Goal: Obtain resource: Download file/media

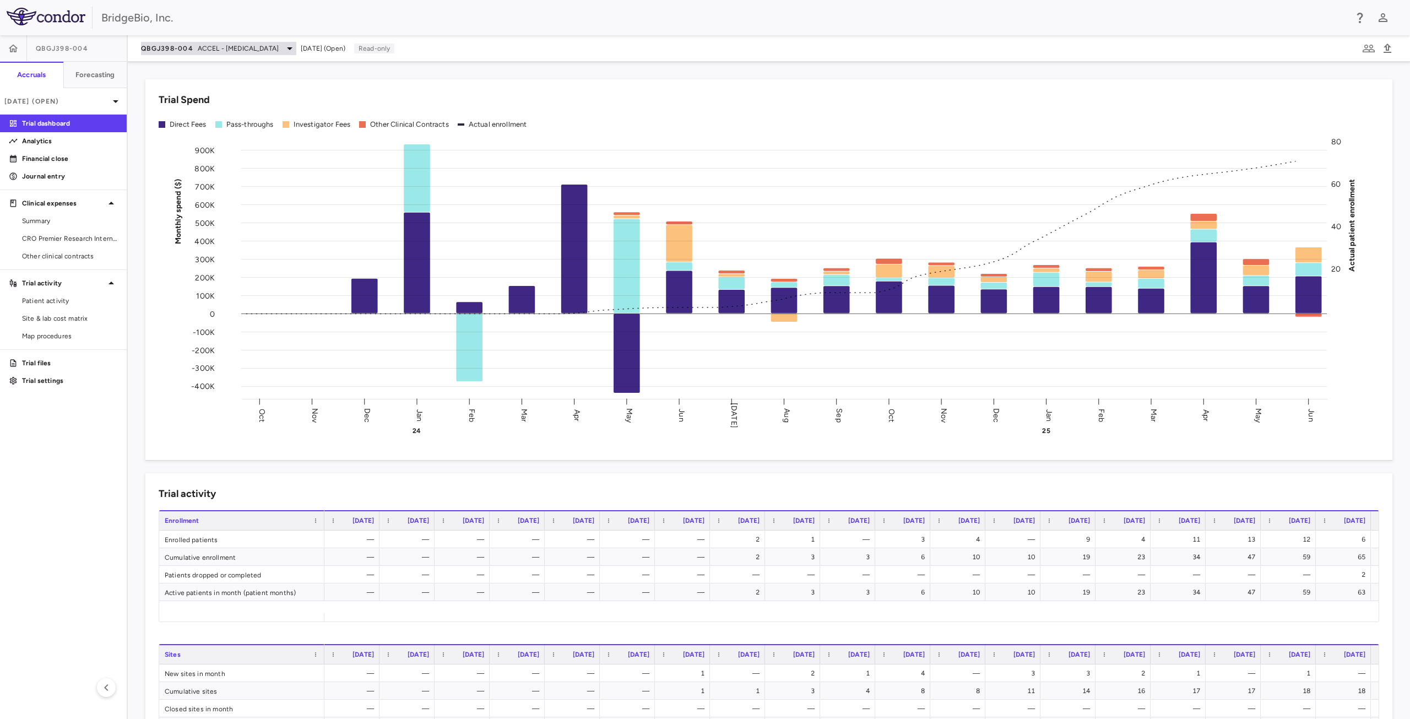
click at [291, 46] on icon at bounding box center [289, 48] width 13 height 13
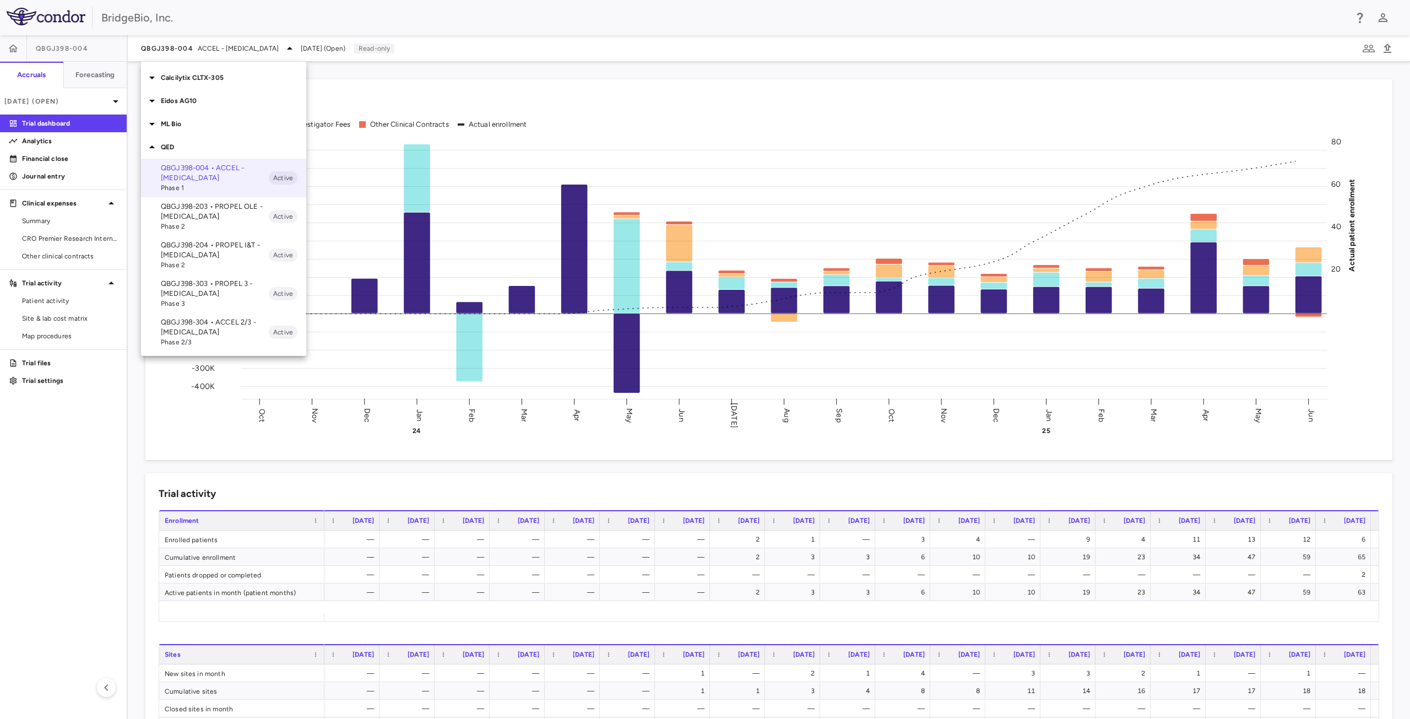
click at [214, 213] on p "QBGJ398-203 • PROPEL OLE - [MEDICAL_DATA]" at bounding box center [215, 212] width 108 height 20
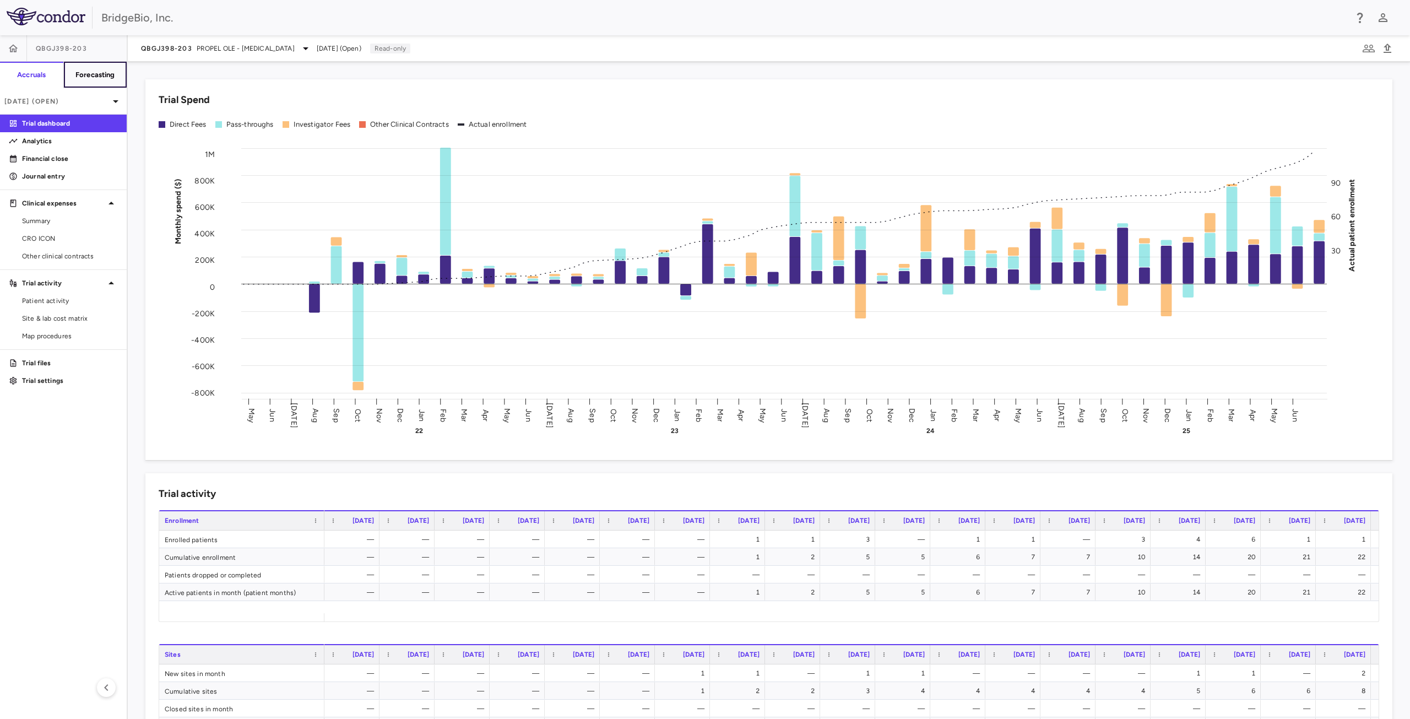
click at [100, 70] on h6 "Forecasting" at bounding box center [95, 75] width 40 height 10
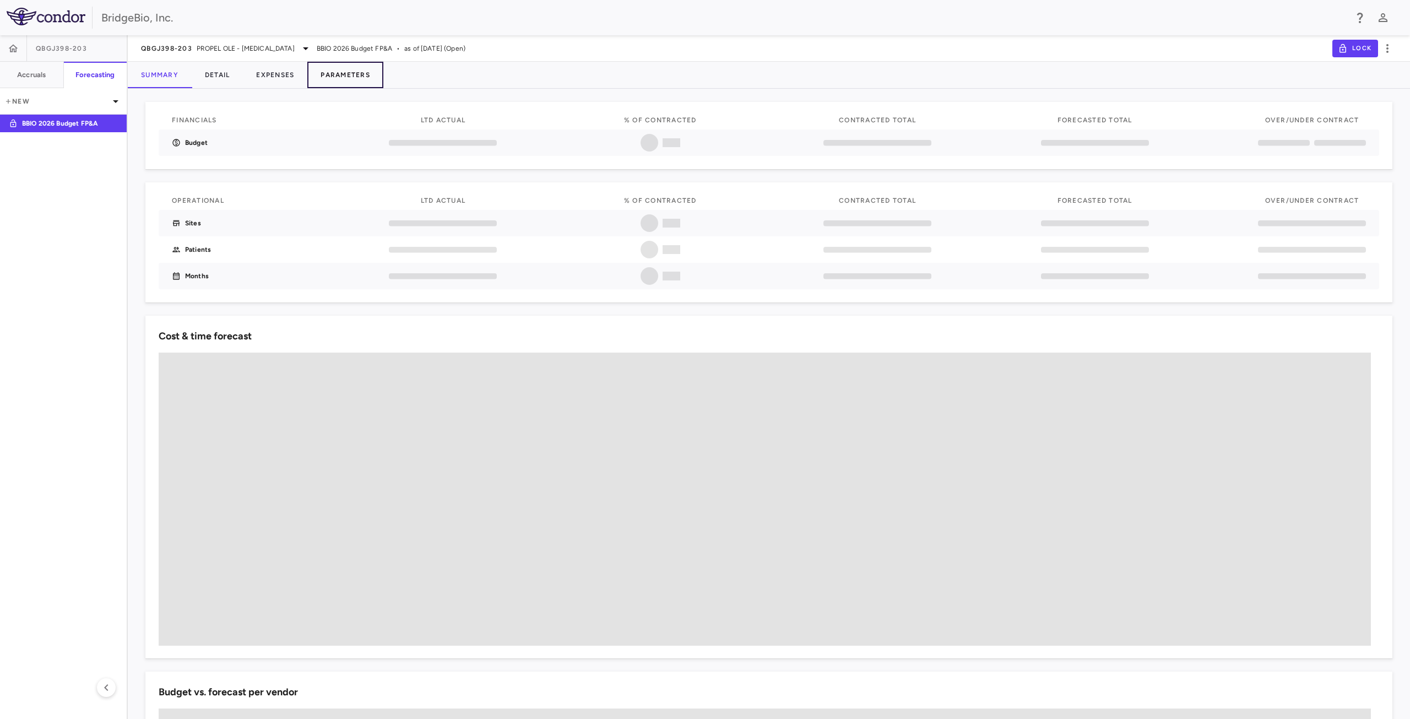
click at [345, 75] on button "Parameters" at bounding box center [345, 75] width 76 height 26
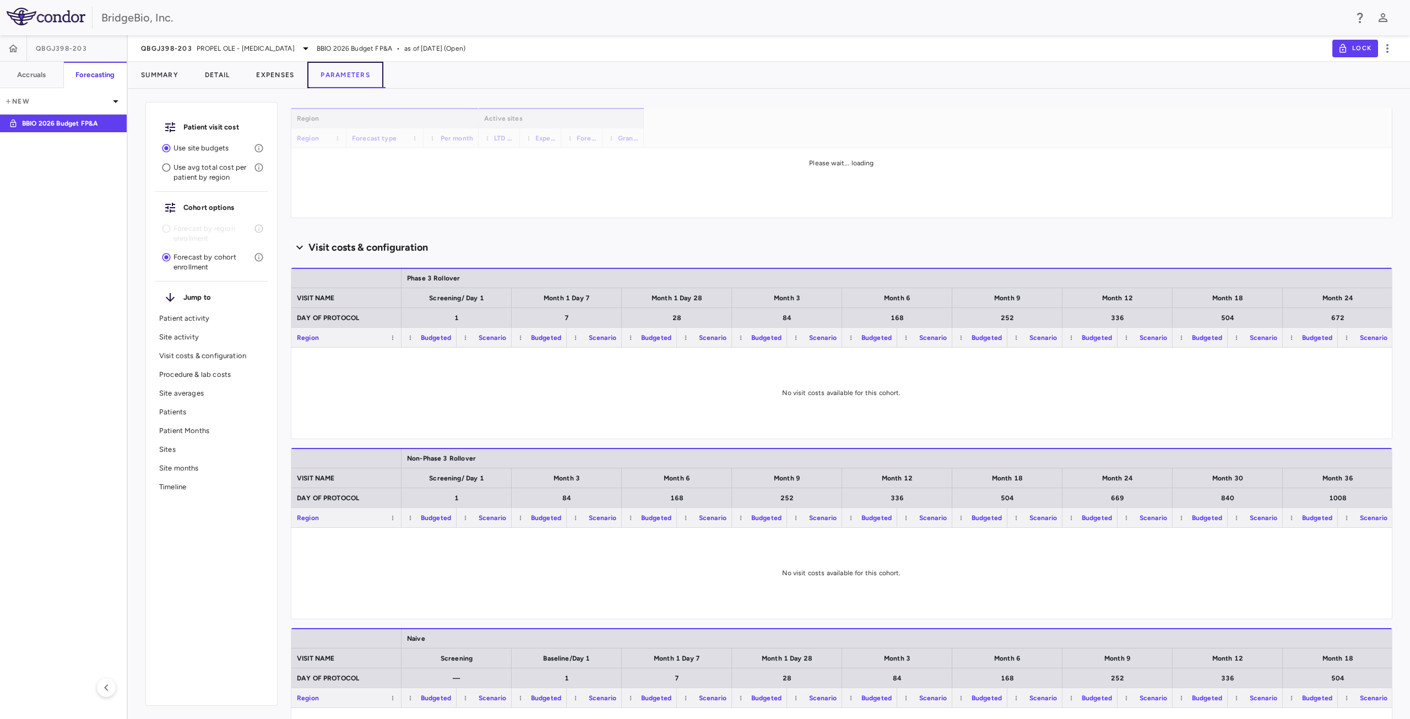
scroll to position [220, 0]
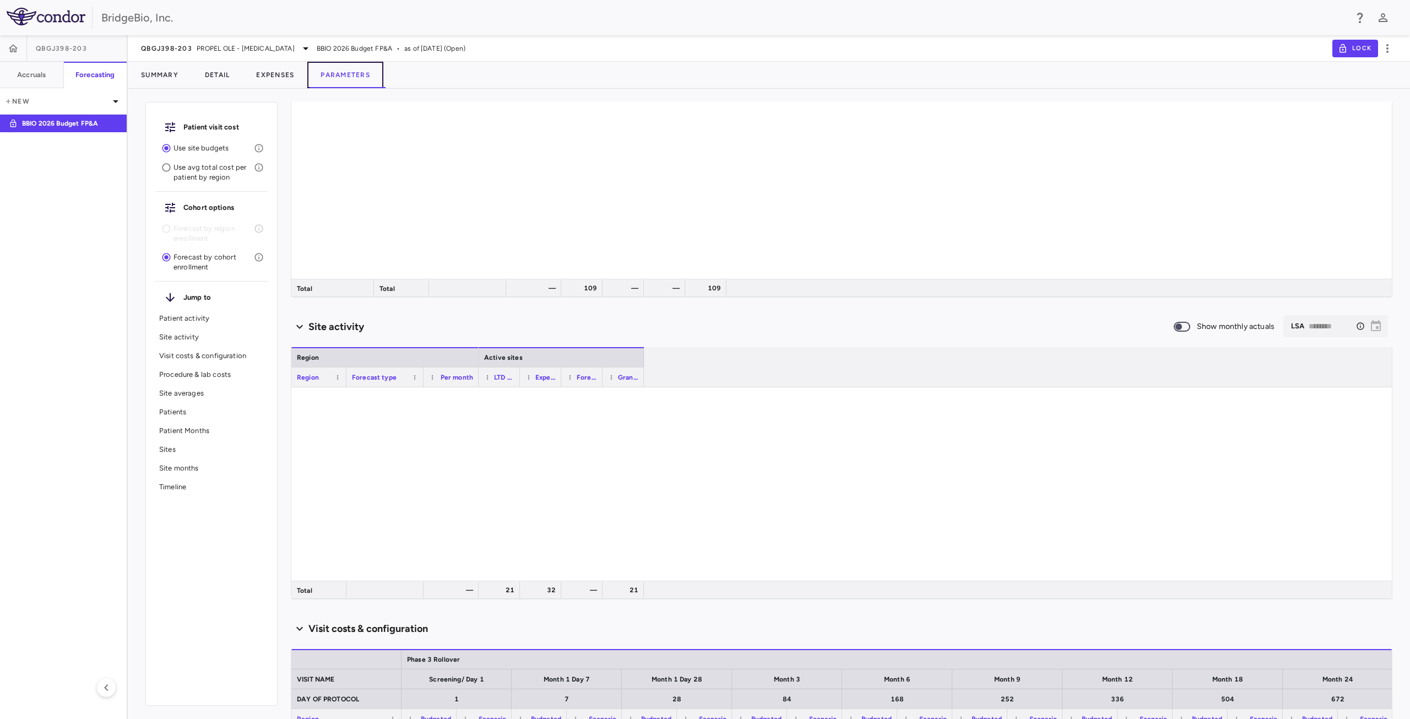
type input "********"
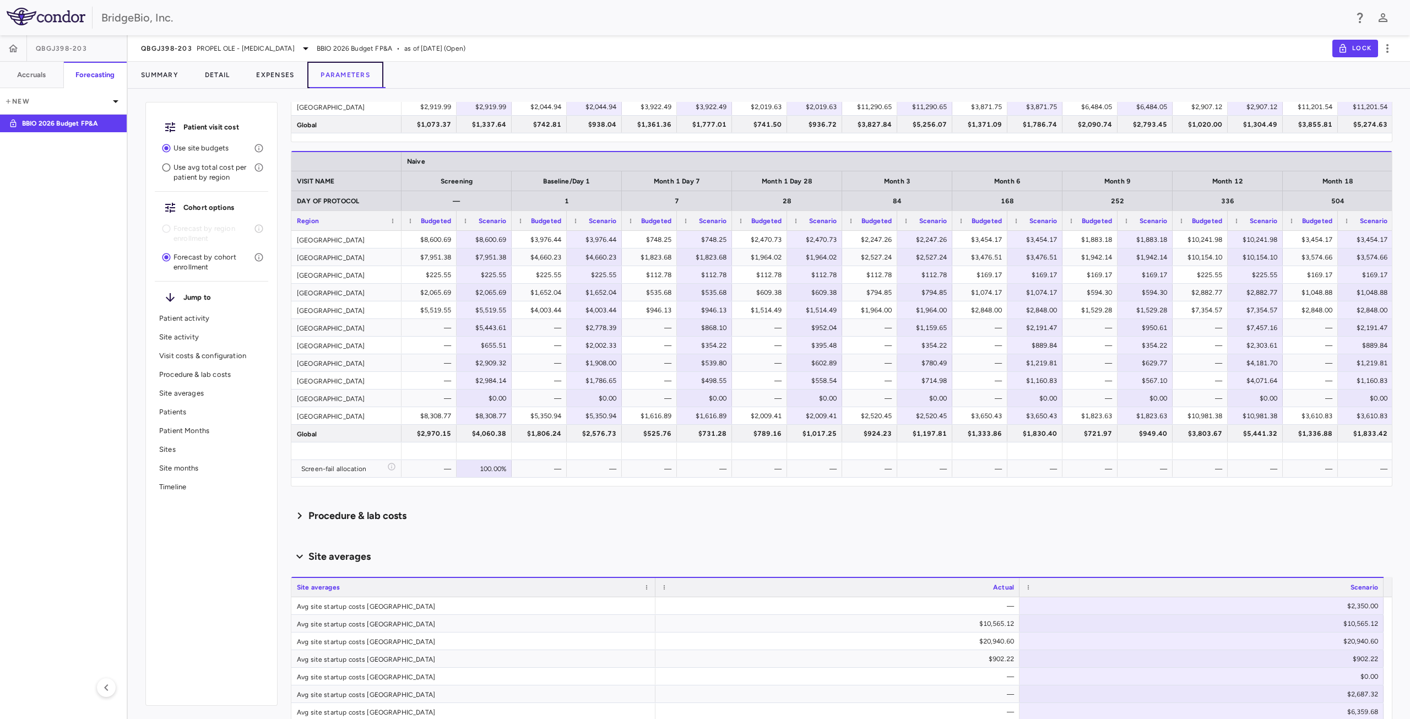
scroll to position [1629, 0]
click at [541, 240] on div "$3,976.44" at bounding box center [542, 239] width 40 height 18
click at [598, 337] on span "Export" at bounding box center [602, 336] width 93 height 15
click at [735, 356] on span "Excel Export" at bounding box center [720, 355] width 52 height 15
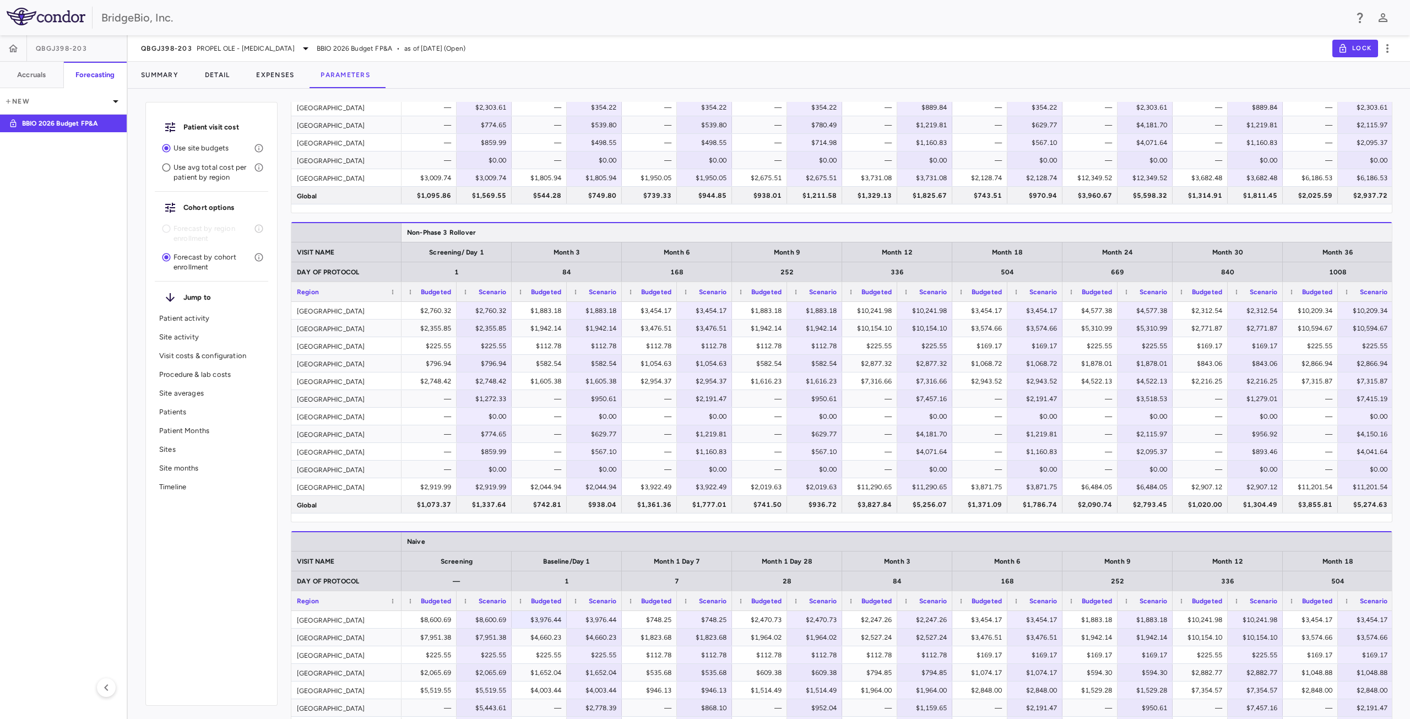
scroll to position [1246, 0]
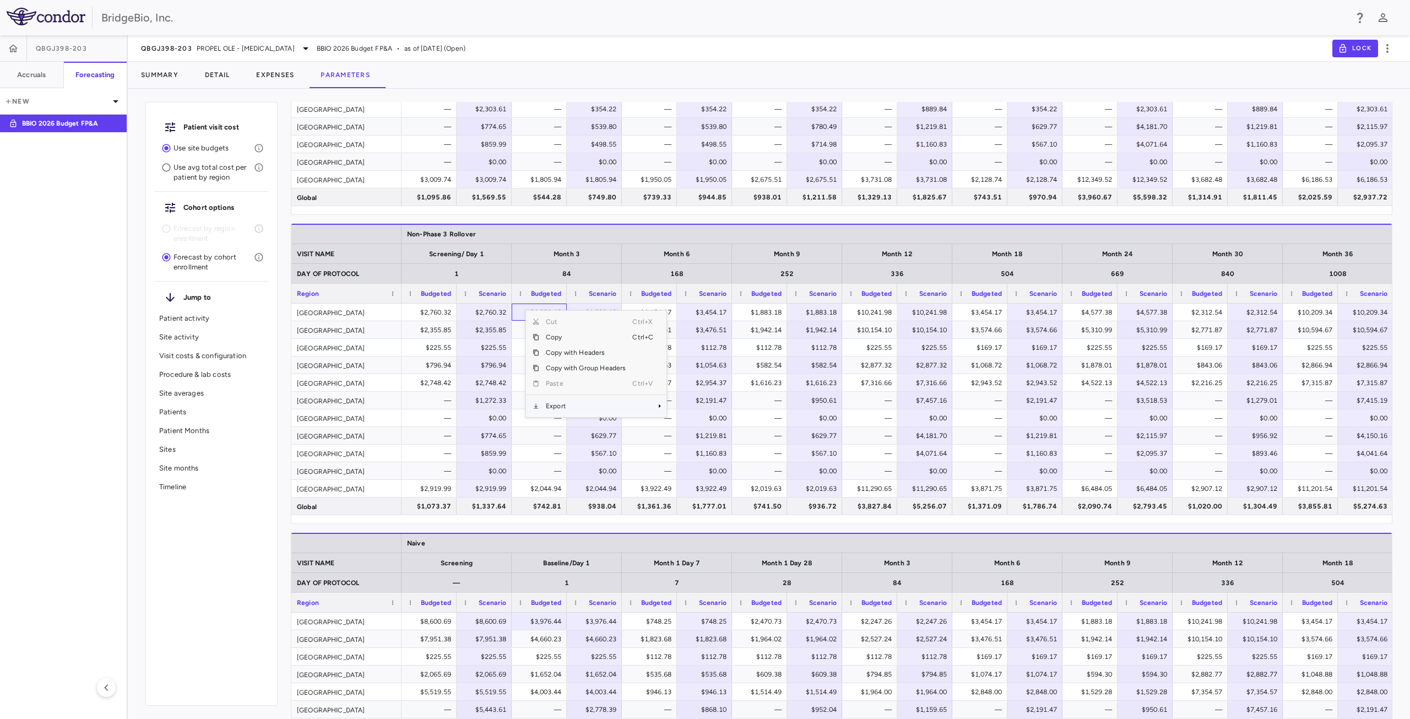
click at [572, 411] on span "Export" at bounding box center [585, 405] width 93 height 15
click at [690, 427] on div "$1,219.81" at bounding box center [707, 436] width 40 height 18
click at [515, 264] on div "84" at bounding box center [567, 273] width 110 height 20
click at [655, 273] on div "168" at bounding box center [676, 273] width 99 height 13
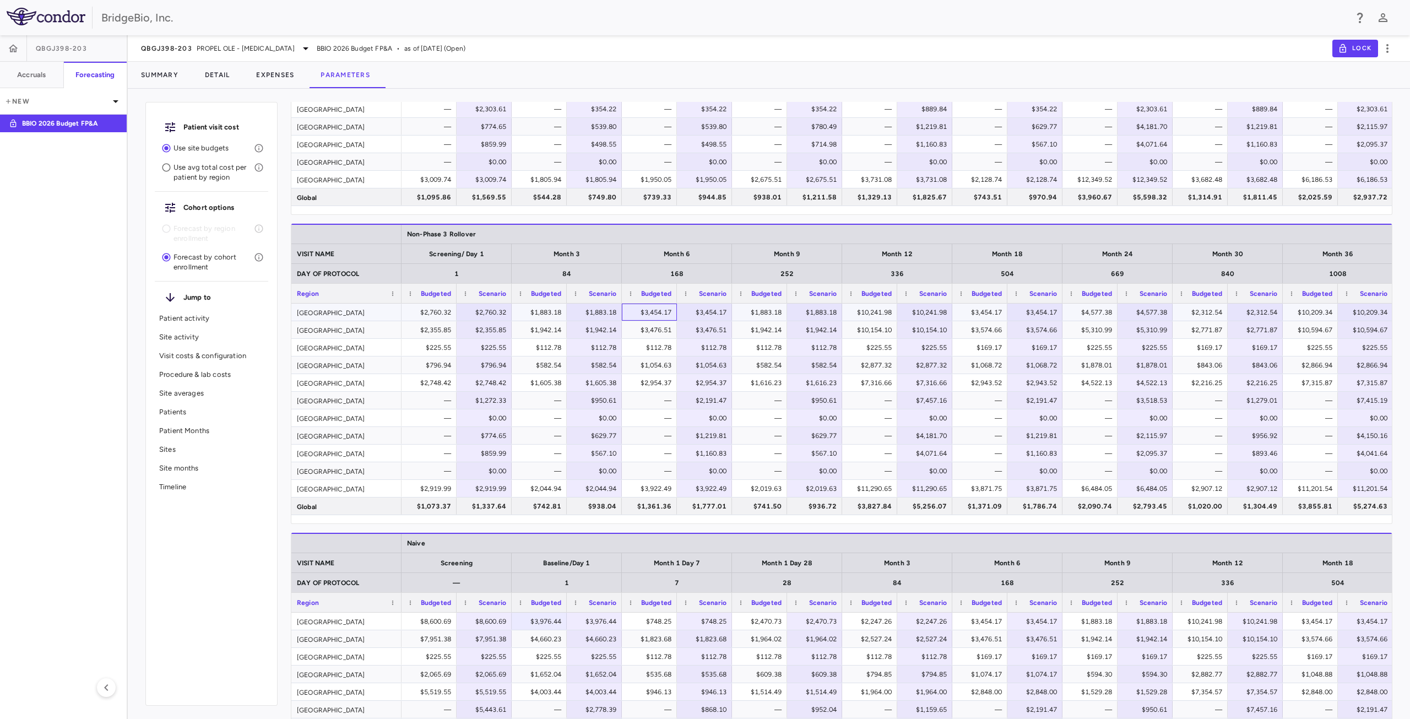
click at [642, 316] on div "$3,454.17" at bounding box center [652, 312] width 40 height 18
click at [693, 417] on span "Export" at bounding box center [702, 412] width 93 height 15
click at [818, 431] on span "Excel Export" at bounding box center [820, 431] width 52 height 15
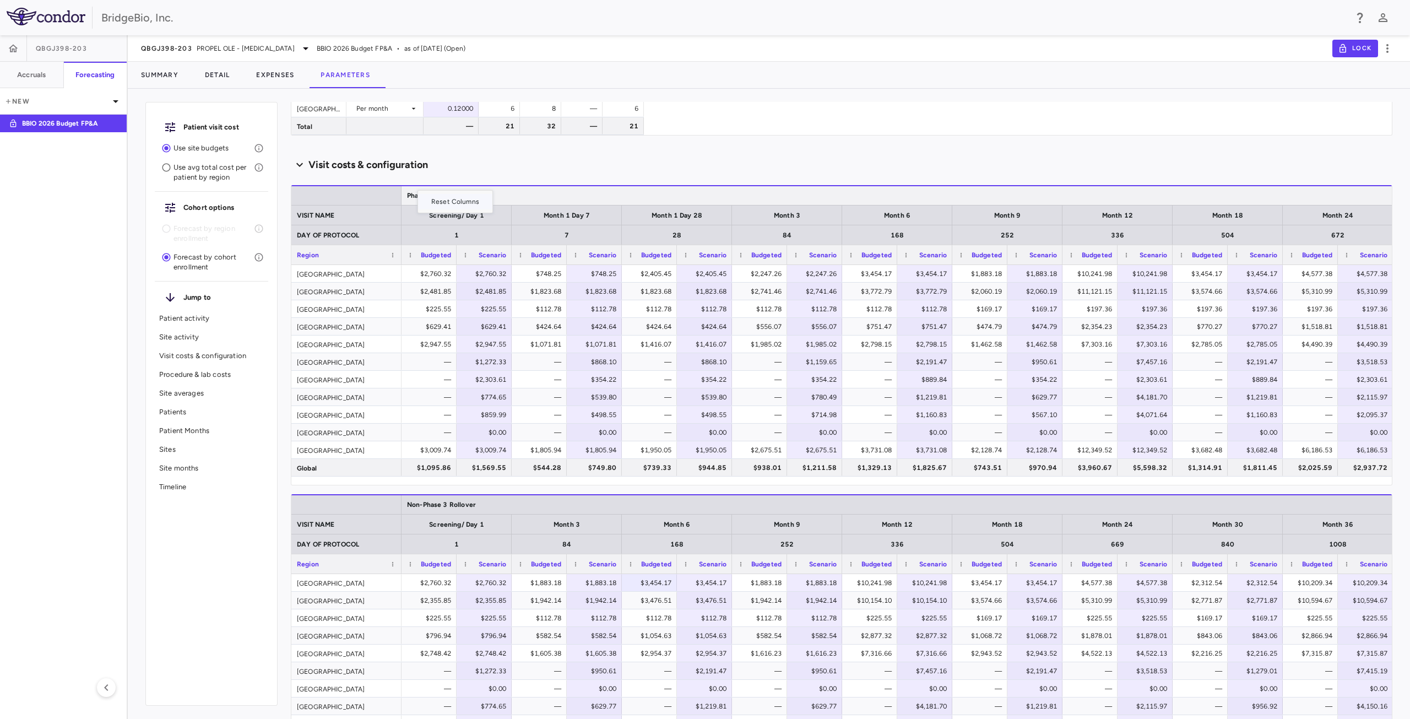
scroll to position [972, 0]
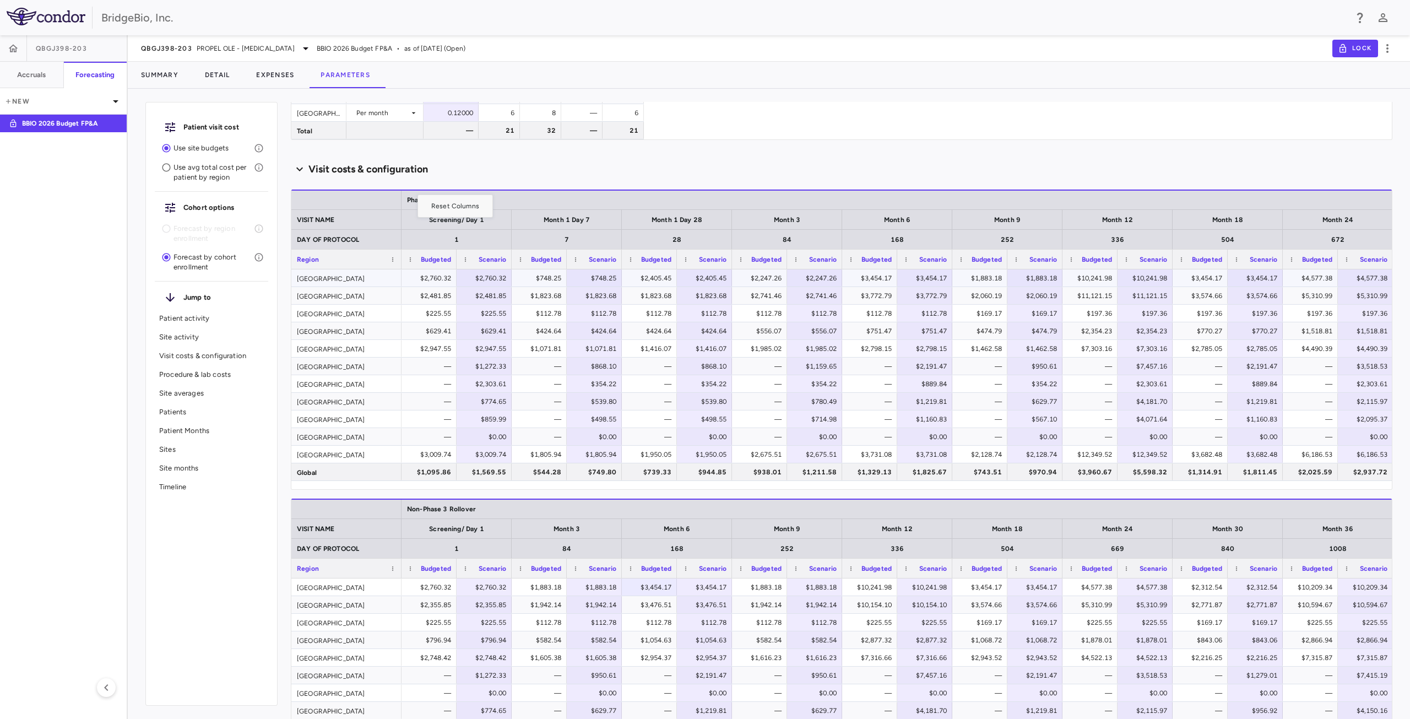
click at [547, 283] on div "$748.25" at bounding box center [542, 278] width 40 height 18
click at [607, 383] on span "Export" at bounding box center [608, 379] width 93 height 15
click at [728, 403] on span "Excel Export" at bounding box center [726, 398] width 52 height 15
click at [299, 47] on icon at bounding box center [305, 48] width 13 height 13
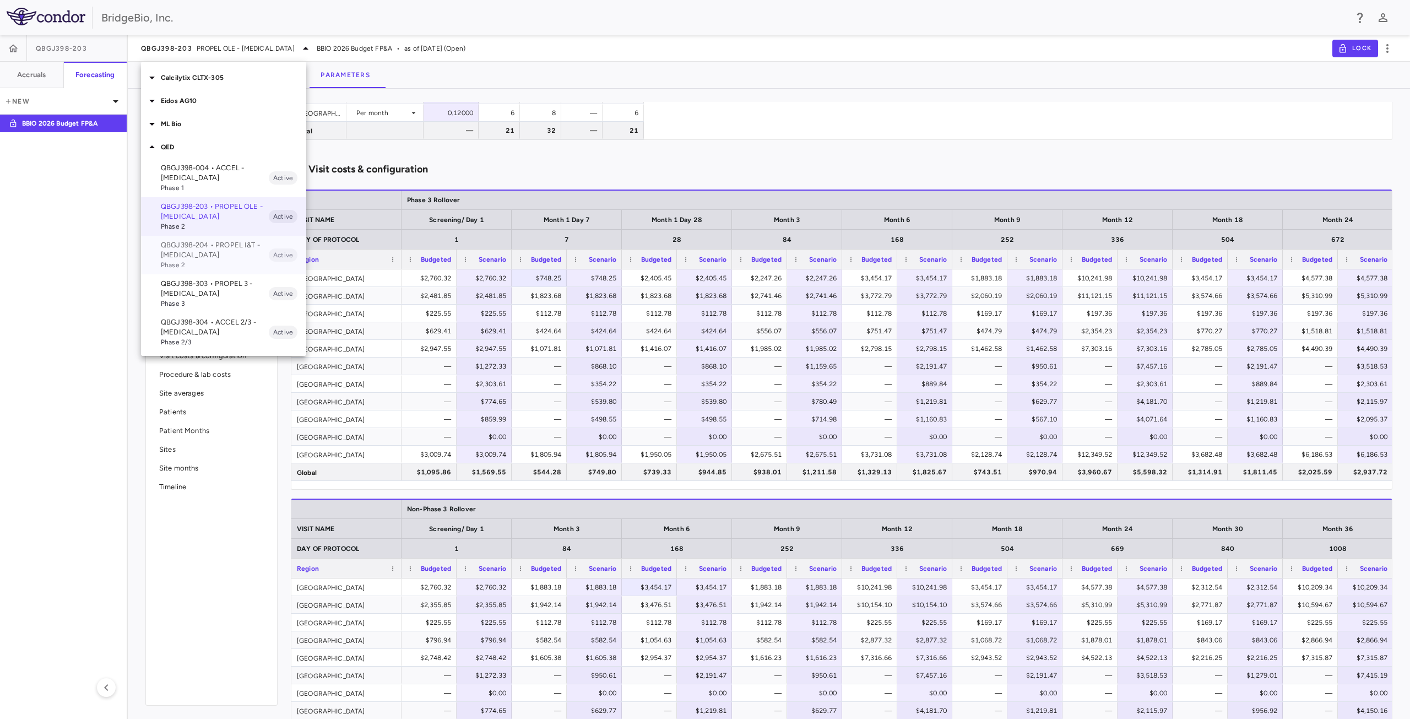
click at [211, 256] on p "QBGJ398-204 • PROPEL I&T - [MEDICAL_DATA]" at bounding box center [215, 250] width 108 height 20
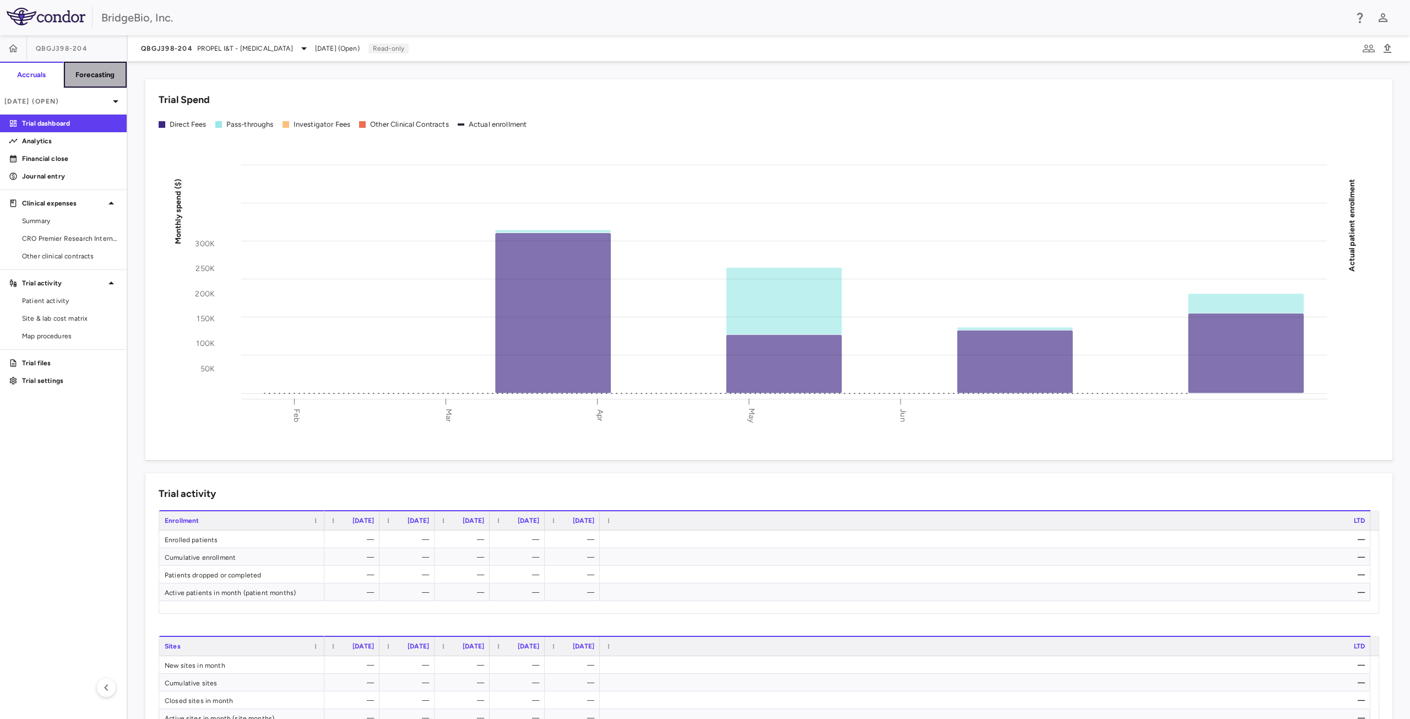
click at [113, 82] on button "Forecasting" at bounding box center [95, 75] width 64 height 26
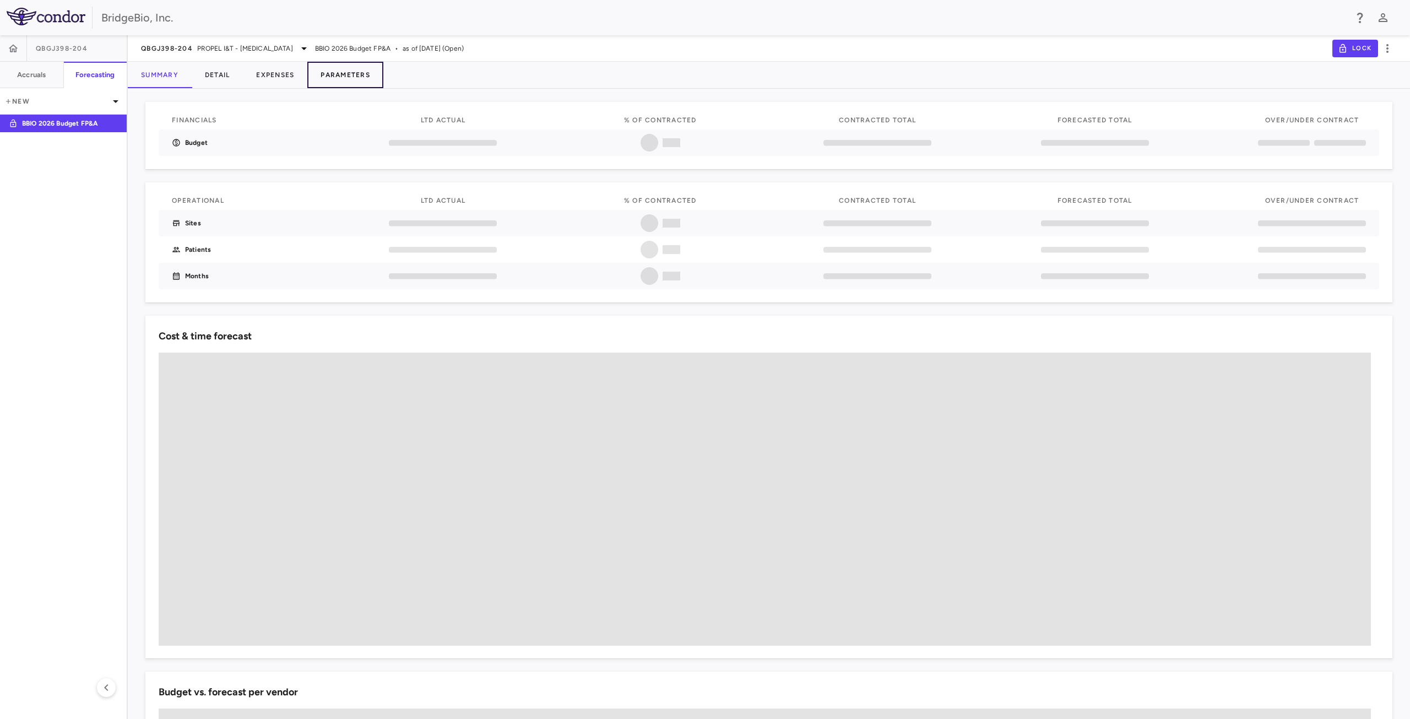
click at [359, 77] on button "Parameters" at bounding box center [345, 75] width 76 height 26
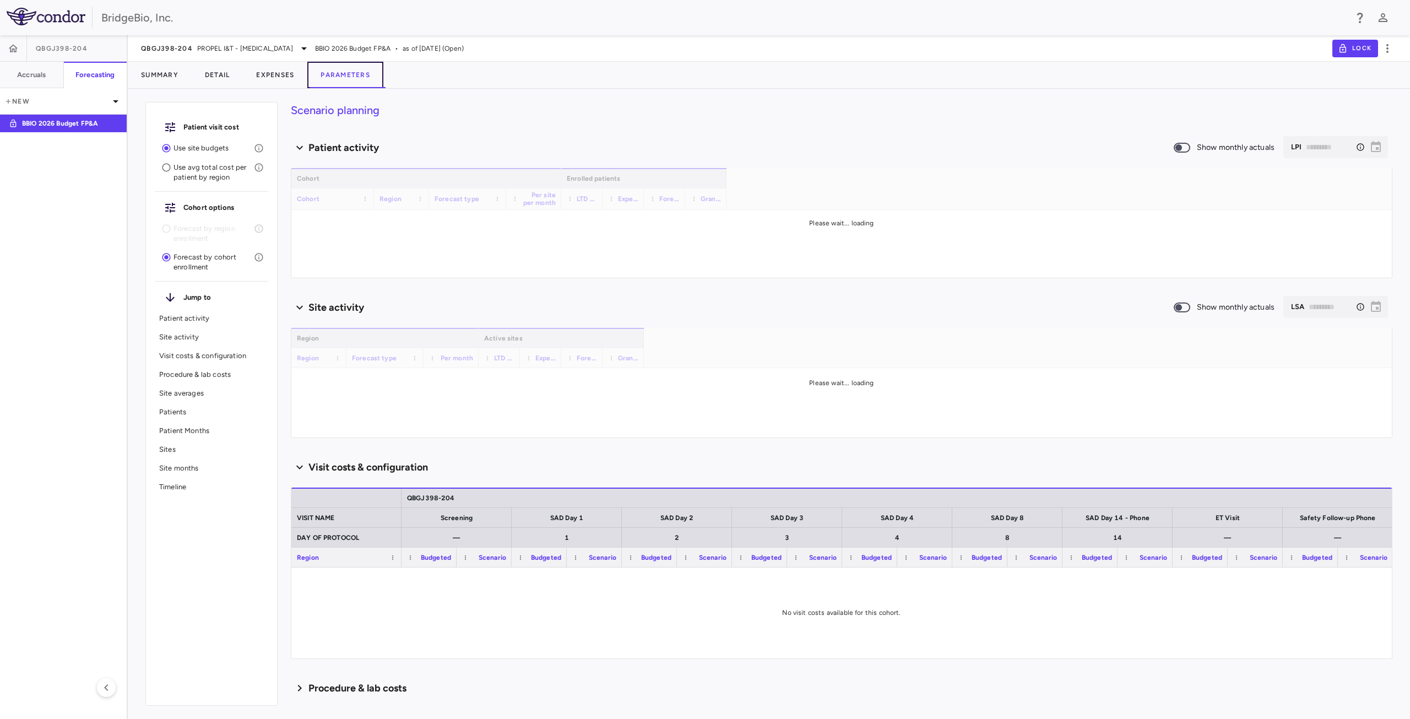
type input "********"
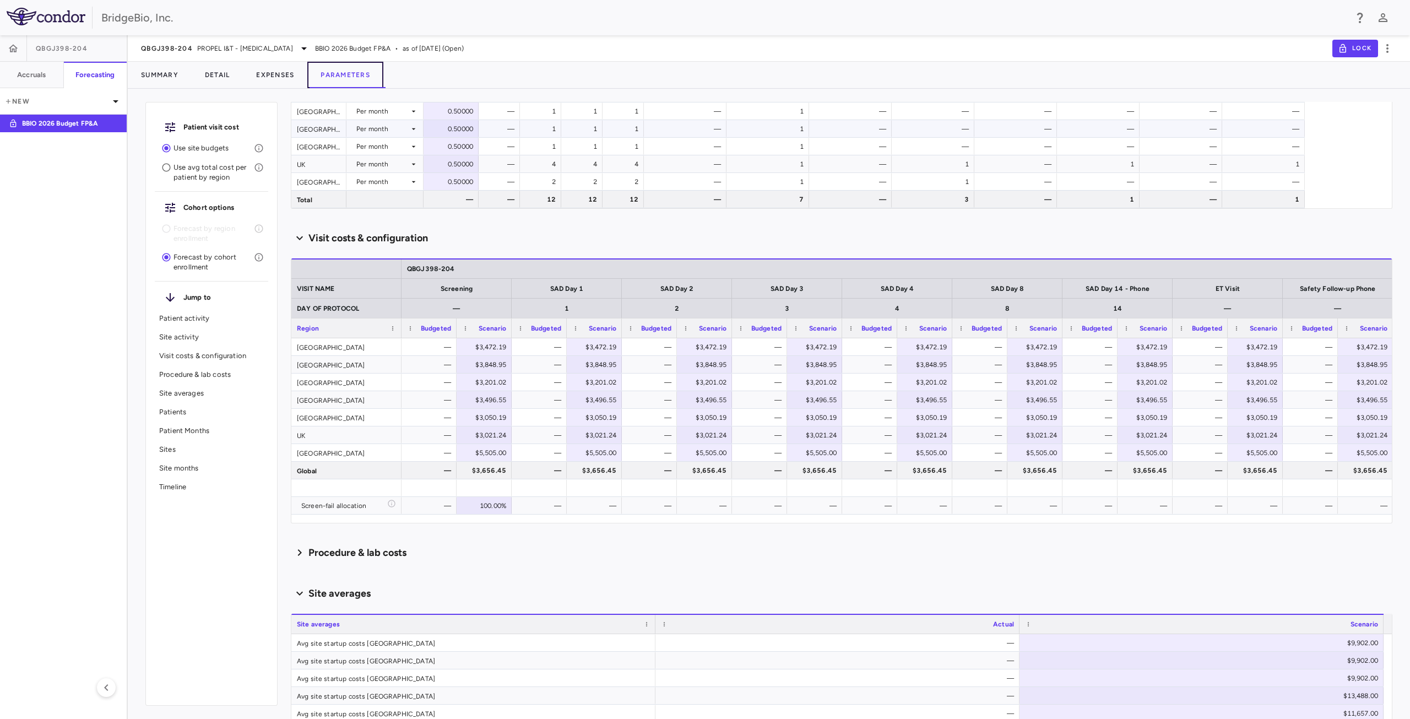
scroll to position [385, 0]
click at [517, 387] on div "—" at bounding box center [539, 379] width 44 height 16
click at [582, 479] on span "Export" at bounding box center [584, 476] width 93 height 15
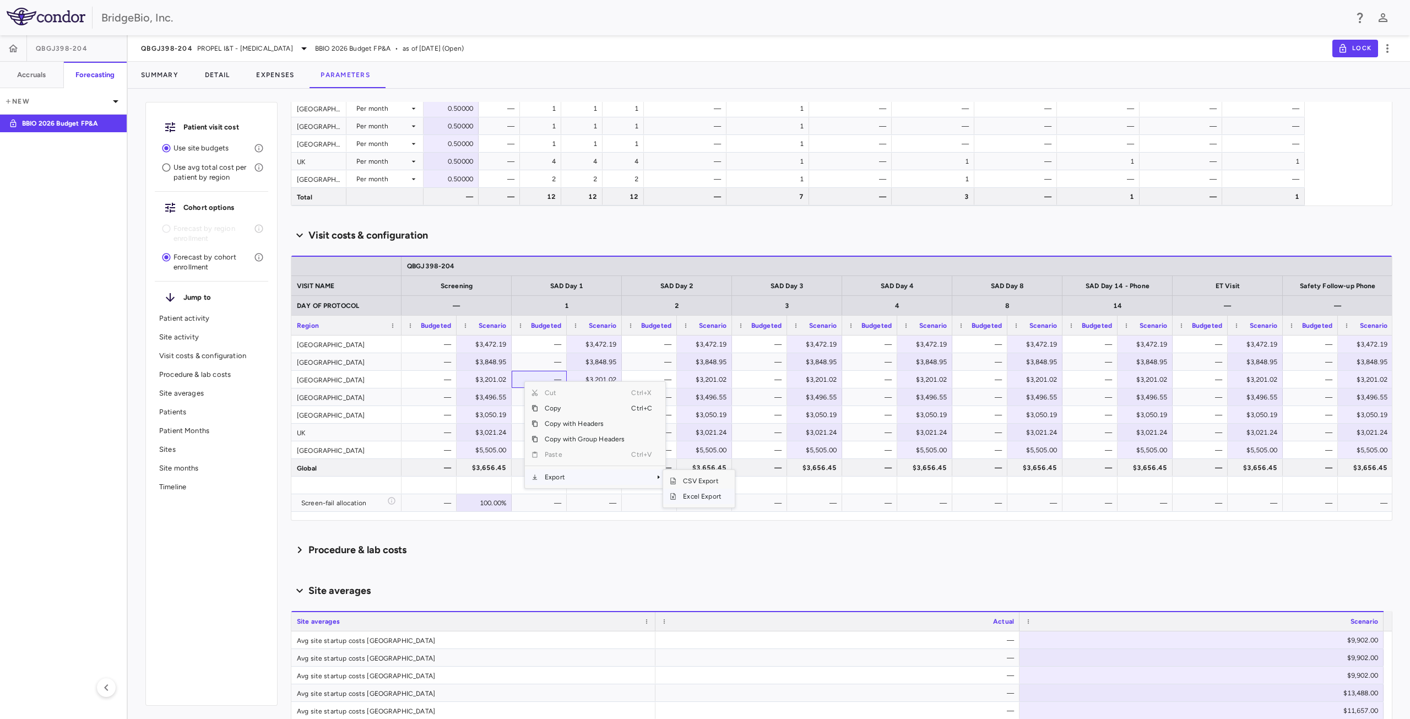
click at [701, 500] on span "Excel Export" at bounding box center [702, 496] width 52 height 15
click at [301, 47] on icon at bounding box center [303, 48] width 13 height 13
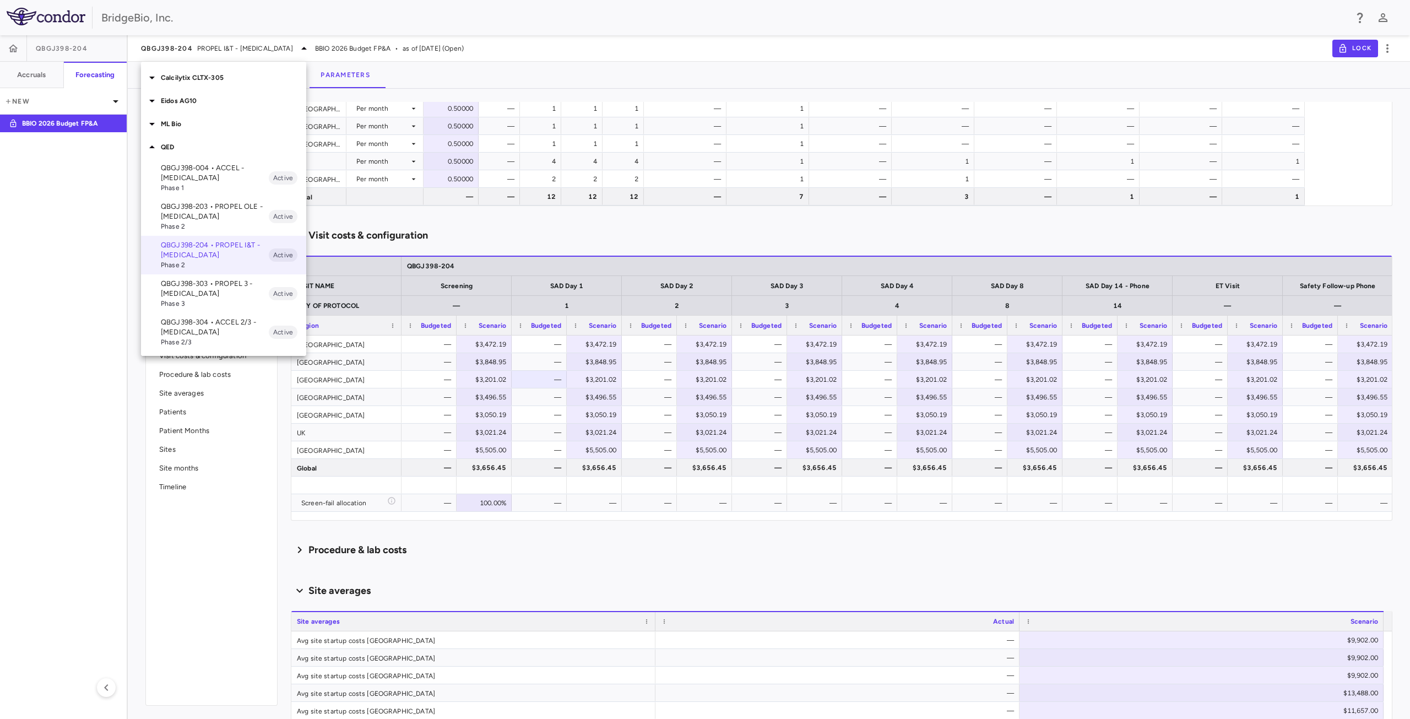
click at [224, 293] on p "QBGJ398-303 • PROPEL 3 - [MEDICAL_DATA]" at bounding box center [215, 289] width 108 height 20
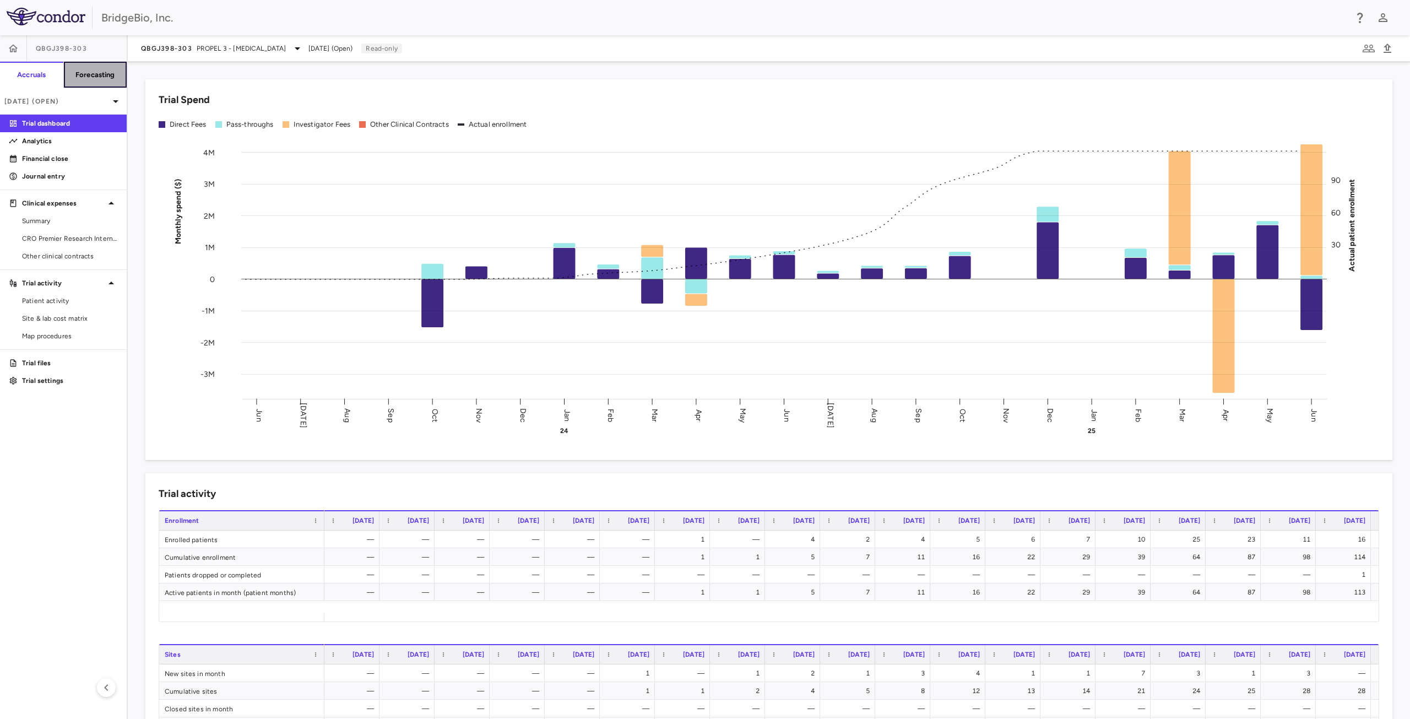
click at [88, 72] on h6 "Forecasting" at bounding box center [95, 75] width 40 height 10
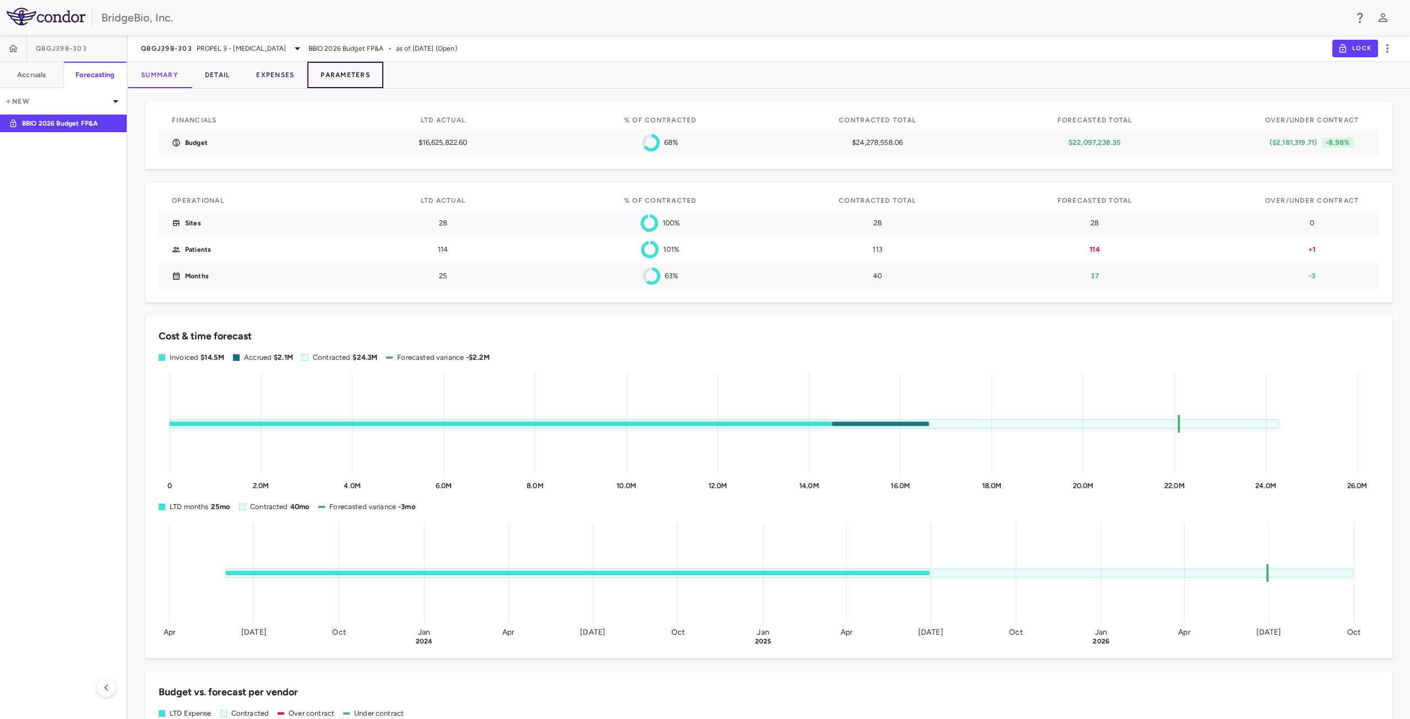
click at [349, 75] on button "Parameters" at bounding box center [345, 75] width 76 height 26
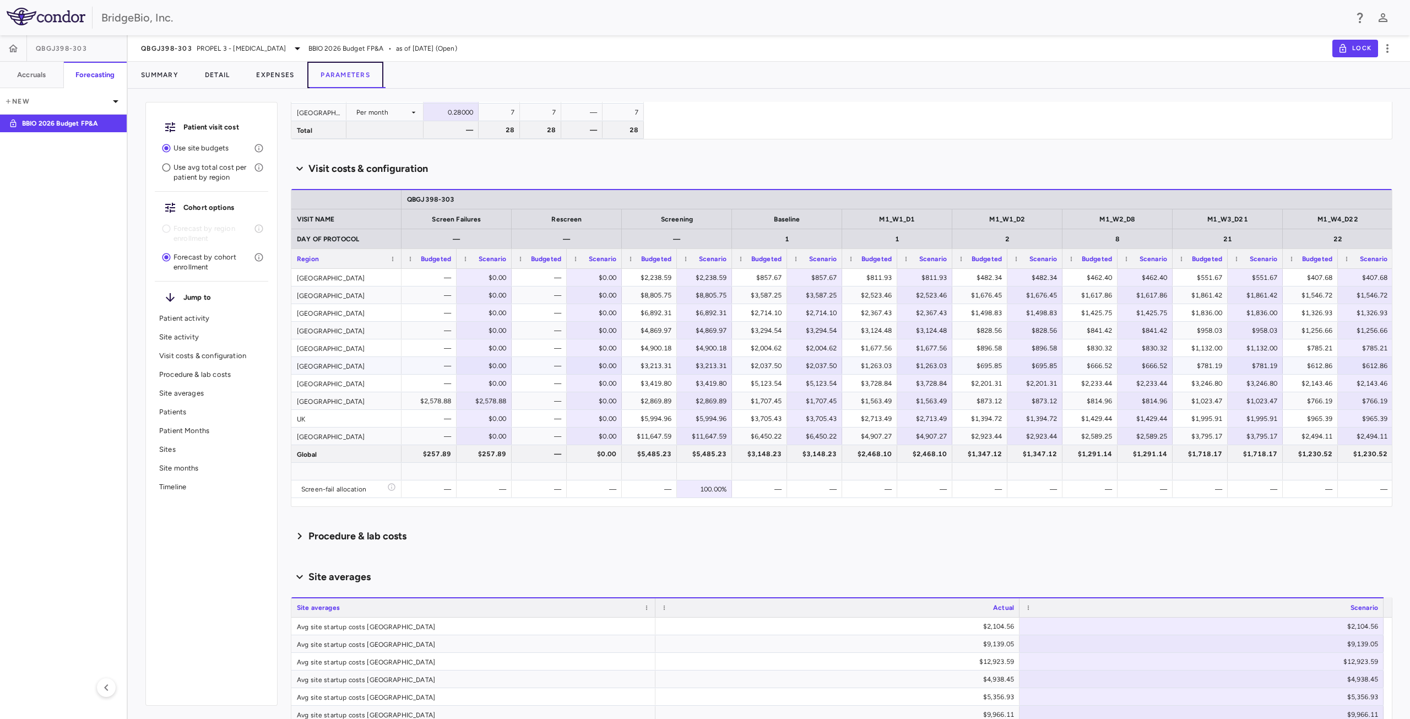
scroll to position [550, 0]
click at [534, 278] on div "—" at bounding box center [542, 277] width 40 height 18
click at [606, 376] on span "Export" at bounding box center [595, 374] width 93 height 15
click at [715, 398] on span "Excel Export" at bounding box center [713, 393] width 52 height 15
click at [291, 51] on icon at bounding box center [297, 48] width 13 height 13
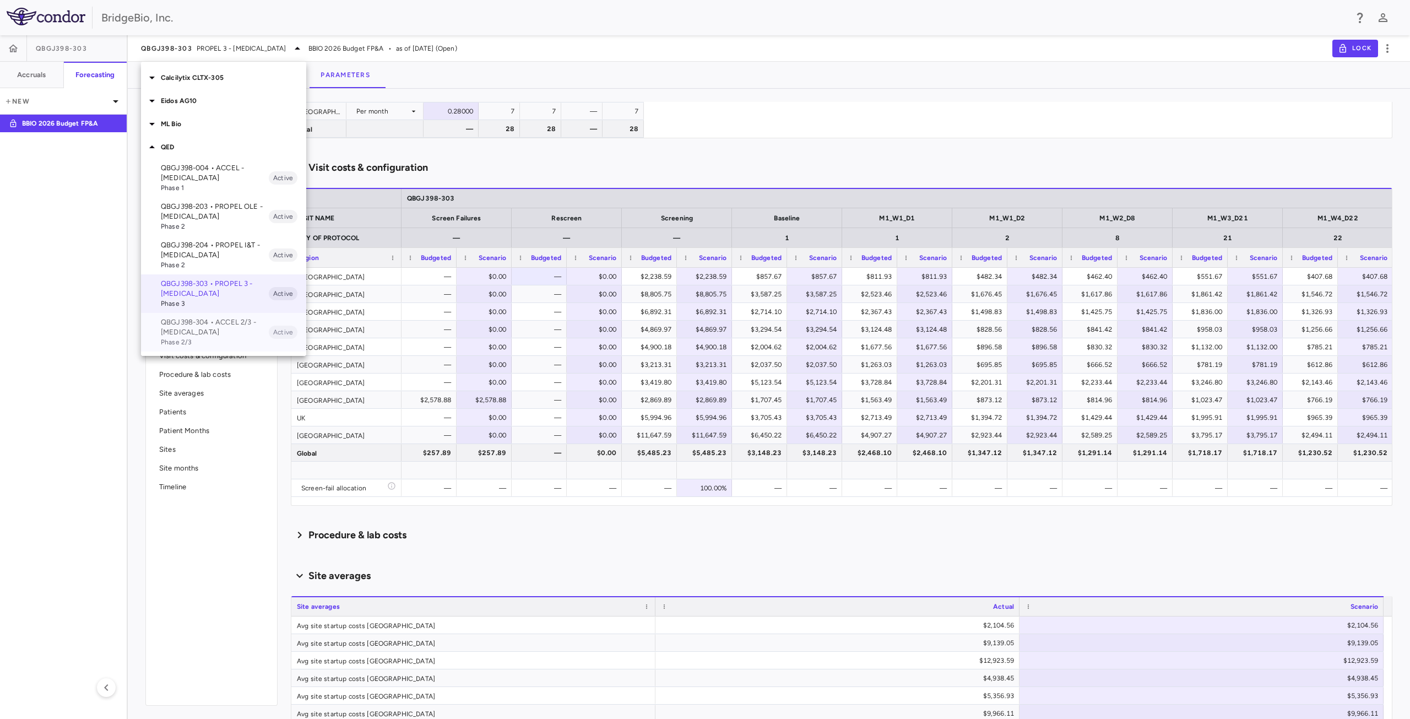
click at [207, 323] on p "QBGJ398-304 • ACCEL 2/3 - [MEDICAL_DATA]" at bounding box center [215, 327] width 108 height 20
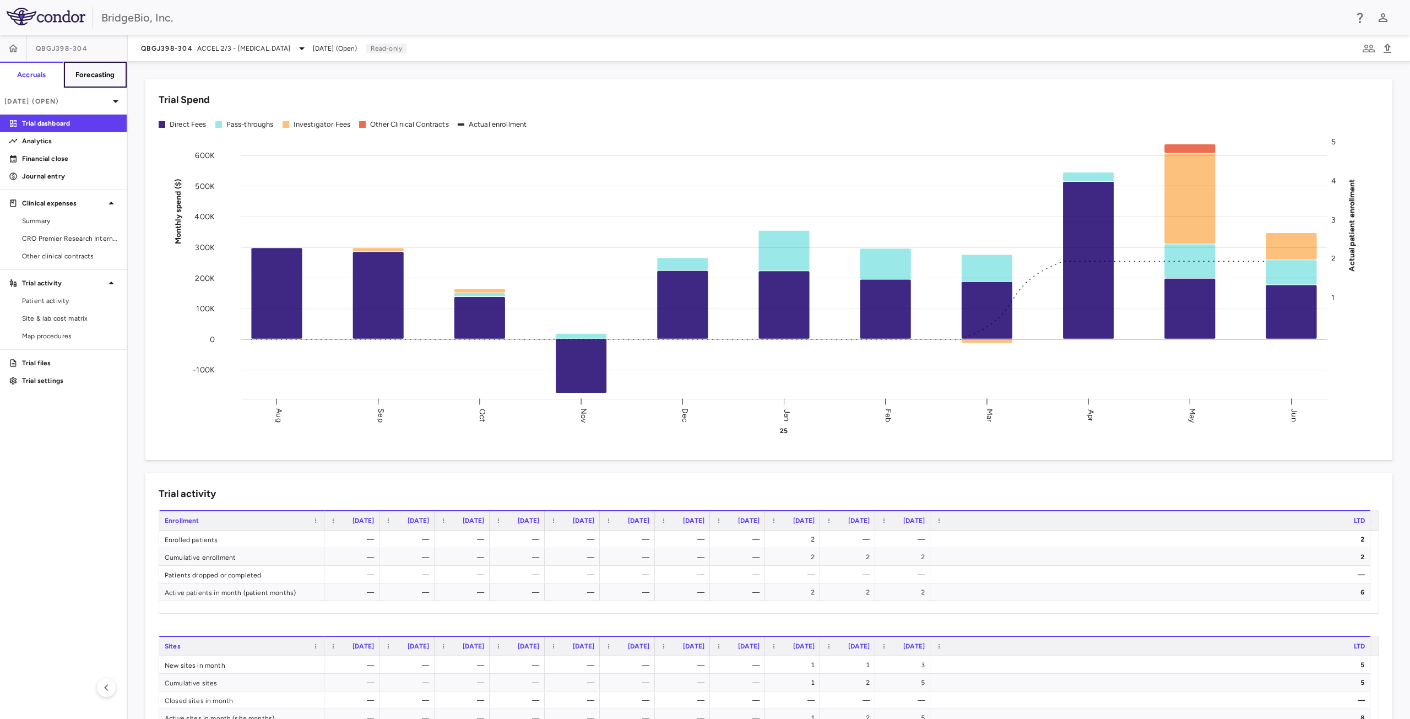
click at [118, 84] on button "Forecasting" at bounding box center [95, 75] width 64 height 26
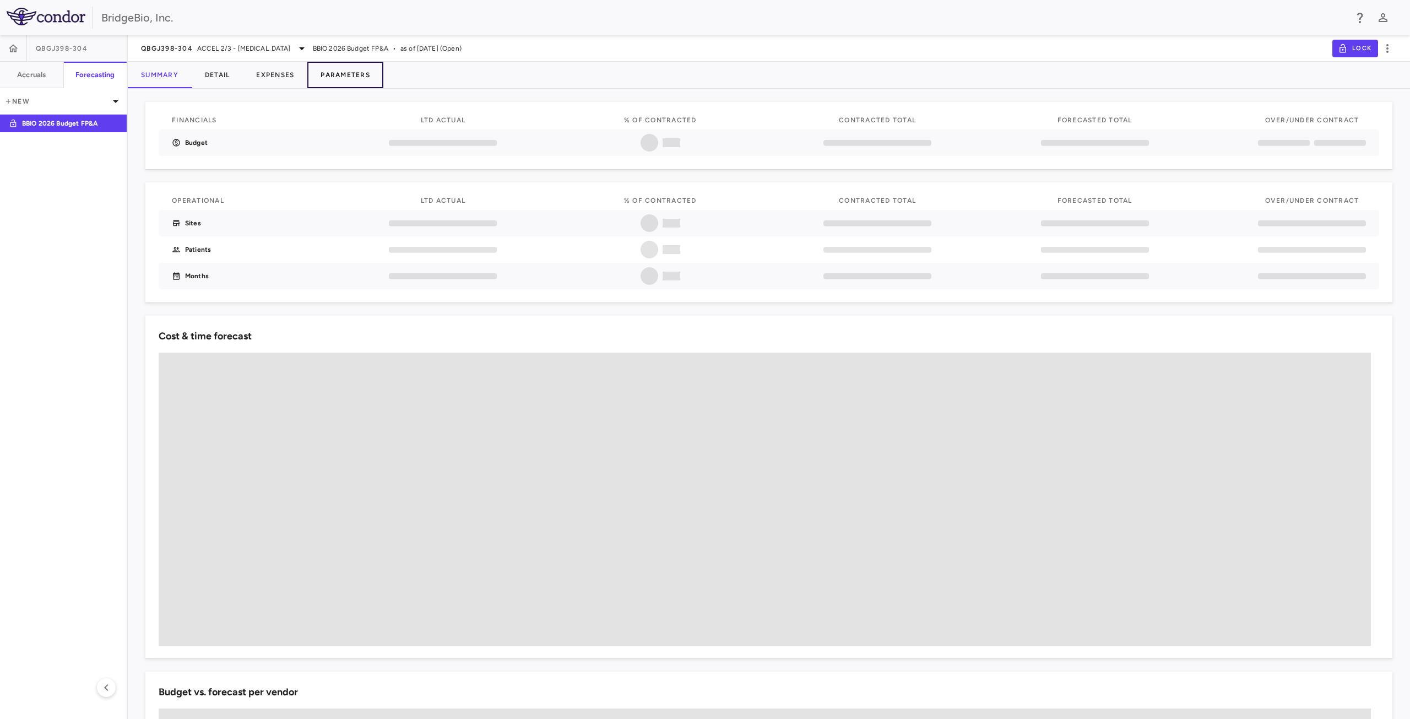
click at [349, 75] on button "Parameters" at bounding box center [345, 75] width 76 height 26
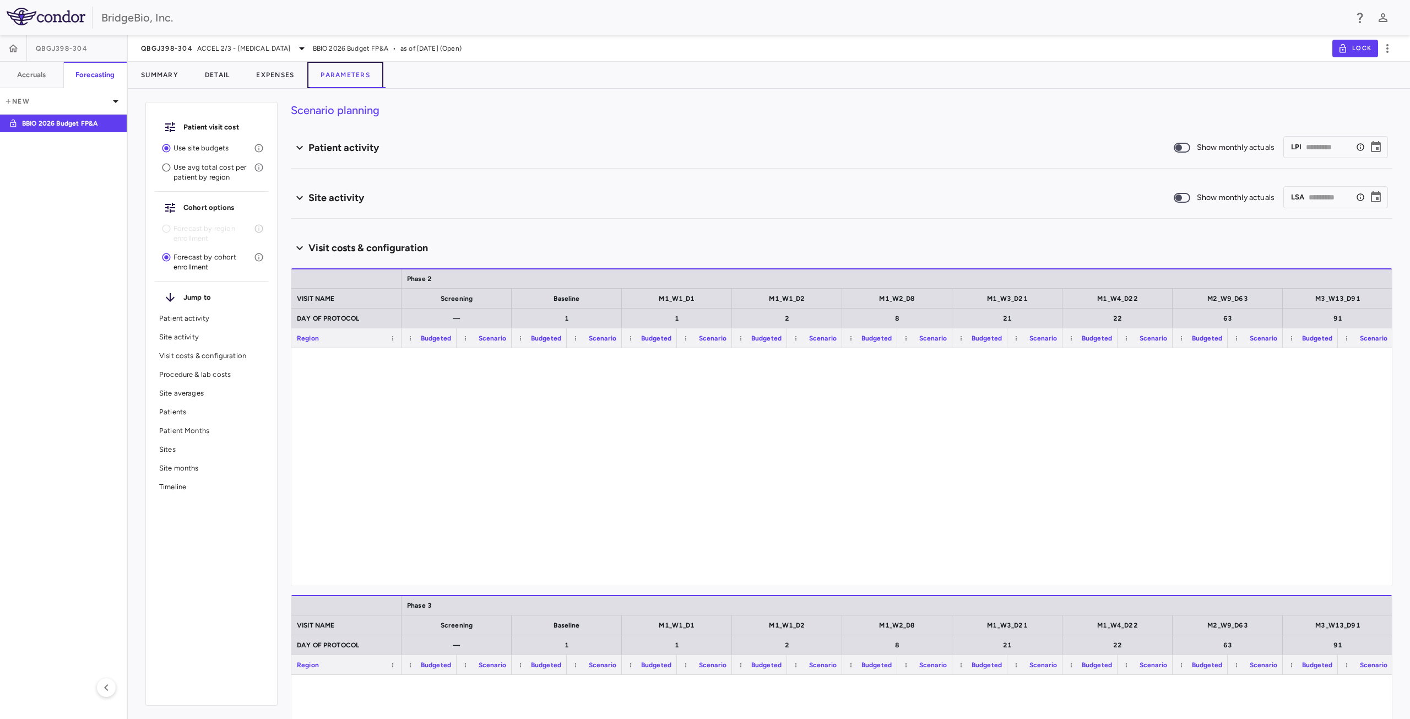
type input "********"
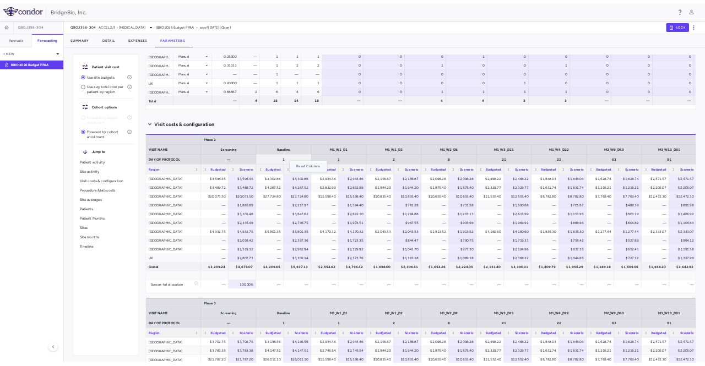
scroll to position [661, 0]
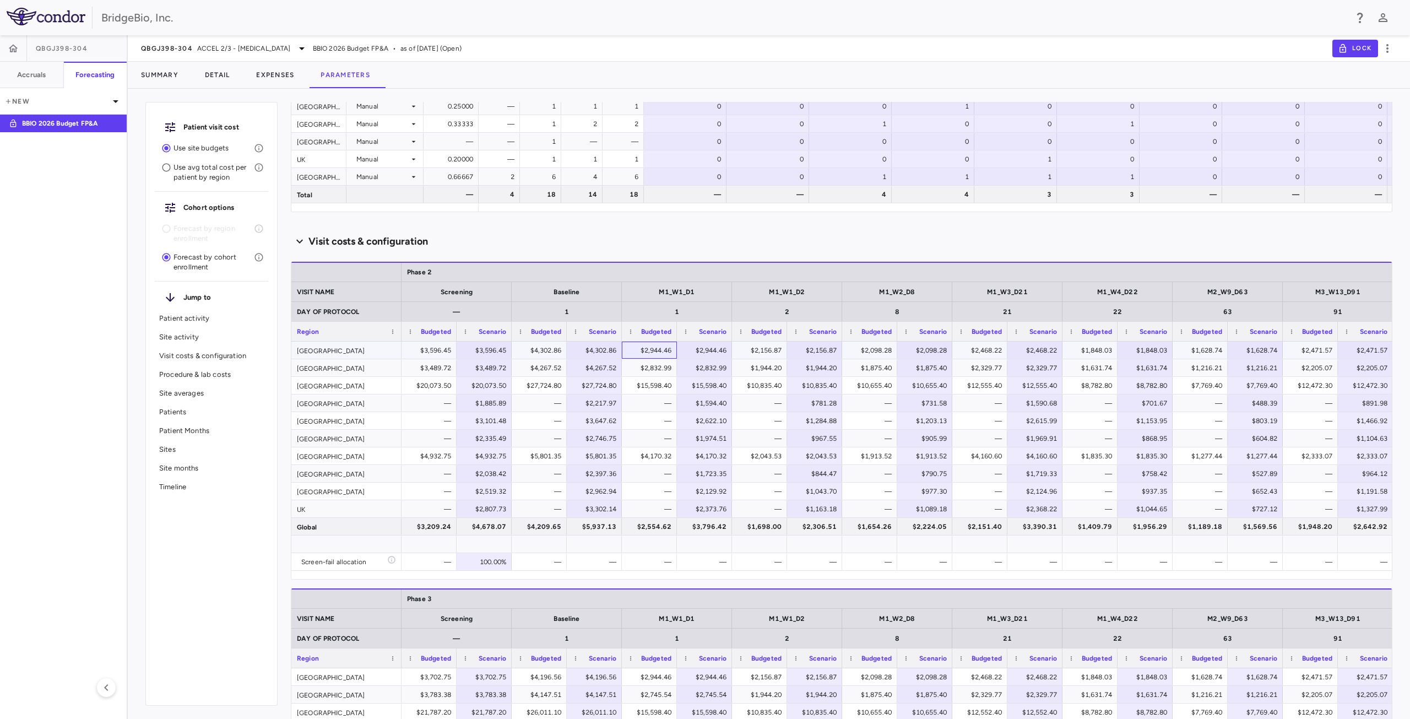
click at [661, 351] on div "$2,944.46" at bounding box center [652, 350] width 40 height 18
click at [693, 446] on span "Export" at bounding box center [721, 446] width 93 height 15
click at [841, 466] on span "Excel Export" at bounding box center [839, 466] width 52 height 15
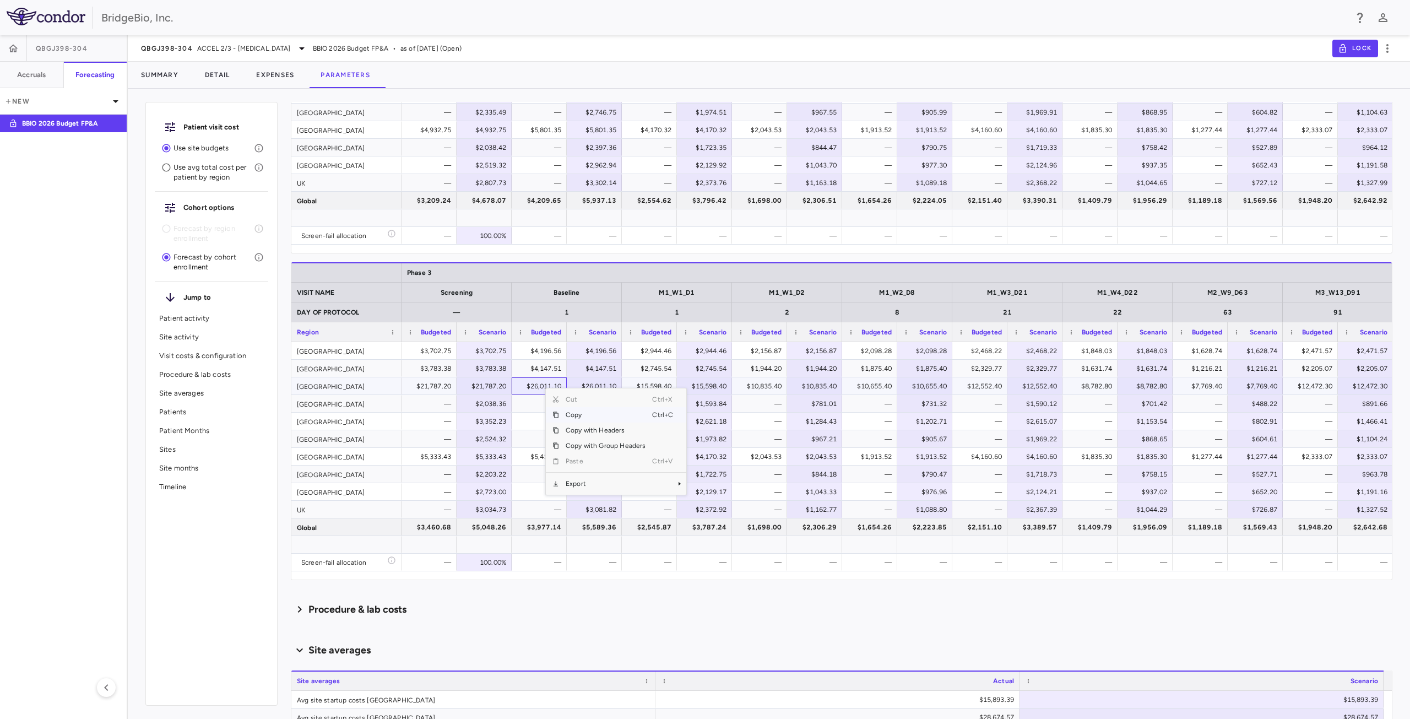
scroll to position [990, 0]
click at [574, 481] on span "Export" at bounding box center [605, 480] width 93 height 15
click at [707, 500] on span "Excel Export" at bounding box center [723, 499] width 52 height 15
click at [303, 47] on icon at bounding box center [301, 48] width 13 height 13
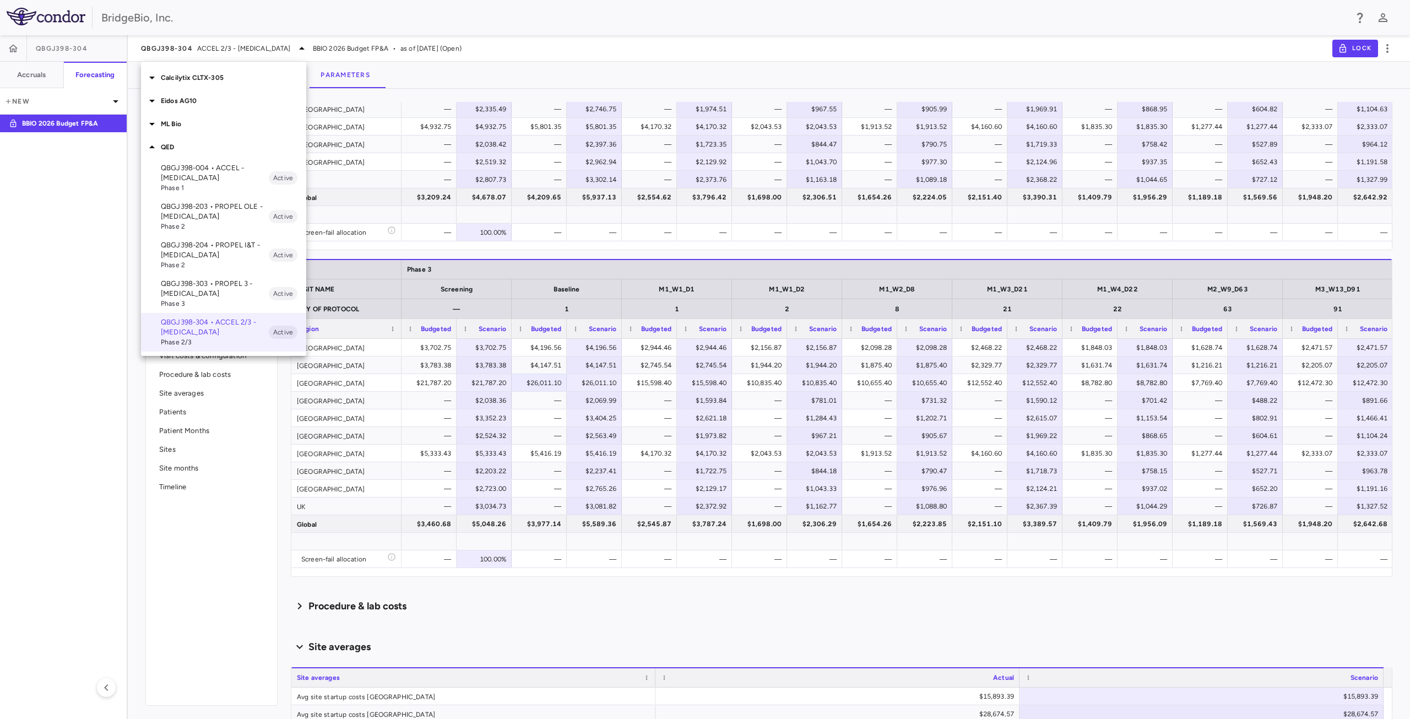
click at [173, 122] on p "ML Bio" at bounding box center [233, 124] width 145 height 10
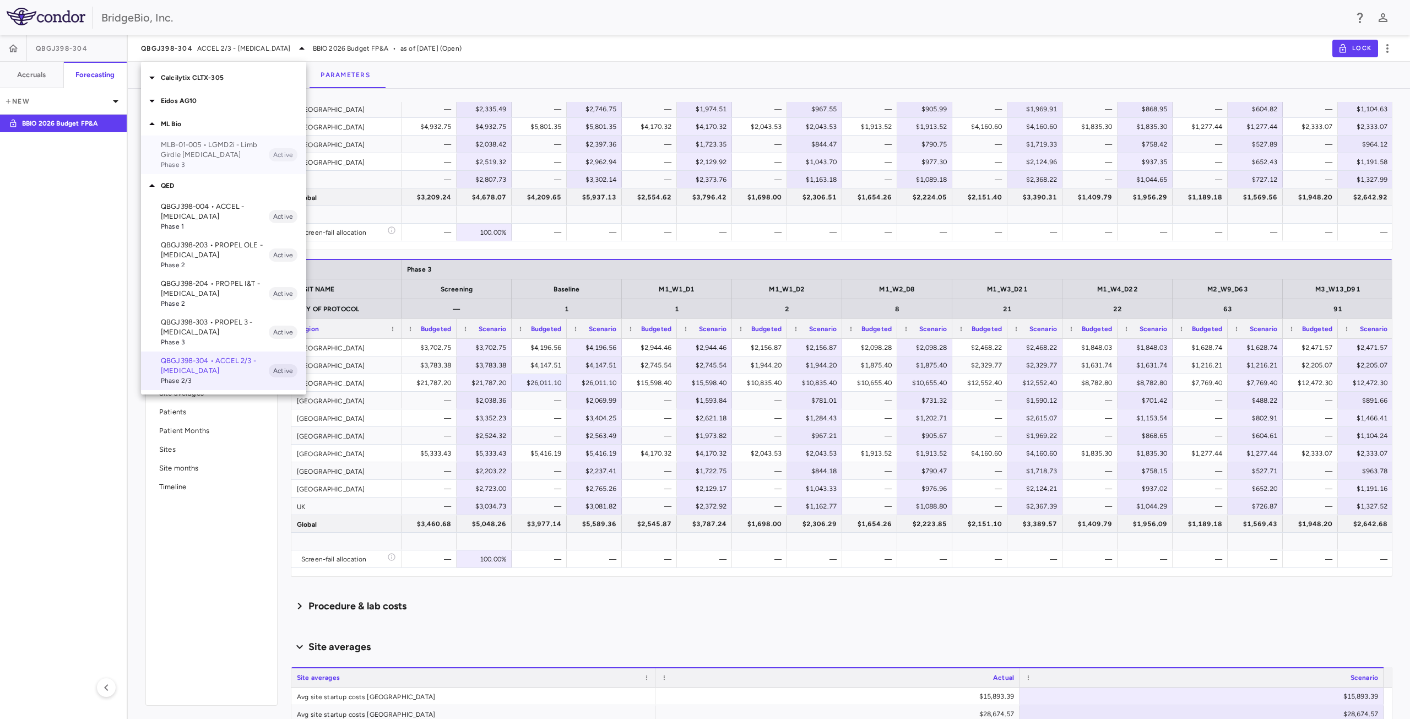
click at [213, 158] on p "MLB-01-005 • LGMD2i - Limb Girdle [MEDICAL_DATA]" at bounding box center [215, 150] width 108 height 20
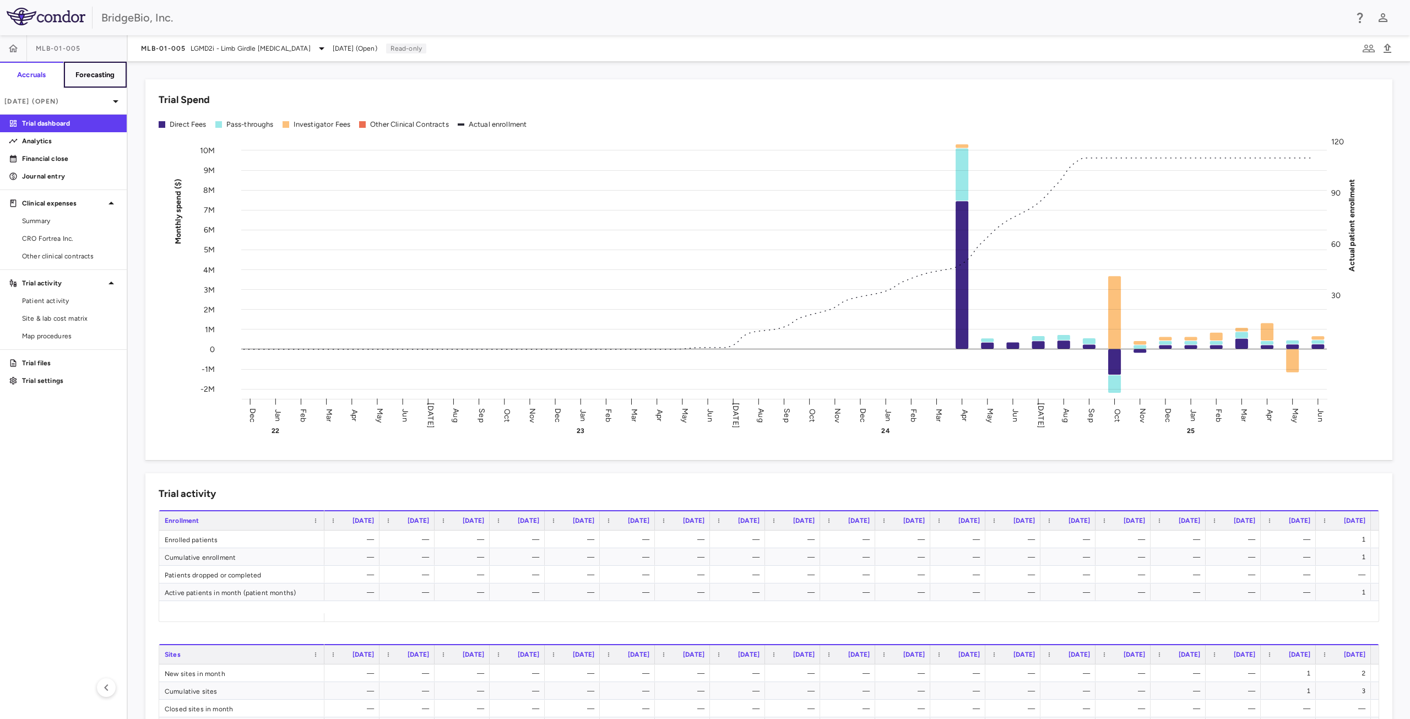
click at [110, 82] on button "Forecasting" at bounding box center [95, 75] width 64 height 26
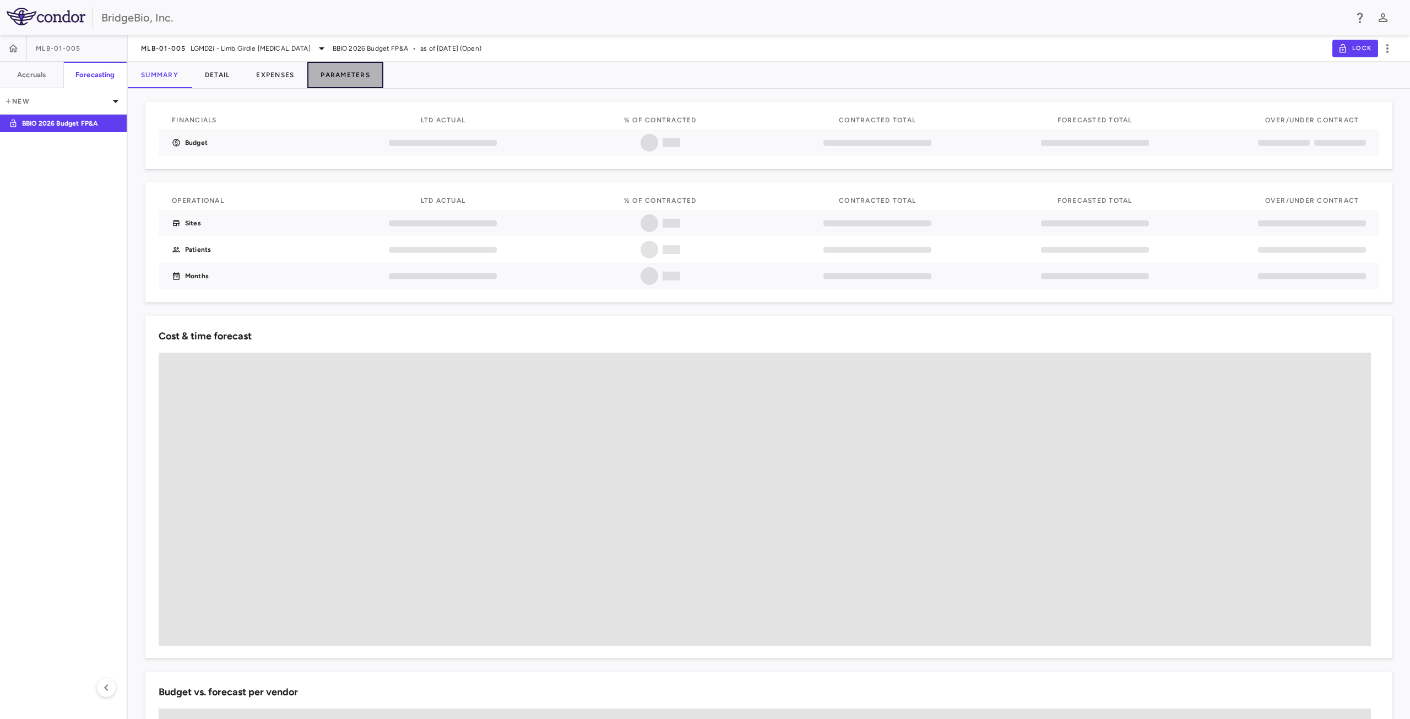
click at [338, 78] on button "Parameters" at bounding box center [345, 75] width 76 height 26
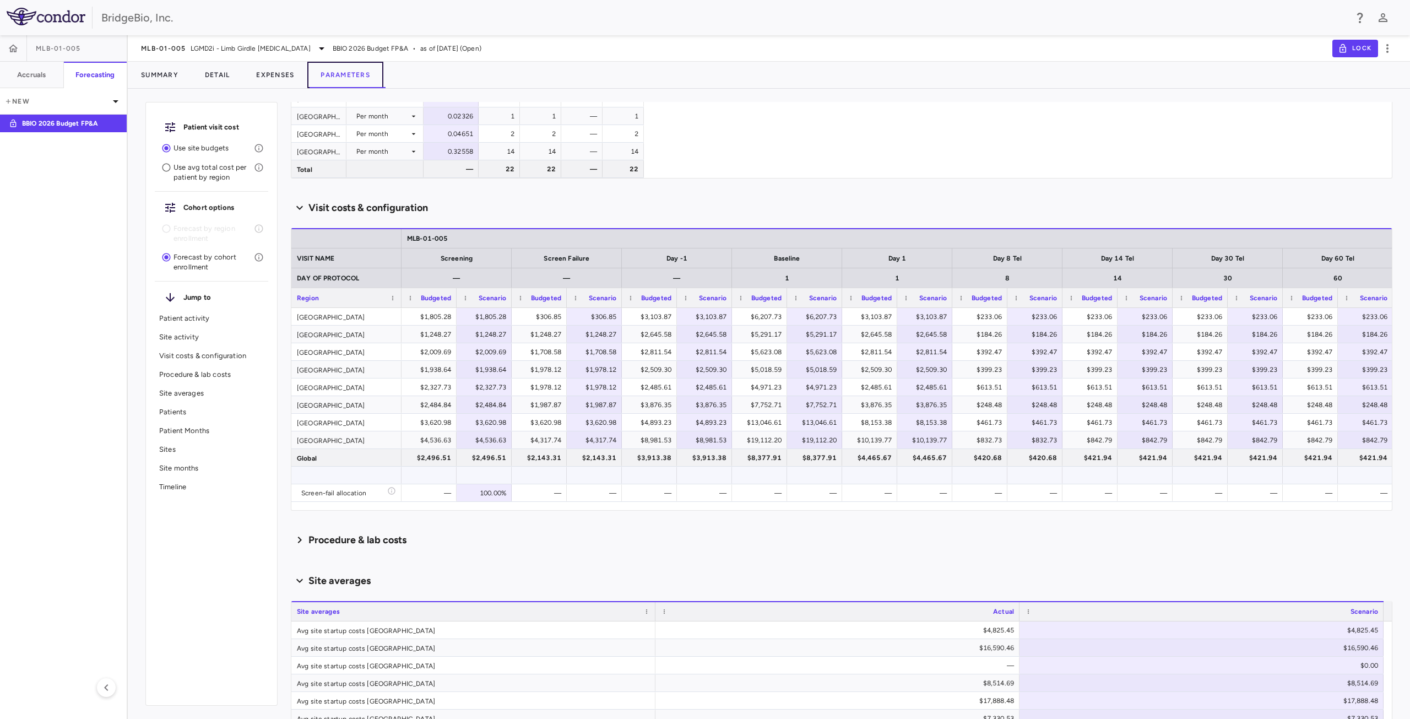
scroll to position [441, 0]
click at [612, 453] on span "Export" at bounding box center [615, 448] width 93 height 15
click at [726, 472] on span "Excel Export" at bounding box center [734, 467] width 52 height 15
click at [328, 46] on icon at bounding box center [321, 48] width 13 height 13
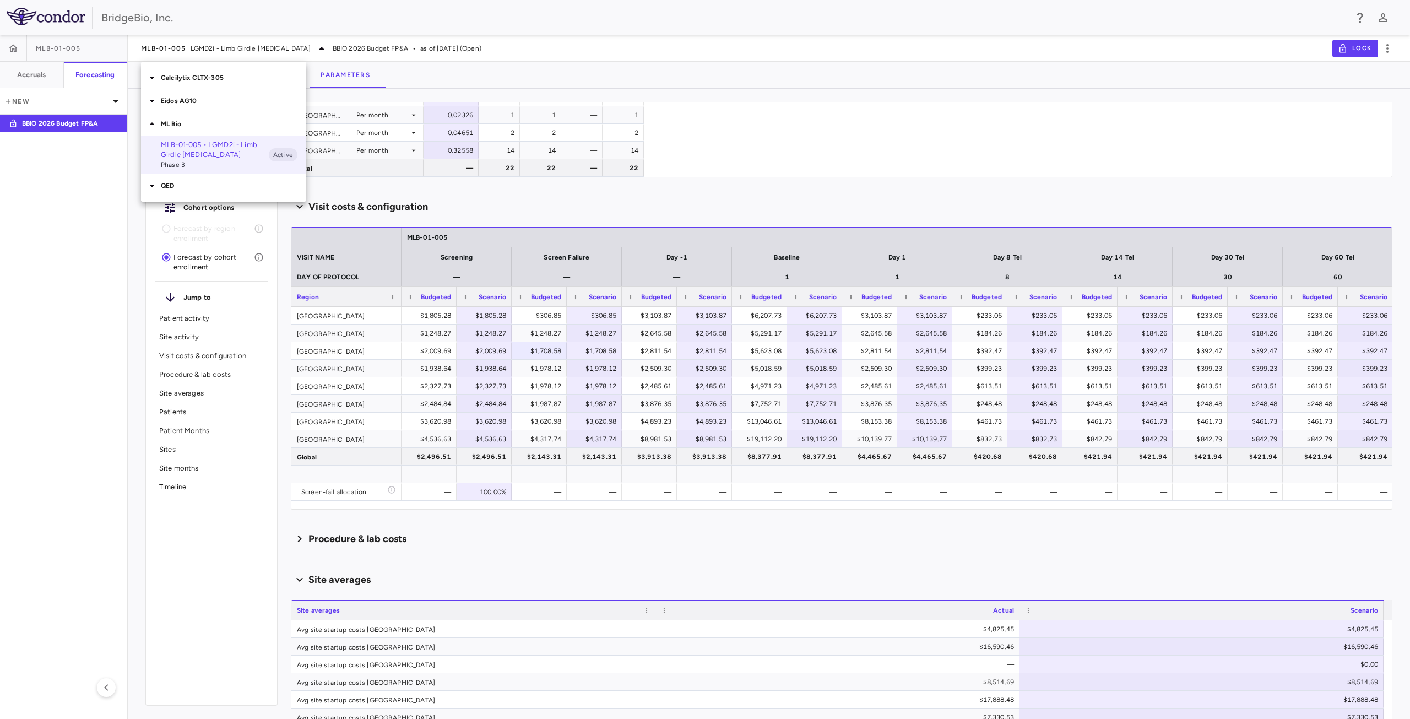
click at [174, 99] on p "Eidos AG10" at bounding box center [233, 101] width 145 height 10
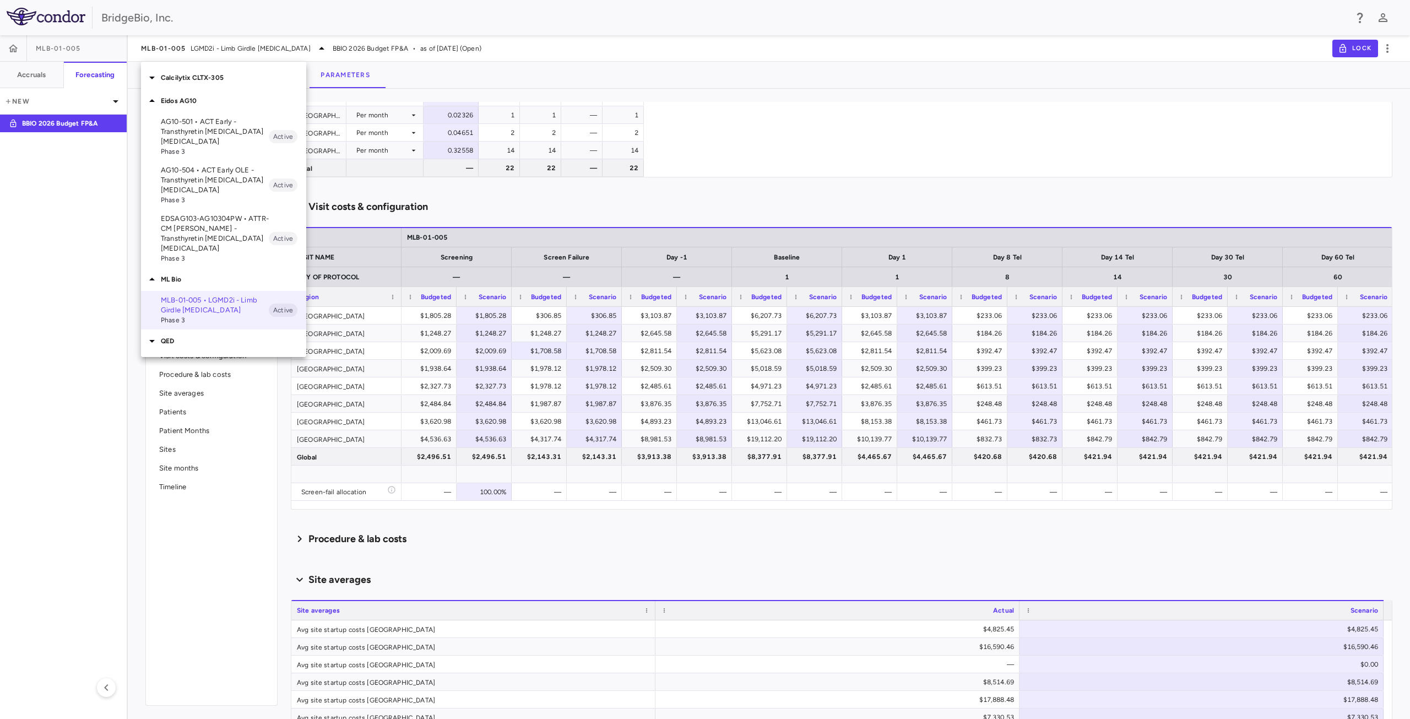
click at [221, 131] on p "AG10-501 • ACT Early - Transthyretin [MEDICAL_DATA] [MEDICAL_DATA]" at bounding box center [215, 132] width 108 height 30
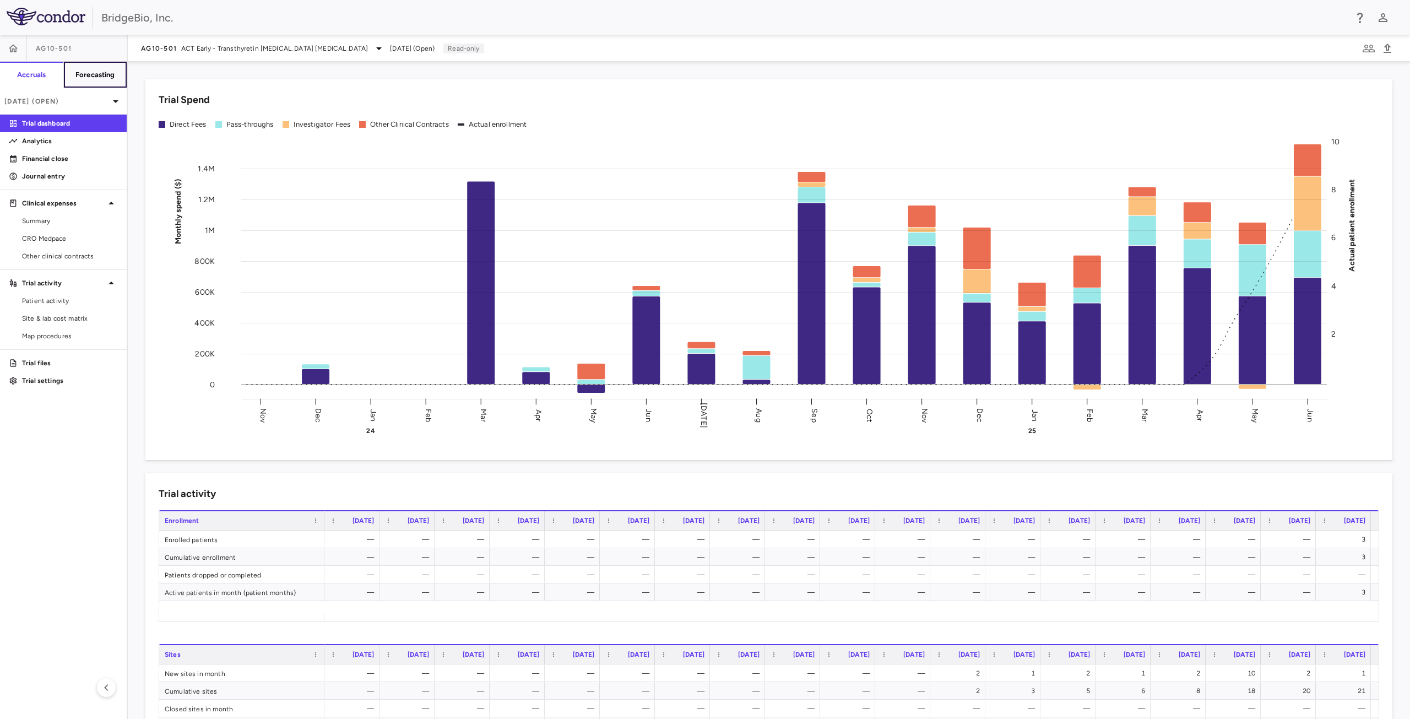
click at [91, 77] on h6 "Forecasting" at bounding box center [95, 75] width 40 height 10
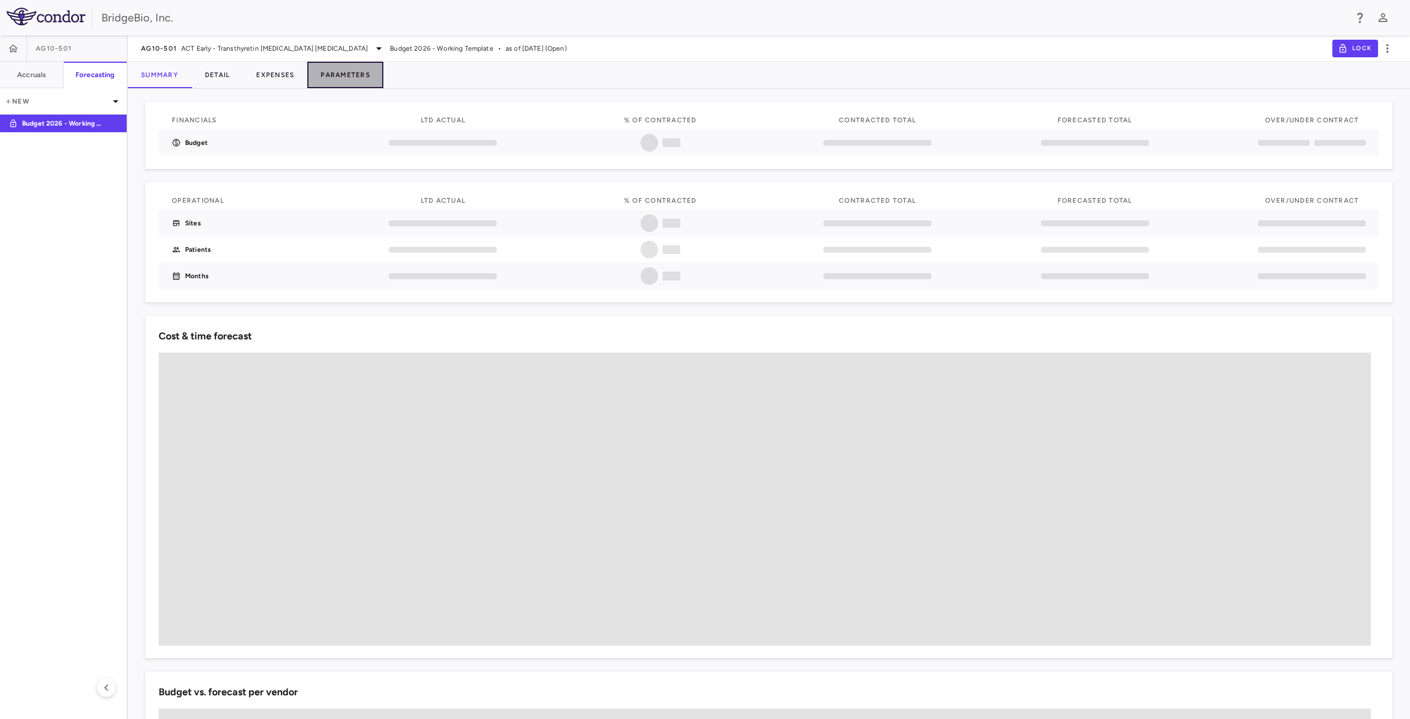
click at [349, 79] on button "Parameters" at bounding box center [345, 75] width 76 height 26
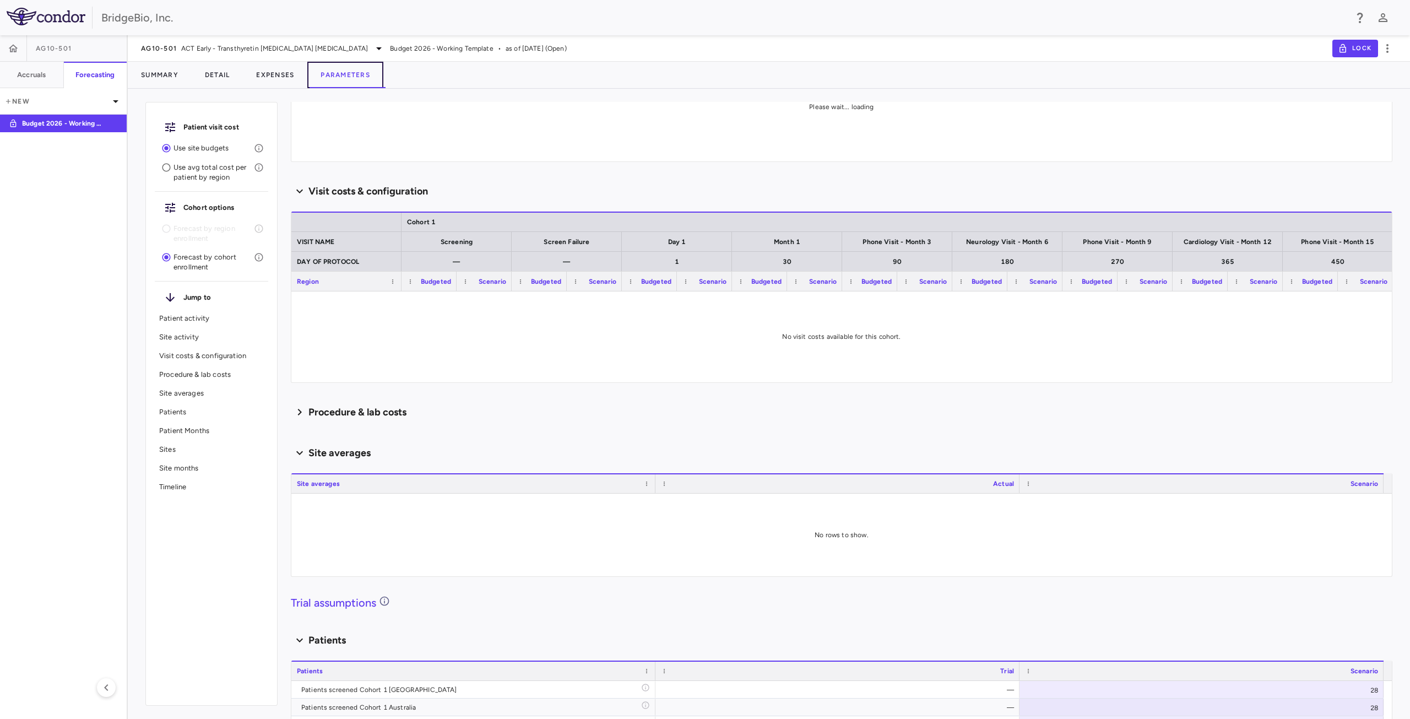
scroll to position [275, 0]
click at [302, 417] on icon at bounding box center [299, 413] width 13 height 18
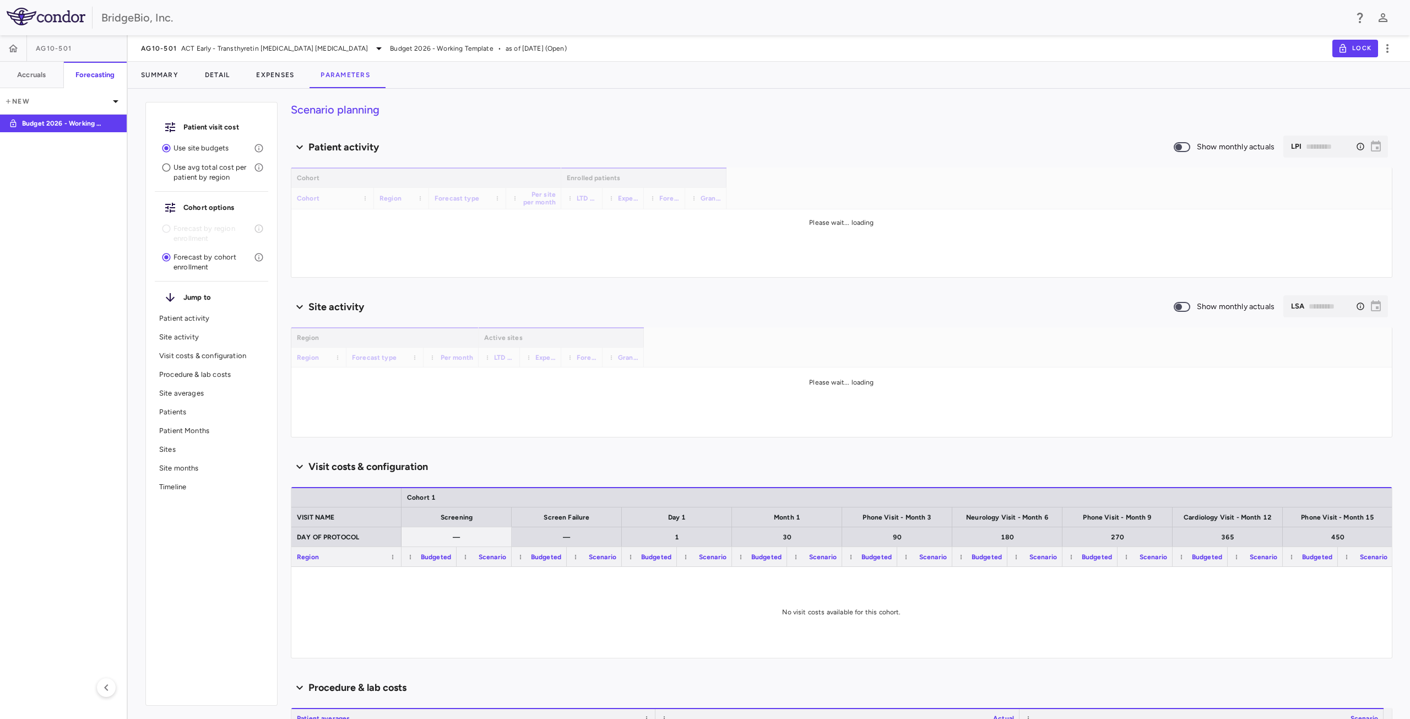
scroll to position [0, 0]
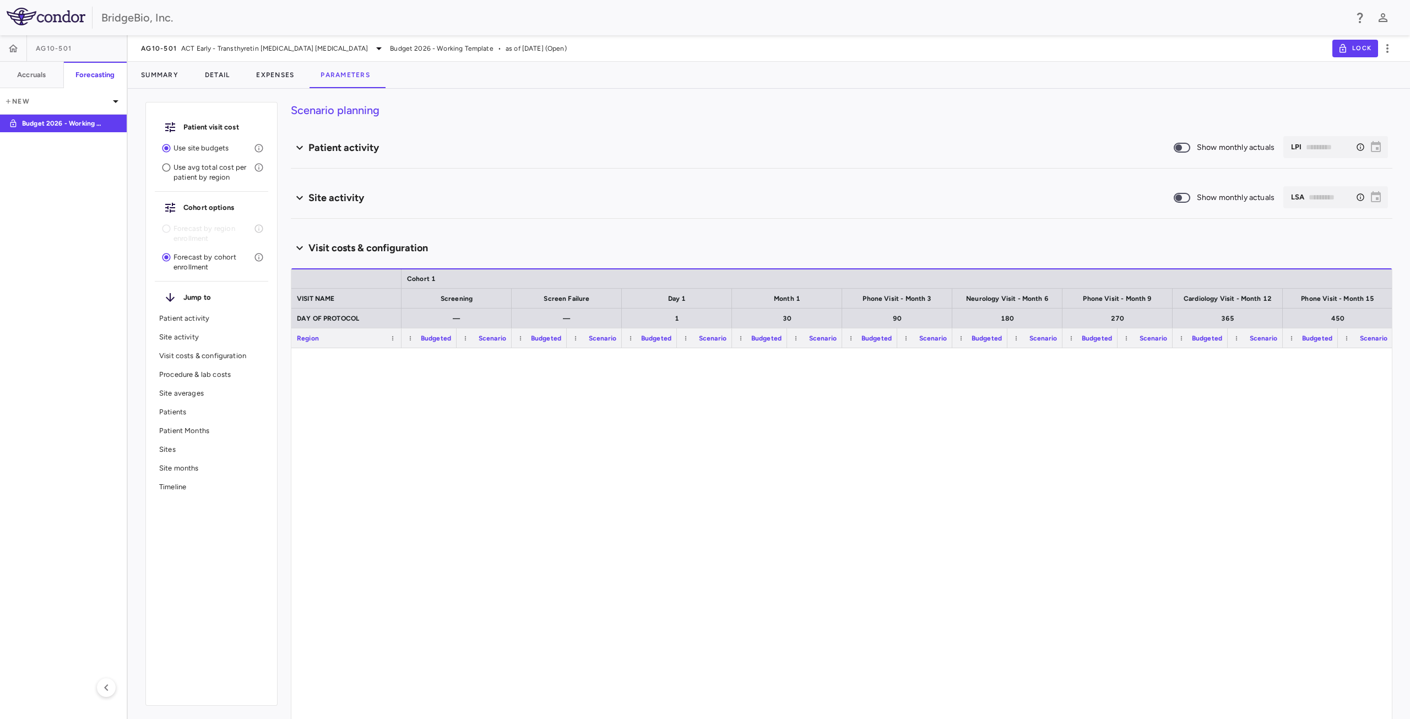
type input "********"
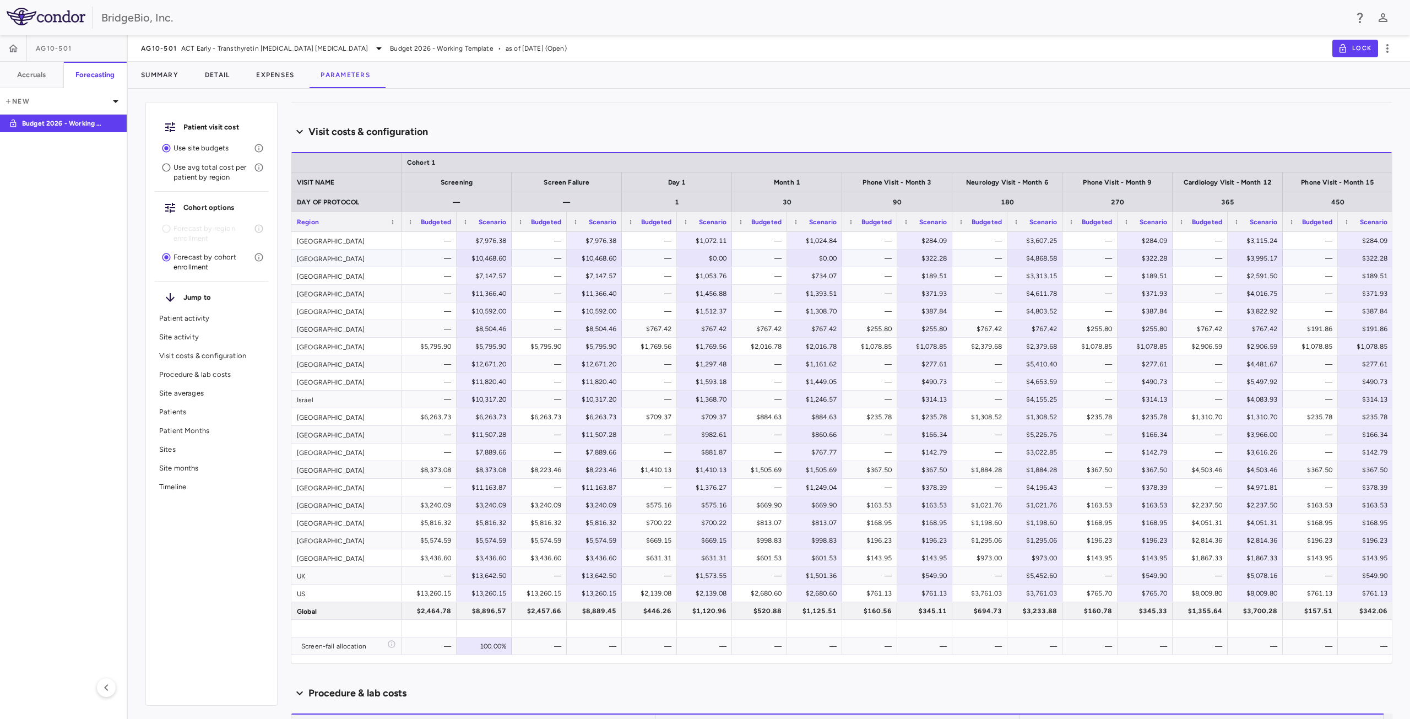
scroll to position [991, 0]
click at [596, 348] on span "Export" at bounding box center [603, 344] width 93 height 15
click at [698, 365] on span "Excel Export" at bounding box center [722, 363] width 52 height 15
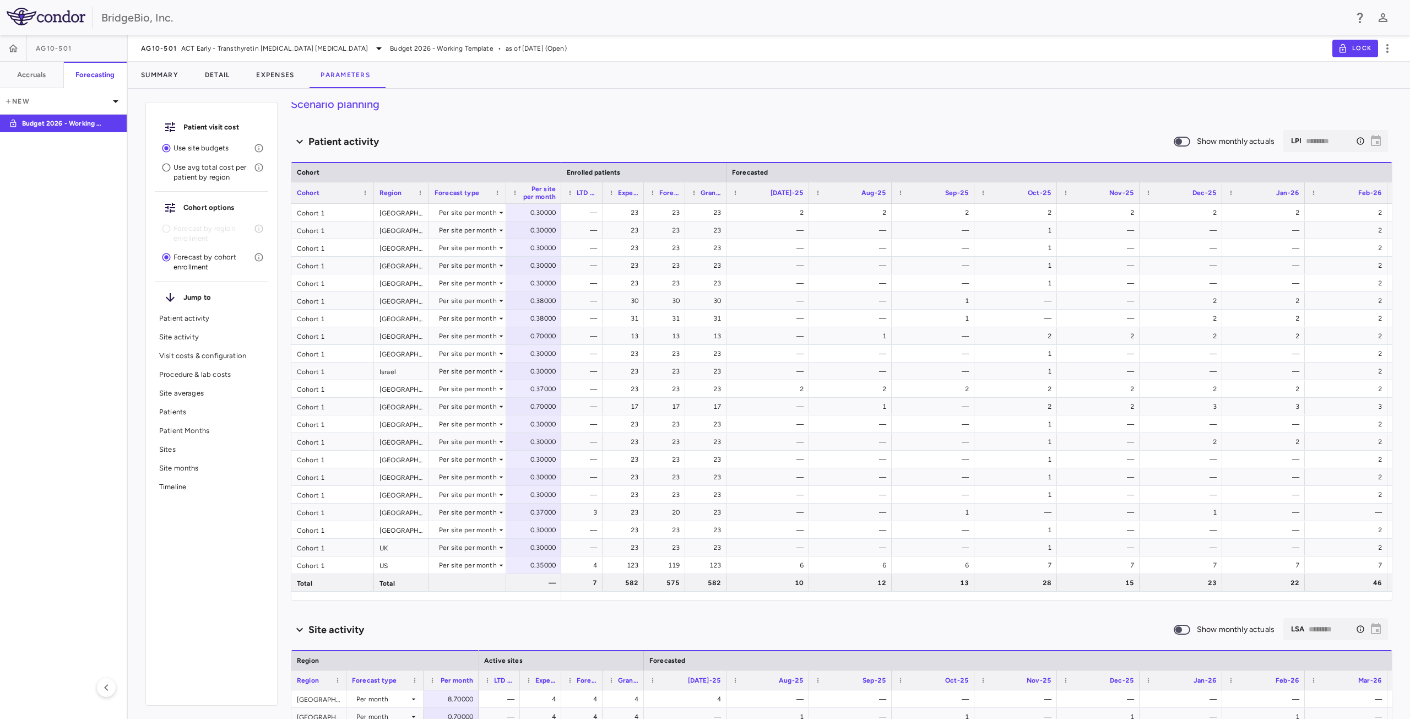
scroll to position [0, 0]
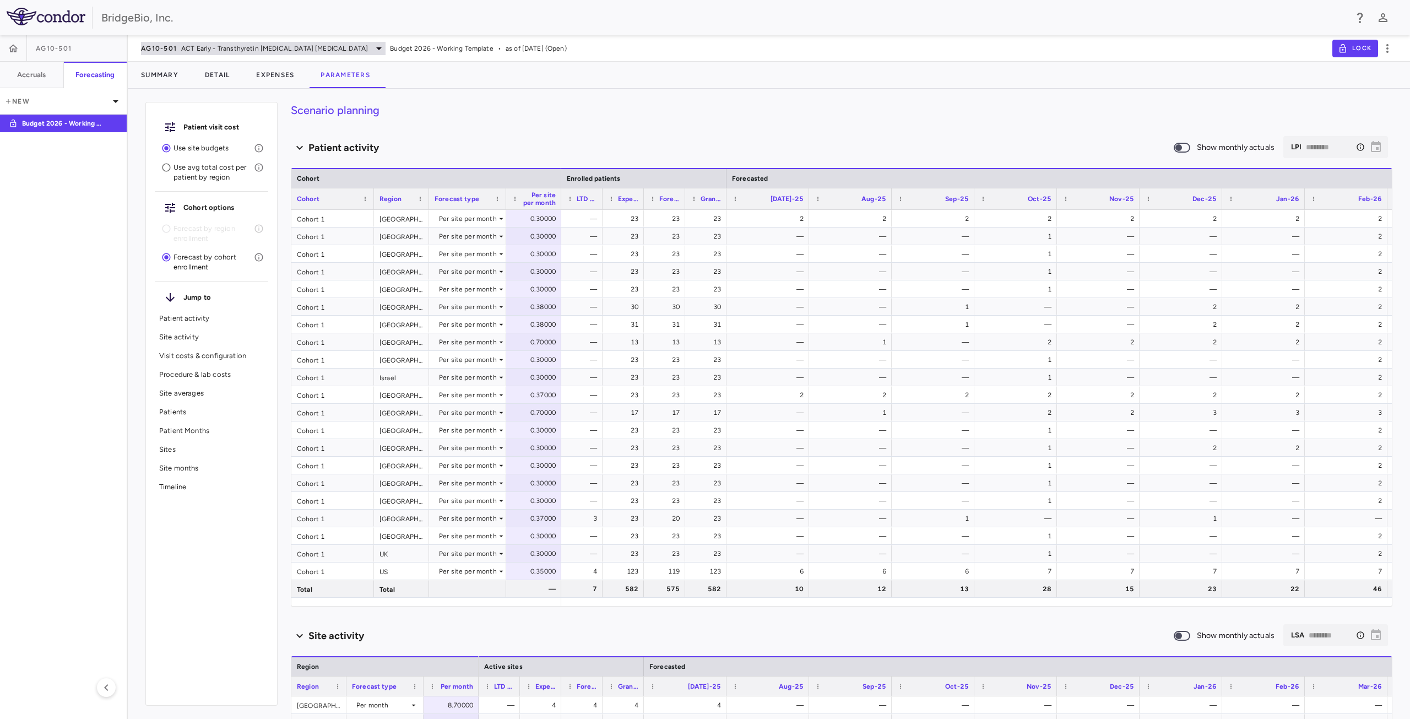
click at [372, 46] on icon at bounding box center [378, 48] width 13 height 13
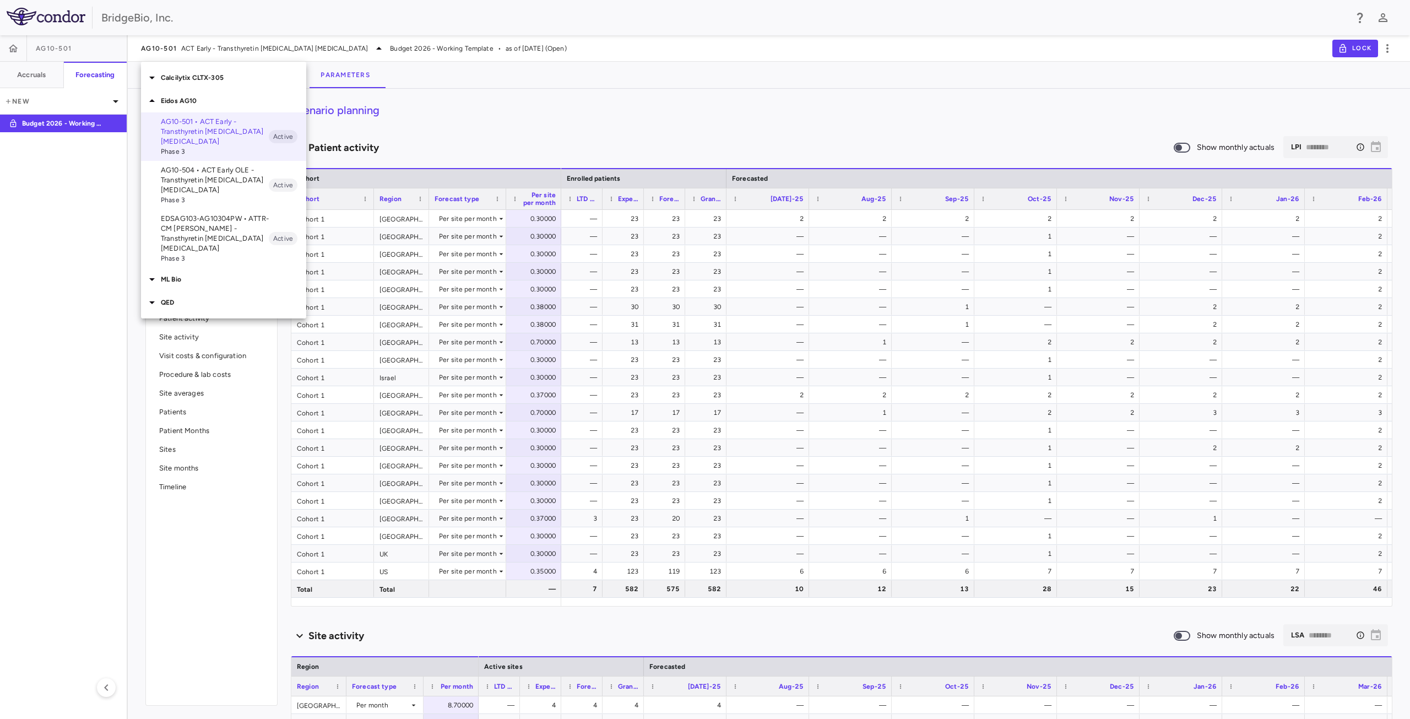
click at [216, 182] on p "AG10-504 • ACT Early OLE - Transthyretin [MEDICAL_DATA] [MEDICAL_DATA]" at bounding box center [215, 180] width 108 height 30
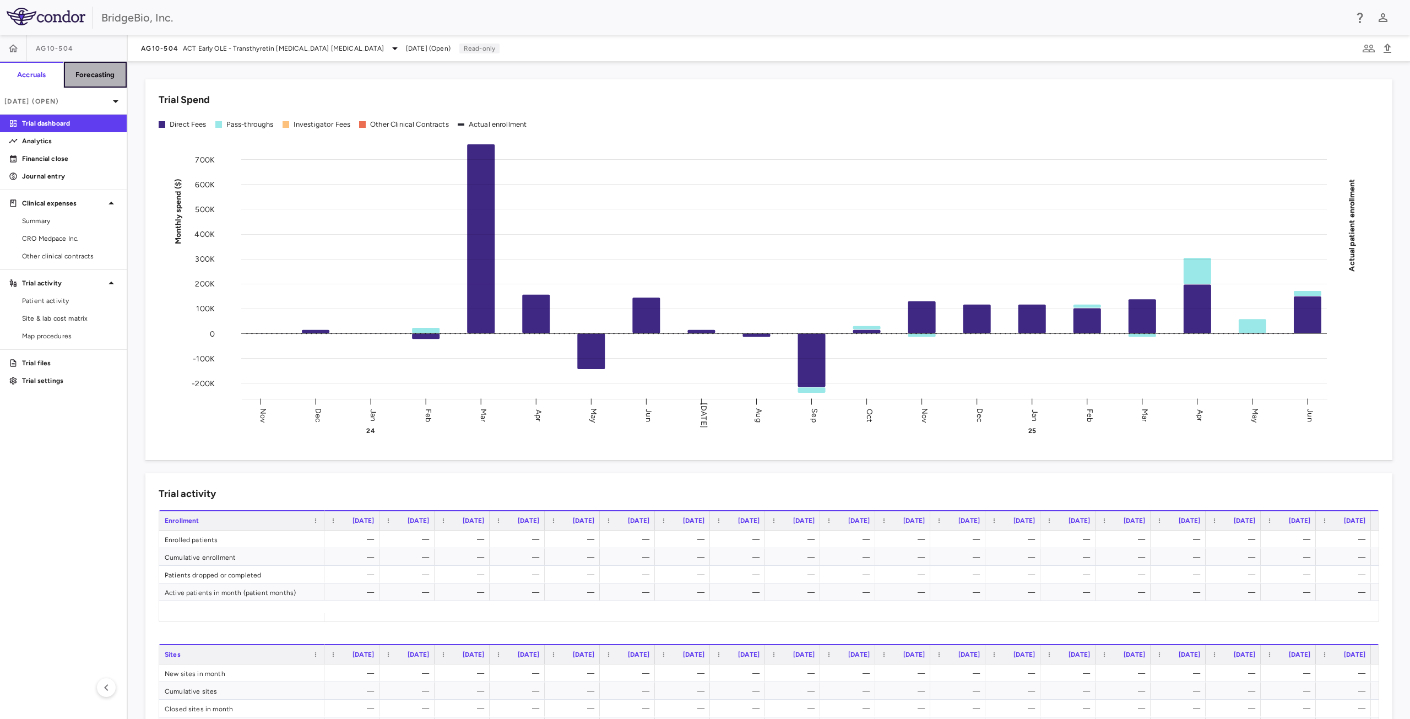
click at [94, 70] on h6 "Forecasting" at bounding box center [95, 75] width 40 height 10
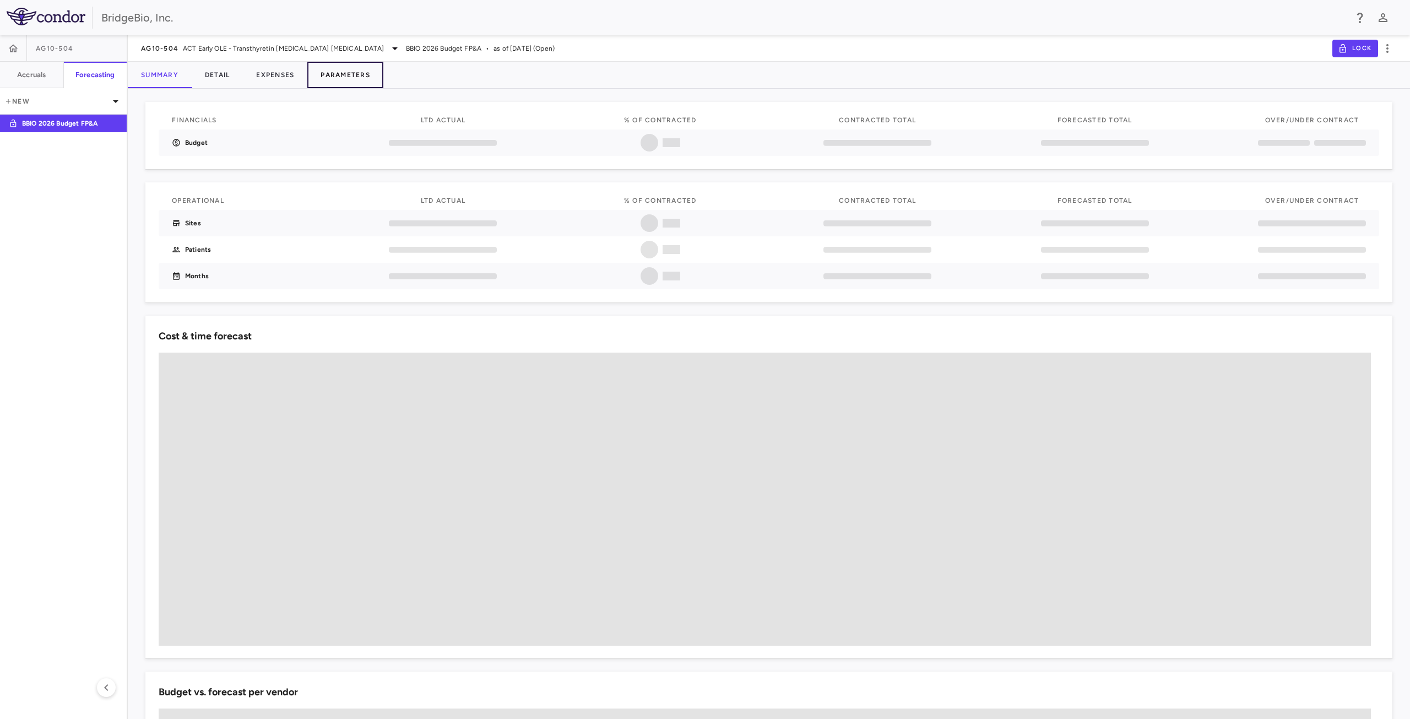
click at [360, 74] on button "Parameters" at bounding box center [345, 75] width 76 height 26
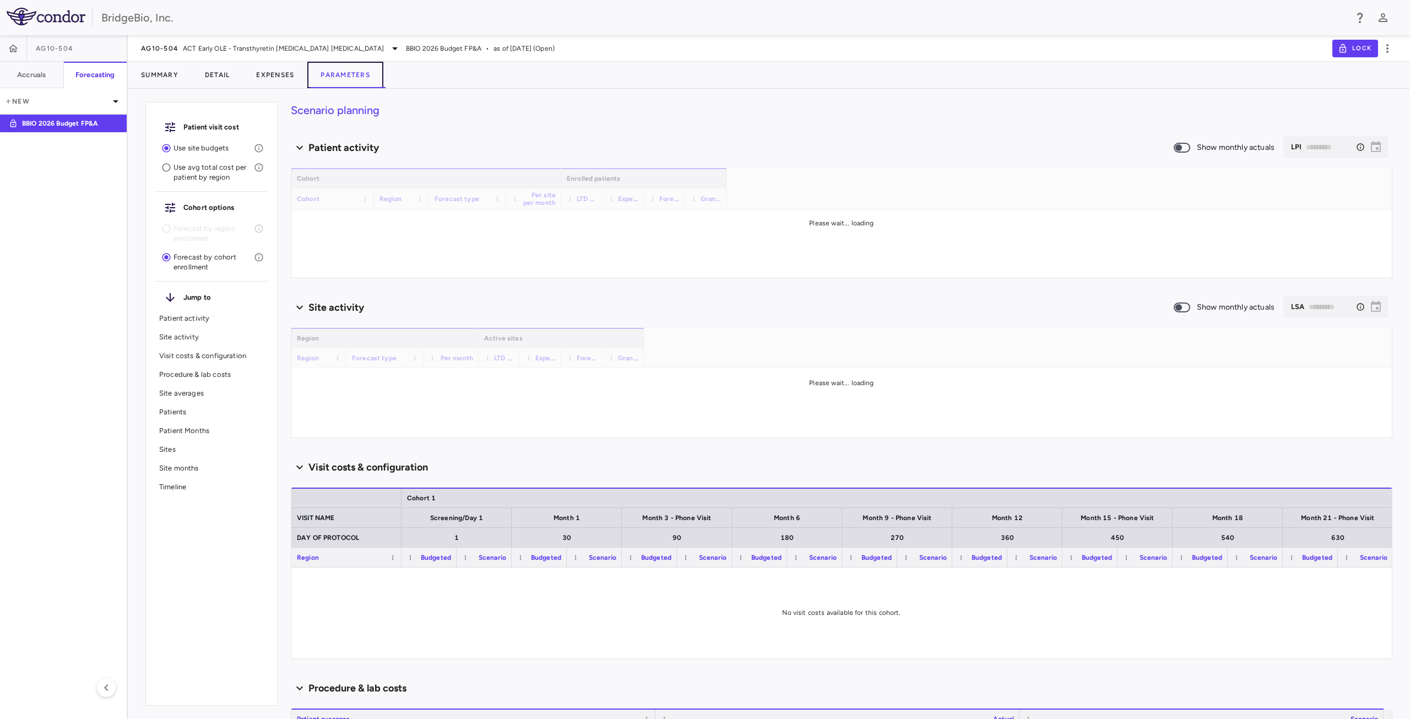
type input "********"
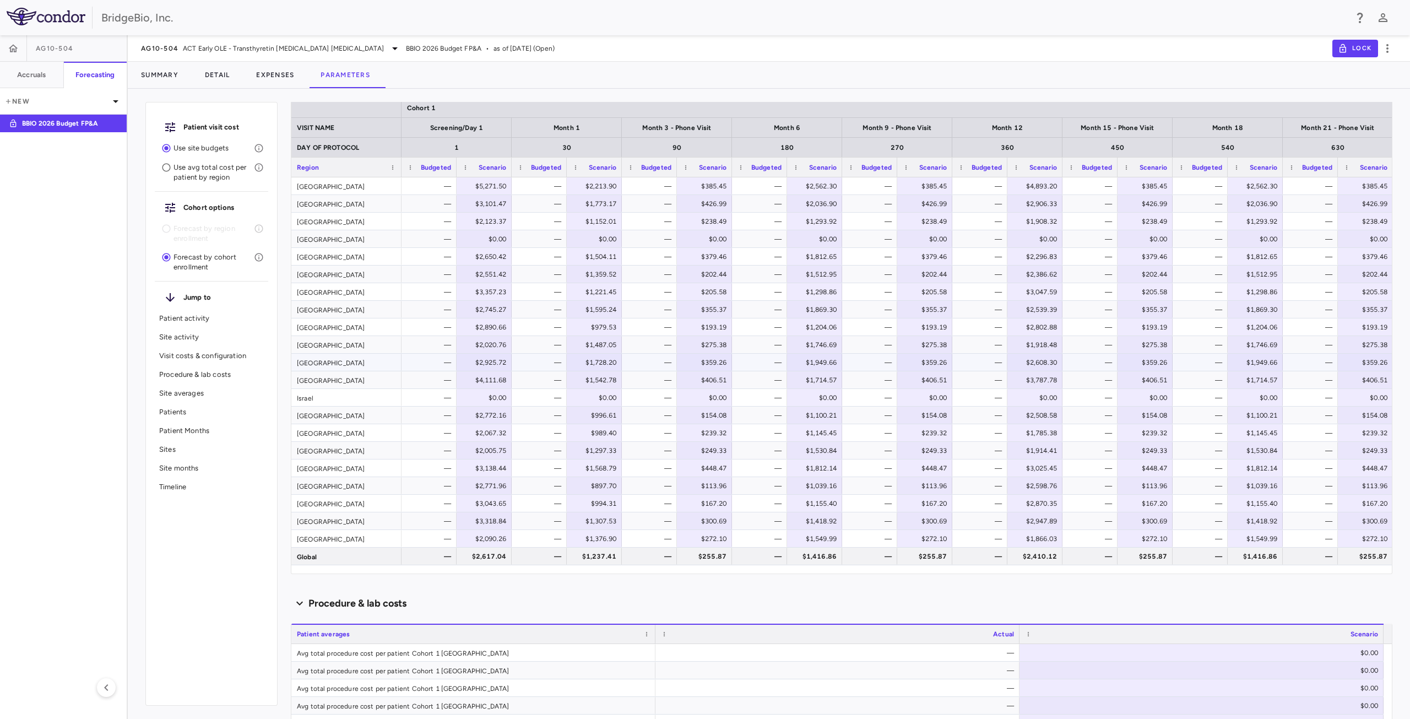
scroll to position [1046, 0]
click at [713, 468] on span "Export" at bounding box center [711, 466] width 93 height 15
click at [819, 487] on span "Excel Export" at bounding box center [829, 486] width 52 height 15
click at [388, 48] on icon at bounding box center [394, 48] width 13 height 13
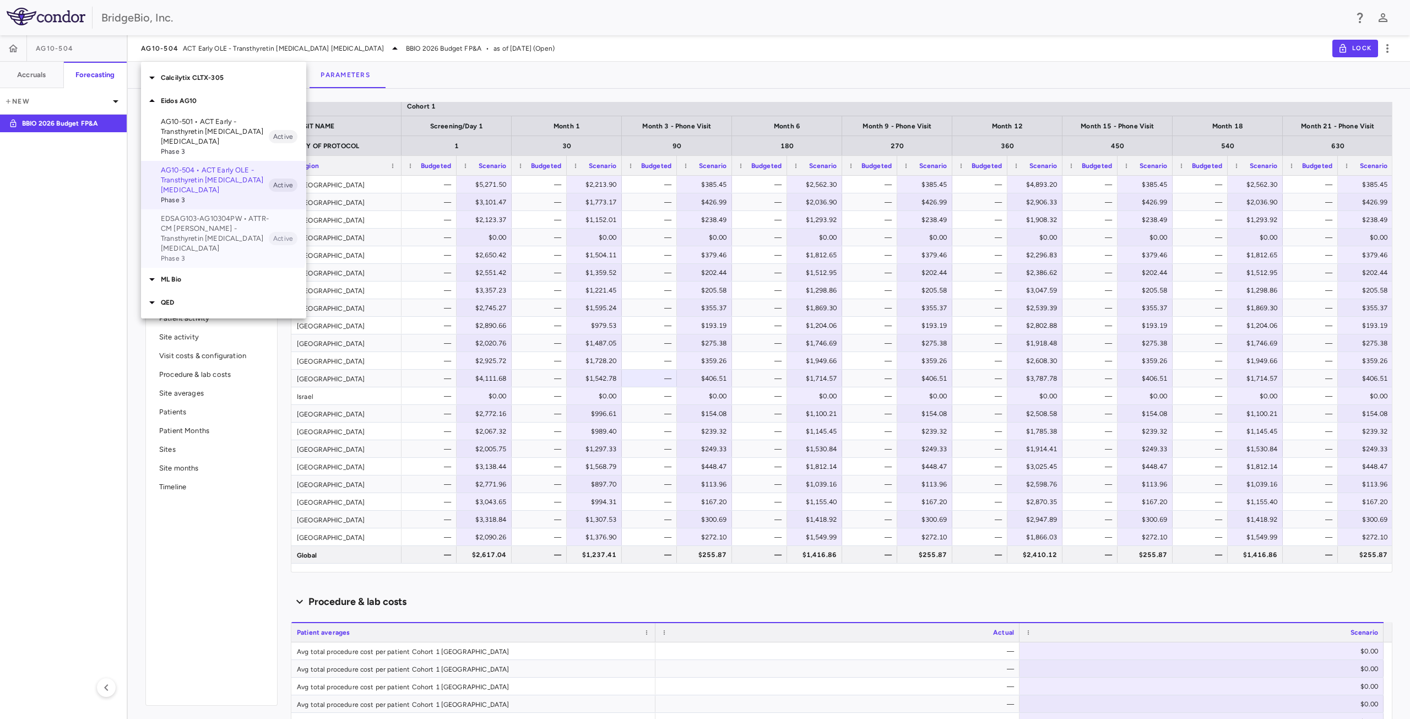
click at [203, 229] on p "EDSAG103-AG10304PW • ATTR-CM [PERSON_NAME] - Transthyretin [MEDICAL_DATA] [MEDI…" at bounding box center [215, 234] width 108 height 40
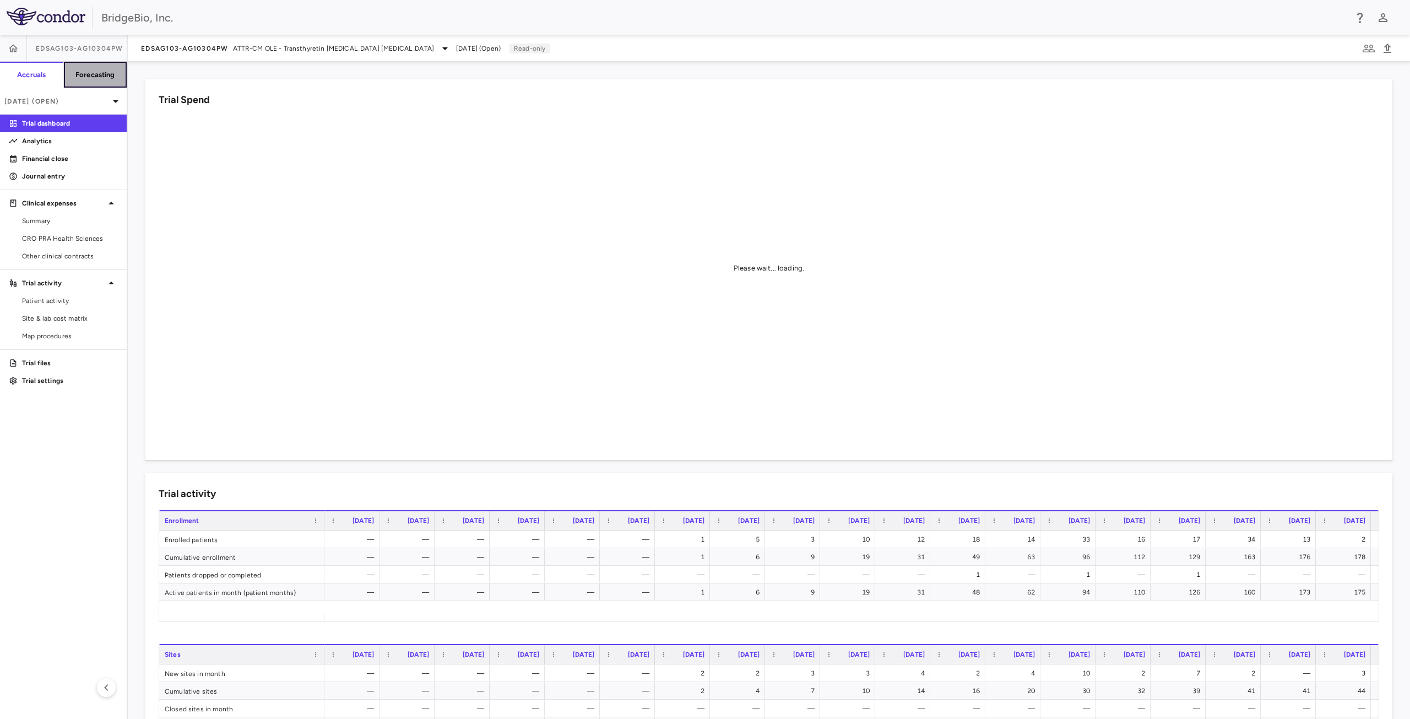
click at [103, 72] on h6 "Forecasting" at bounding box center [95, 75] width 40 height 10
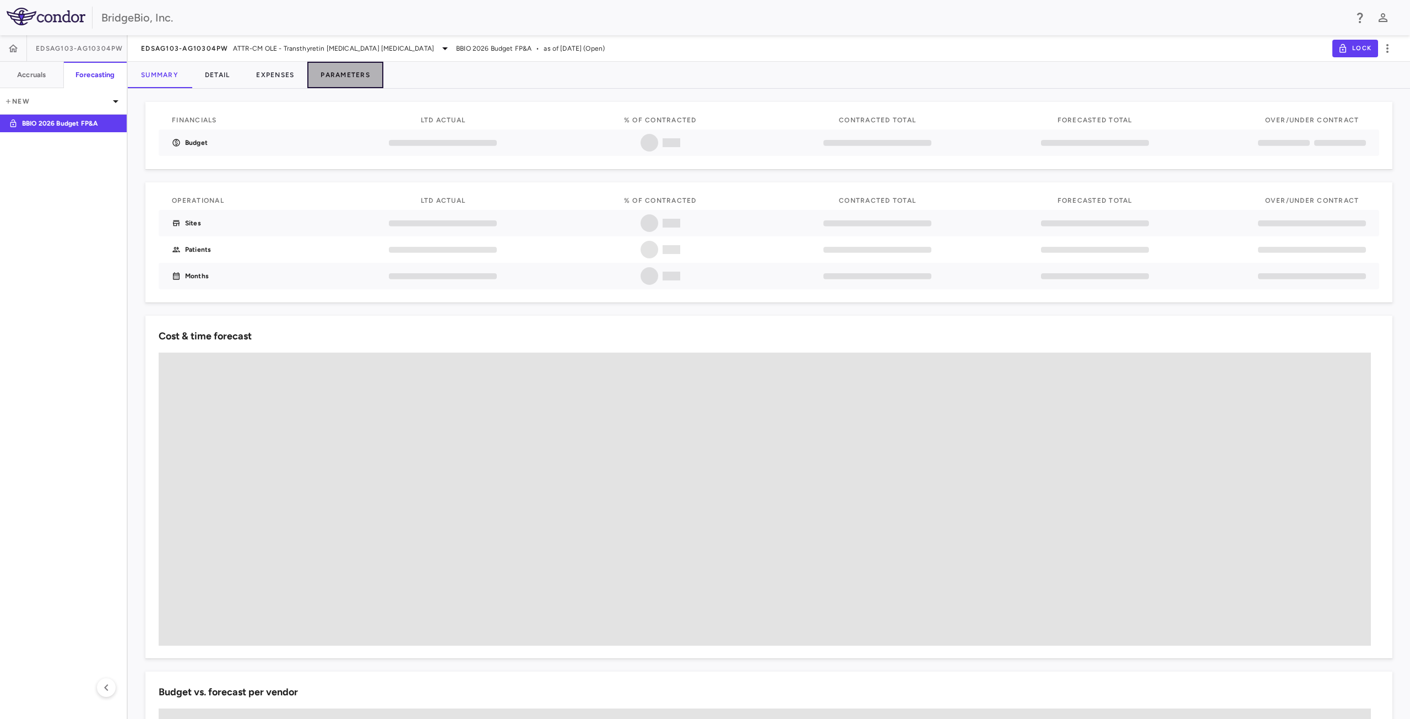
click at [354, 77] on button "Parameters" at bounding box center [345, 75] width 76 height 26
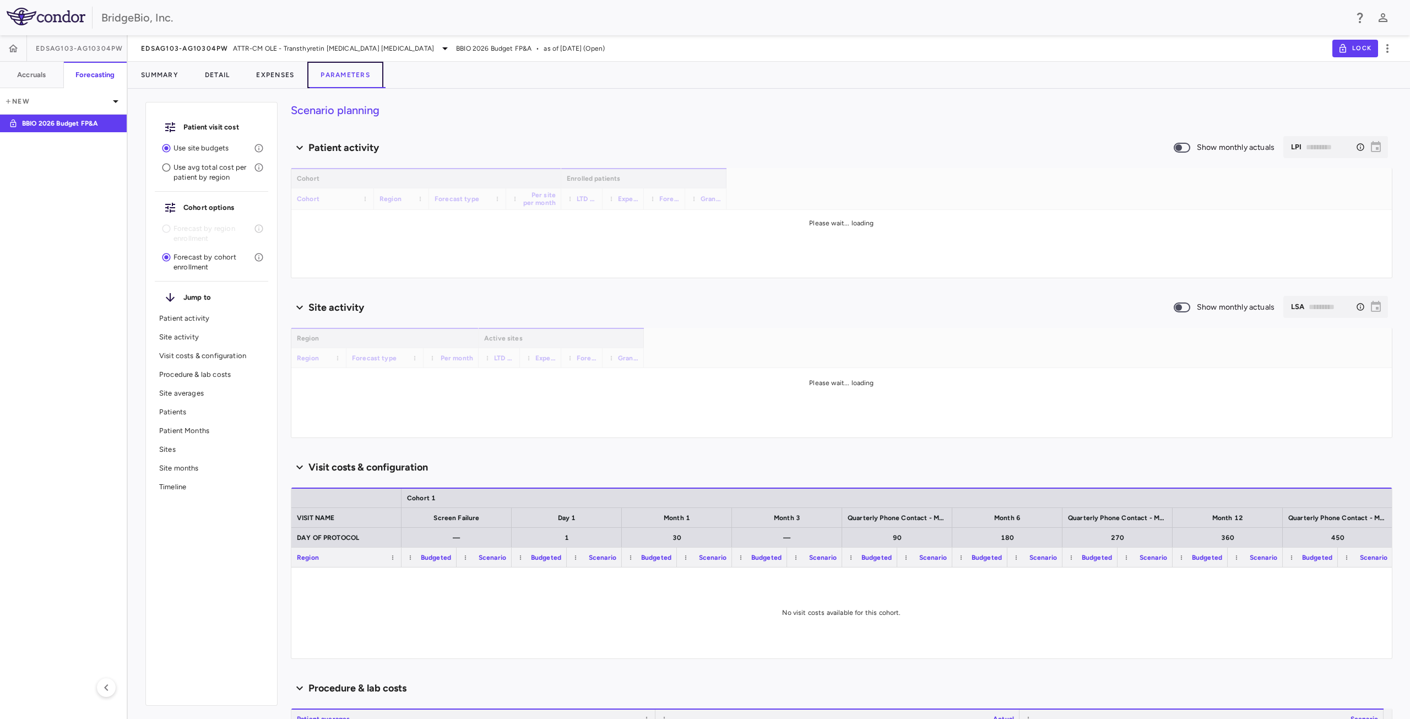
type input "********"
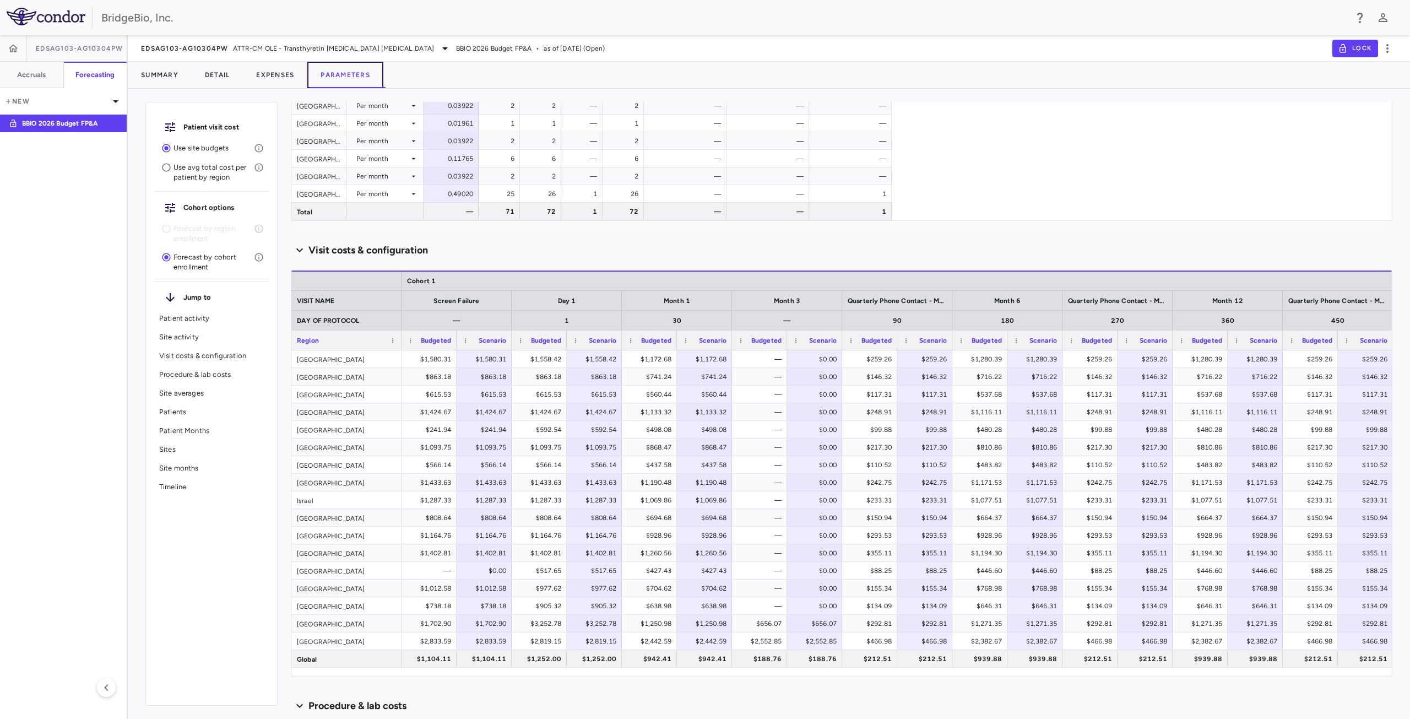
scroll to position [716, 0]
click at [799, 543] on span "Export" at bounding box center [824, 542] width 93 height 15
click at [922, 565] on span "Excel Export" at bounding box center [942, 561] width 52 height 15
click at [438, 48] on icon at bounding box center [444, 48] width 13 height 13
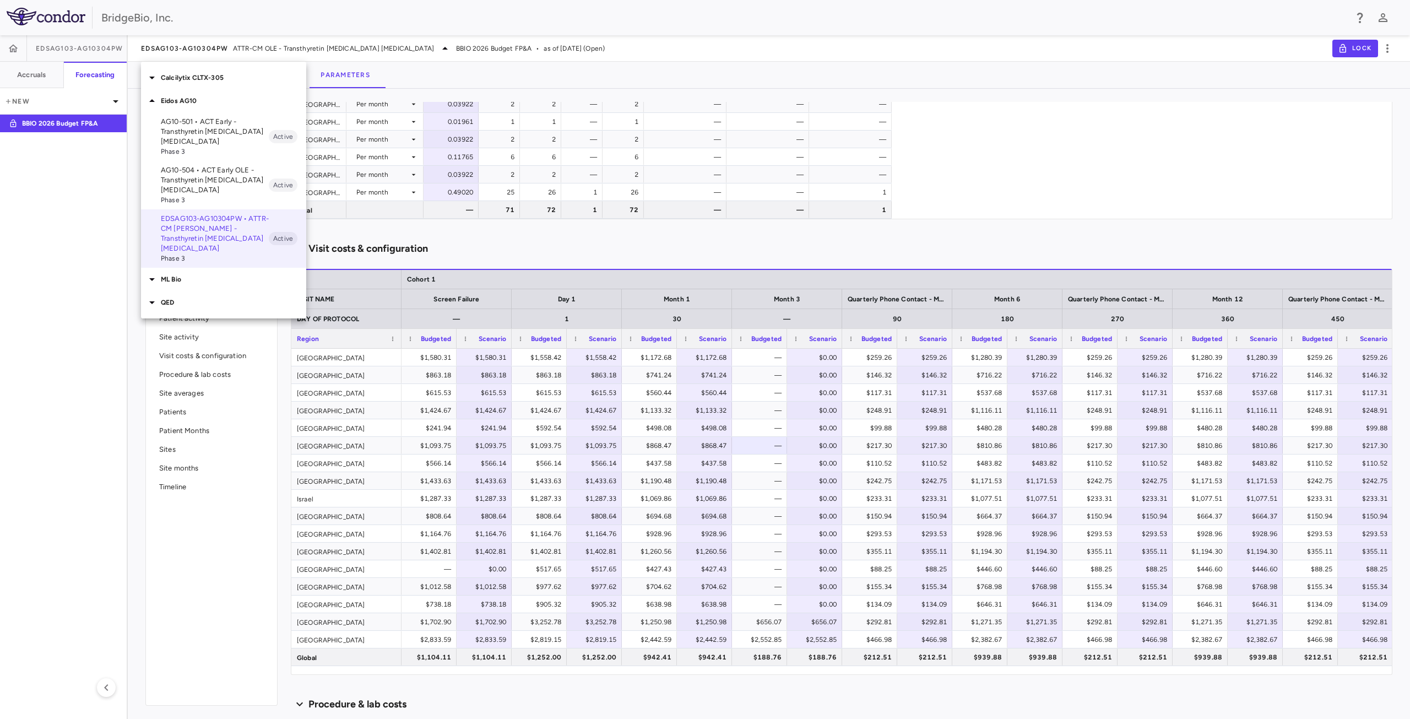
click at [155, 77] on icon at bounding box center [151, 77] width 13 height 13
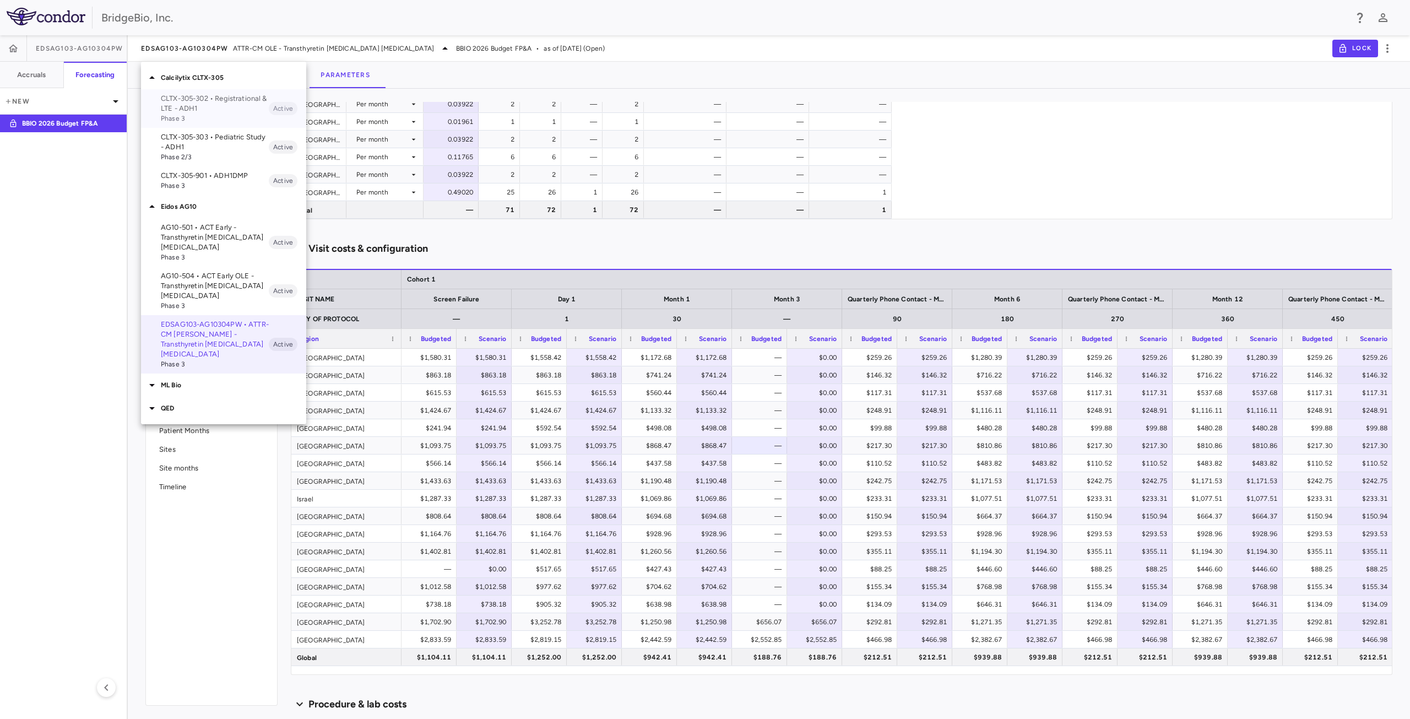
click at [200, 101] on p "CLTX-305-302 • Registrational & LTE - ADH1" at bounding box center [215, 104] width 108 height 20
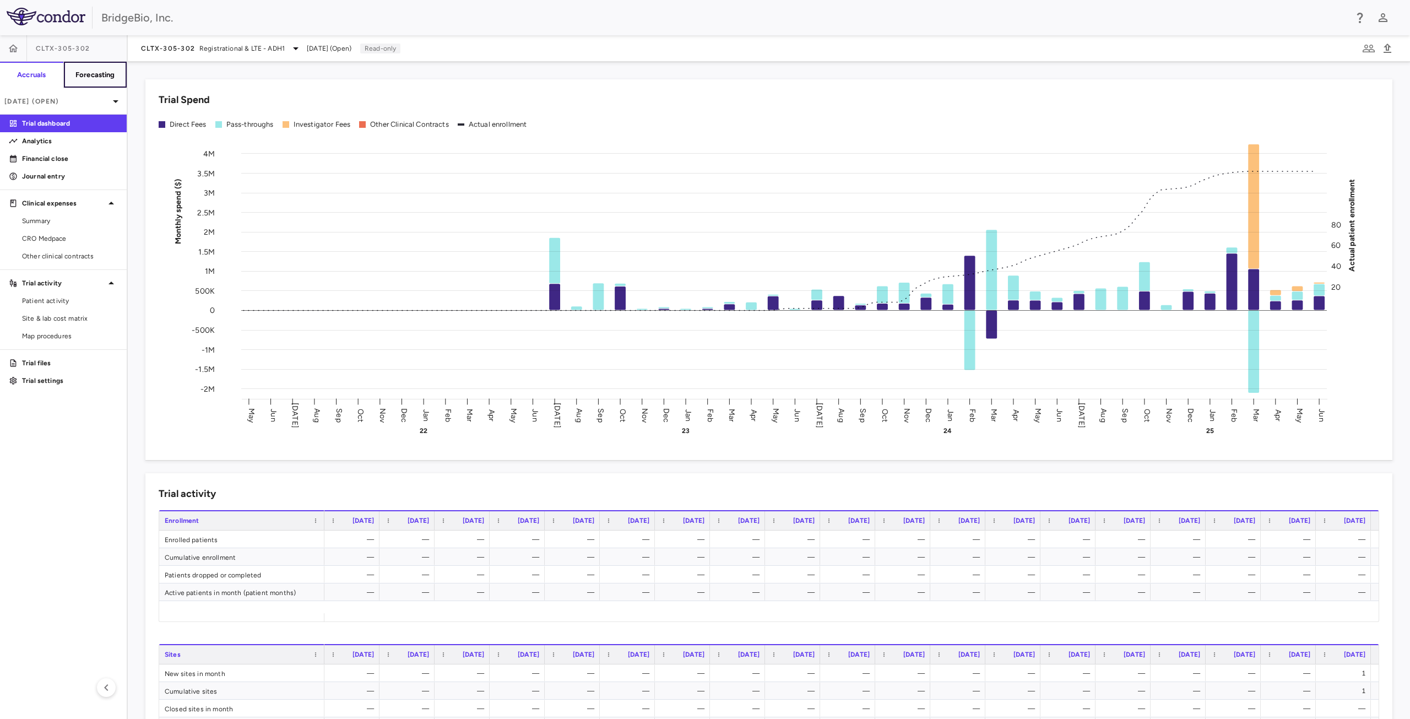
click at [90, 80] on button "Forecasting" at bounding box center [95, 75] width 64 height 26
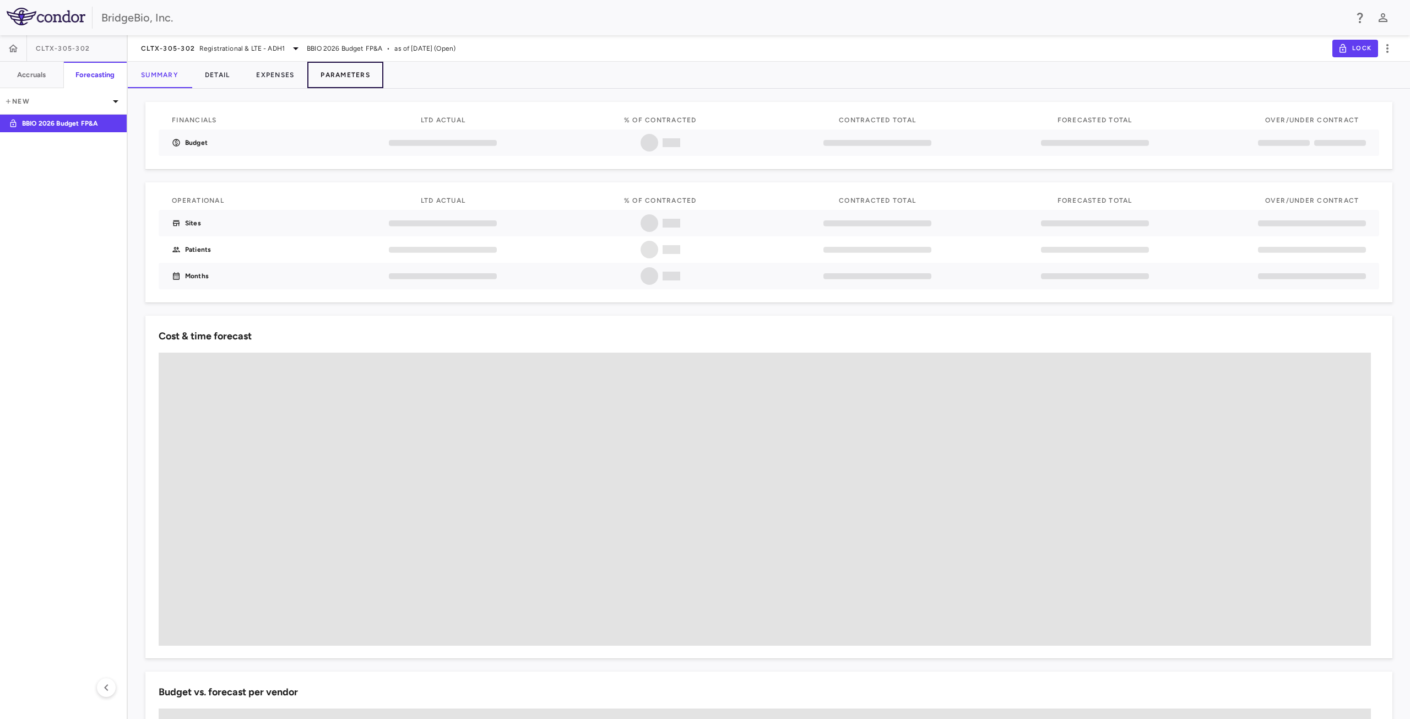
click at [344, 73] on button "Parameters" at bounding box center [345, 75] width 76 height 26
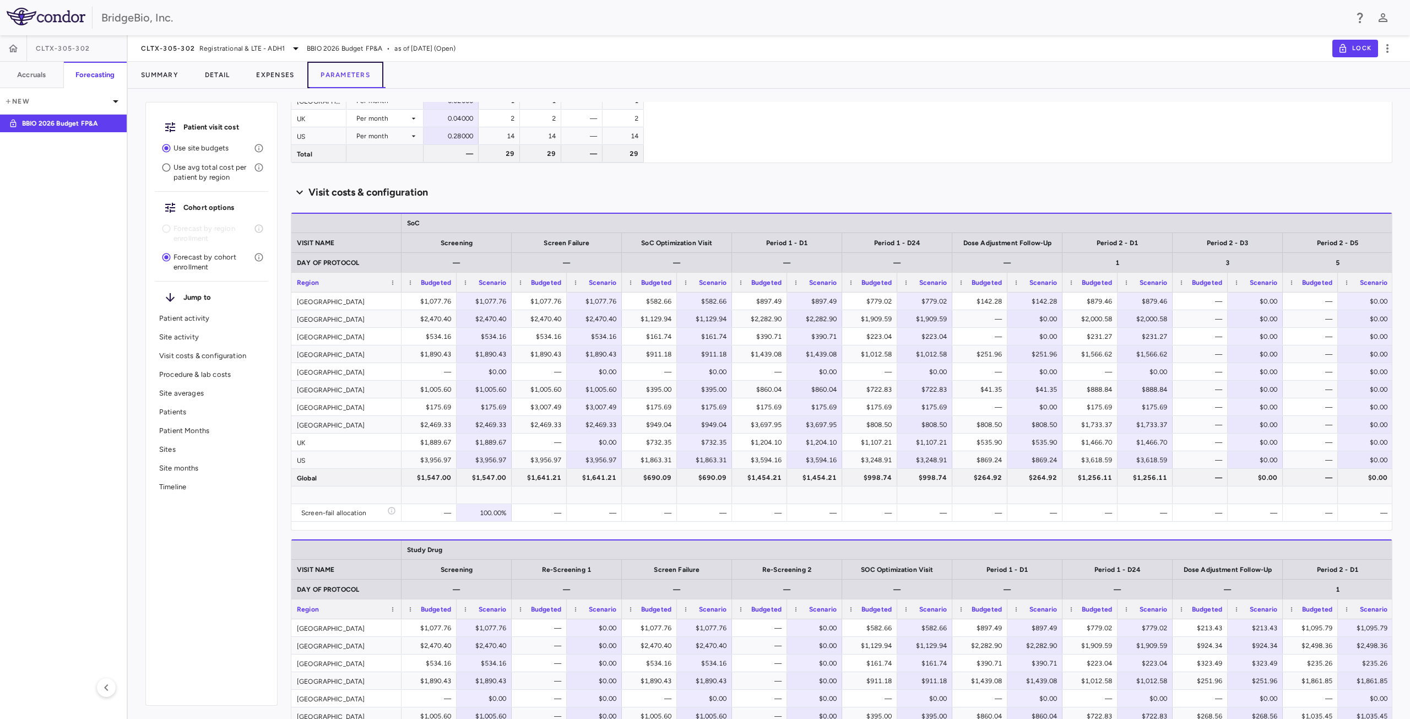
scroll to position [702, 0]
click at [705, 388] on span "Export" at bounding box center [713, 388] width 93 height 15
click at [809, 410] on span "Excel Export" at bounding box center [832, 407] width 52 height 15
click at [291, 46] on icon at bounding box center [295, 48] width 13 height 13
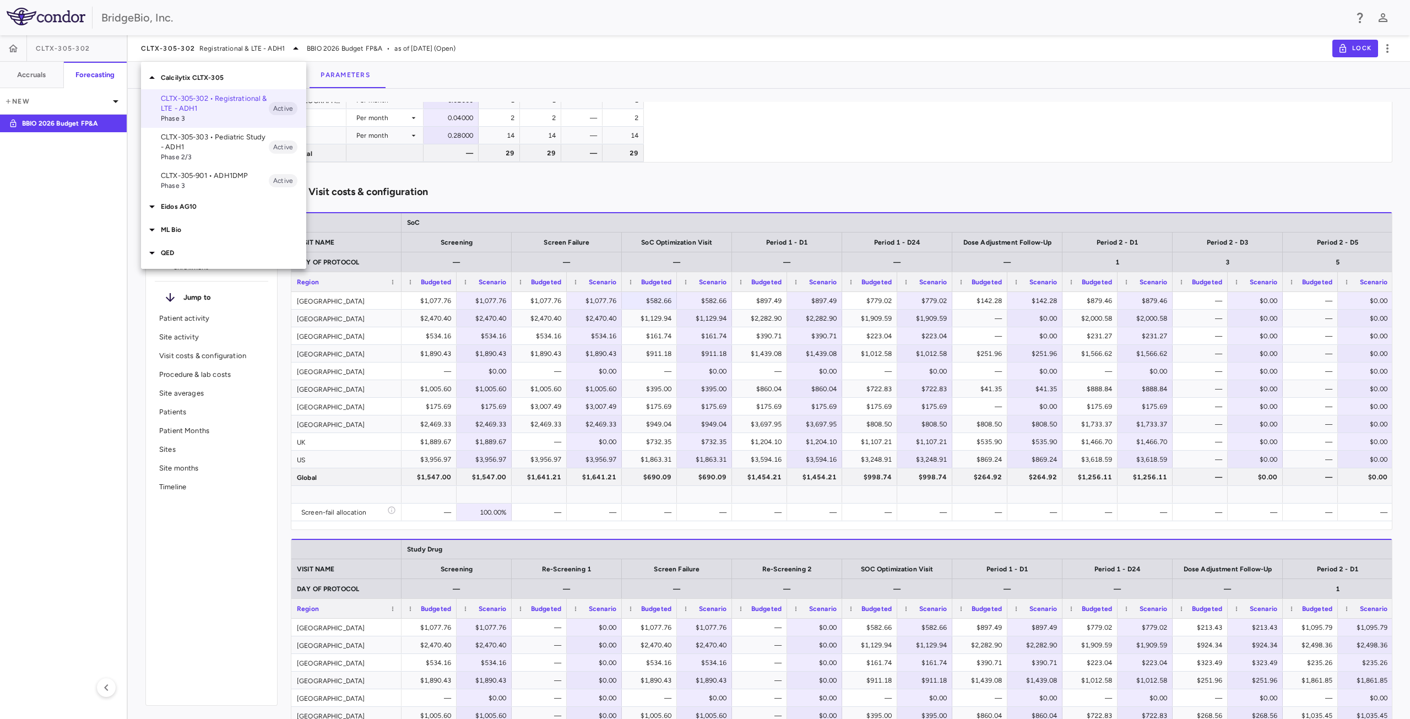
click at [232, 143] on p "CLTX-305-303 • Pediatric Study - ADH1" at bounding box center [215, 142] width 108 height 20
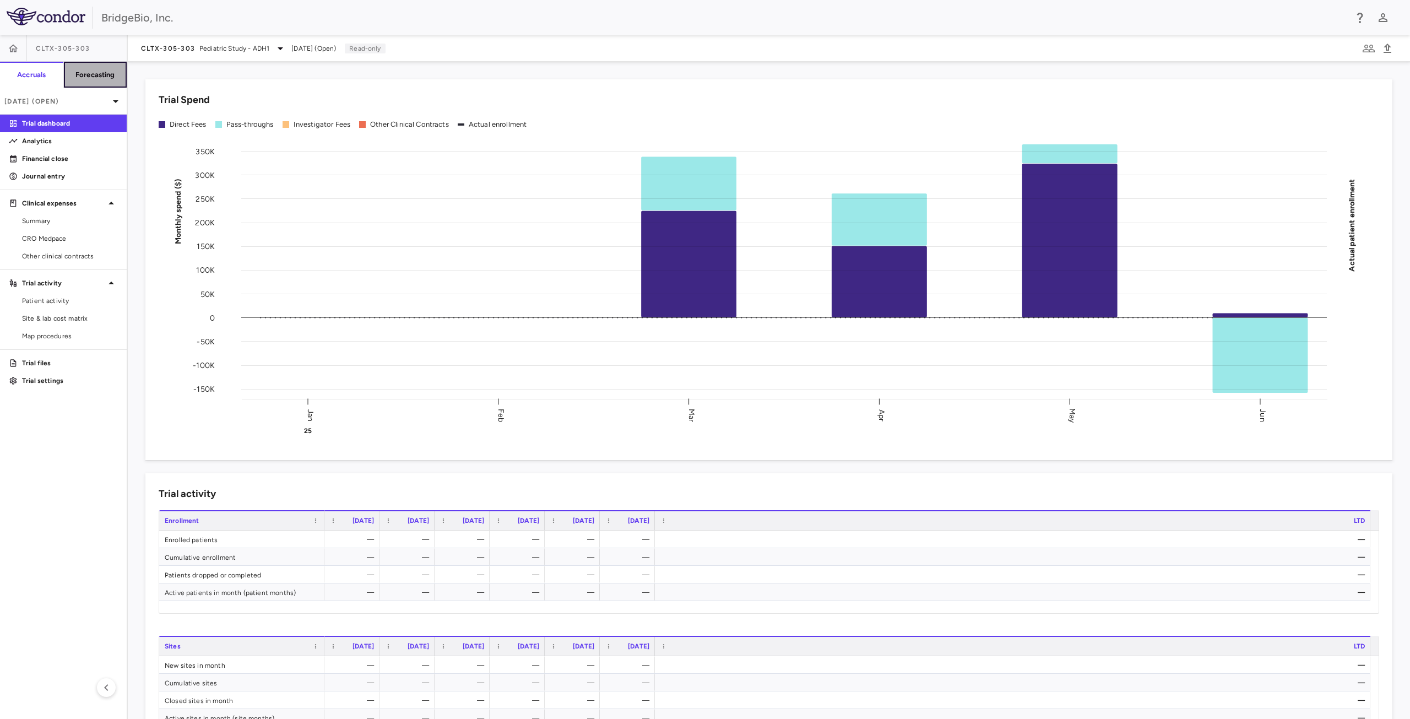
click at [100, 77] on h6 "Forecasting" at bounding box center [95, 75] width 40 height 10
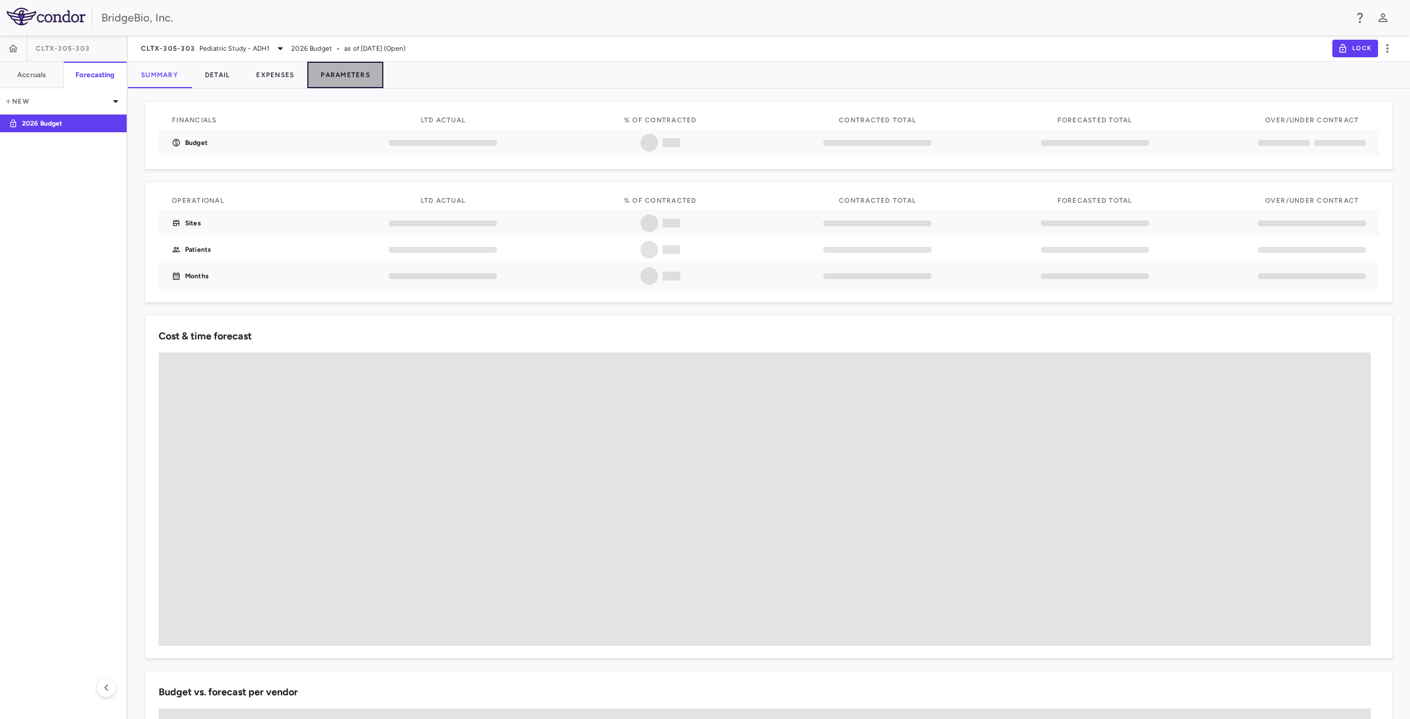
click at [338, 75] on button "Parameters" at bounding box center [345, 75] width 76 height 26
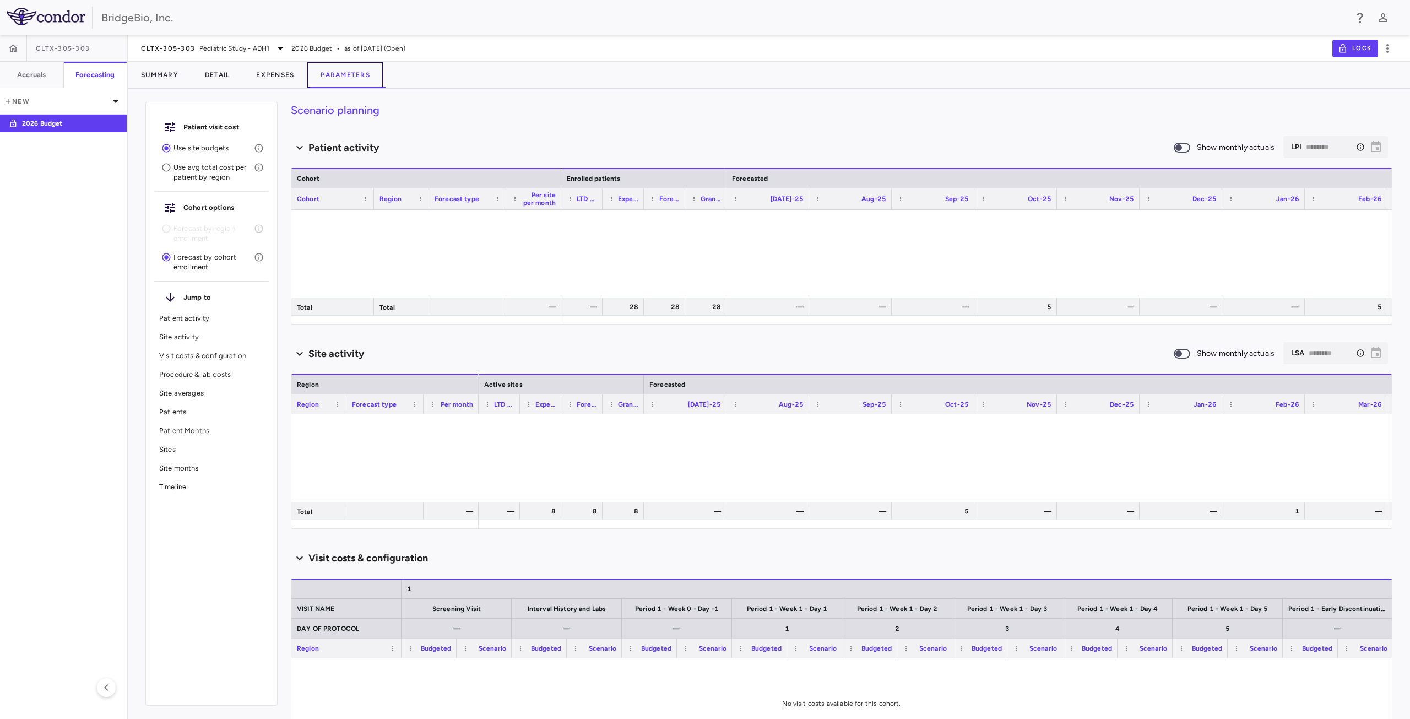
type input "********"
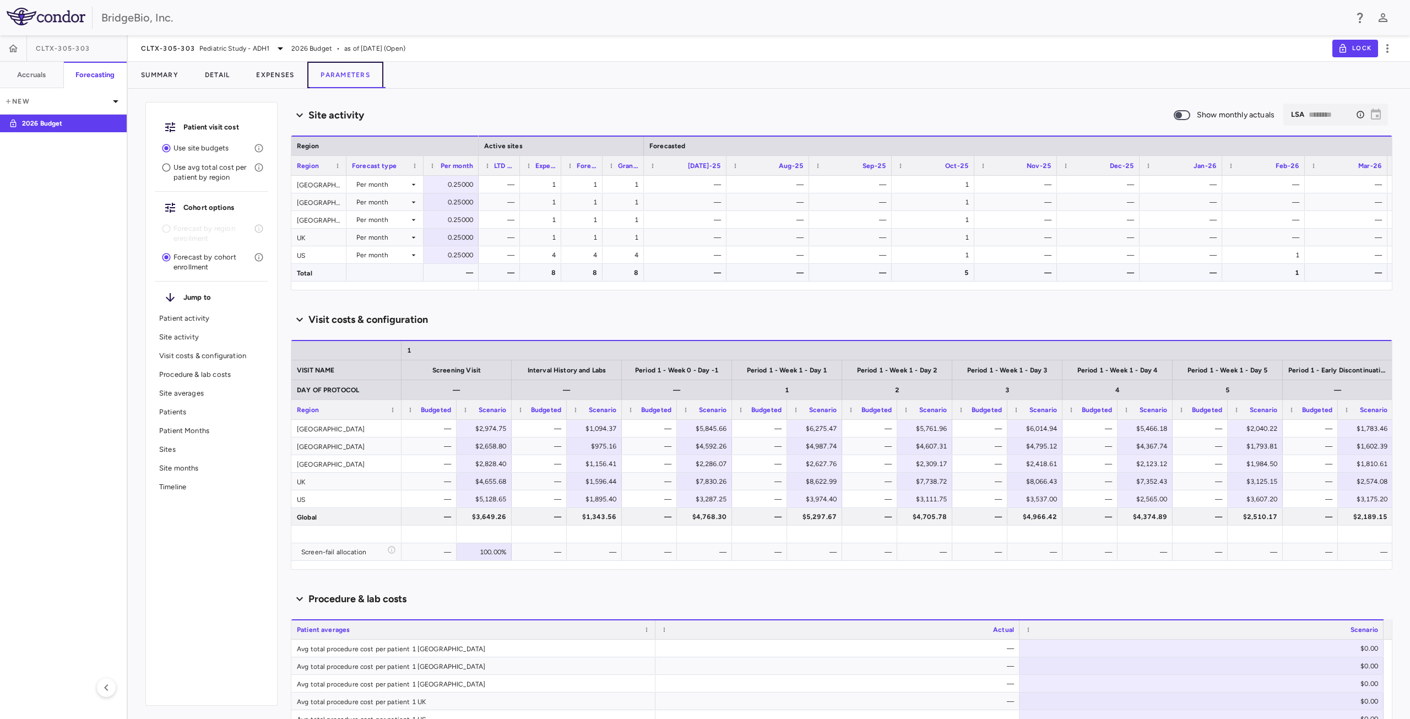
scroll to position [239, 0]
click at [278, 47] on icon at bounding box center [280, 48] width 13 height 13
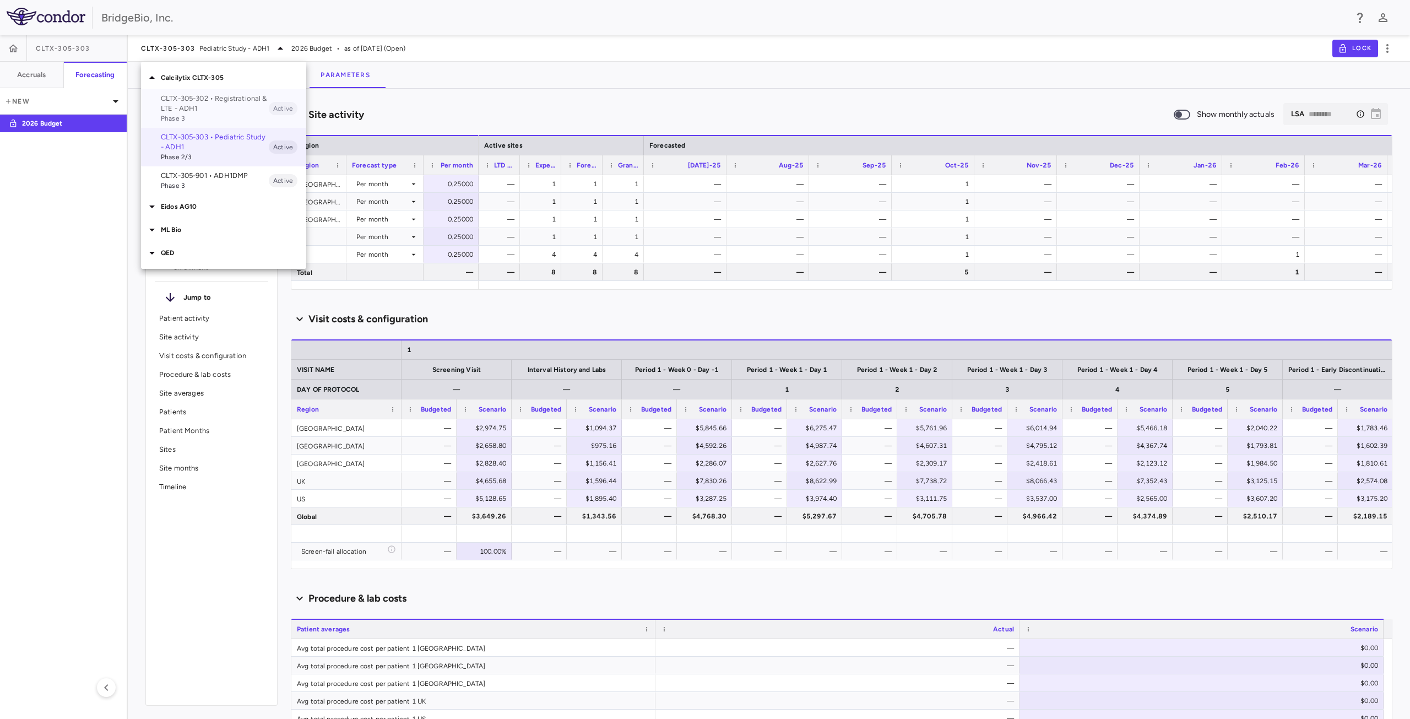
click at [217, 107] on p "CLTX-305-302 • Registrational & LTE - ADH1" at bounding box center [215, 104] width 108 height 20
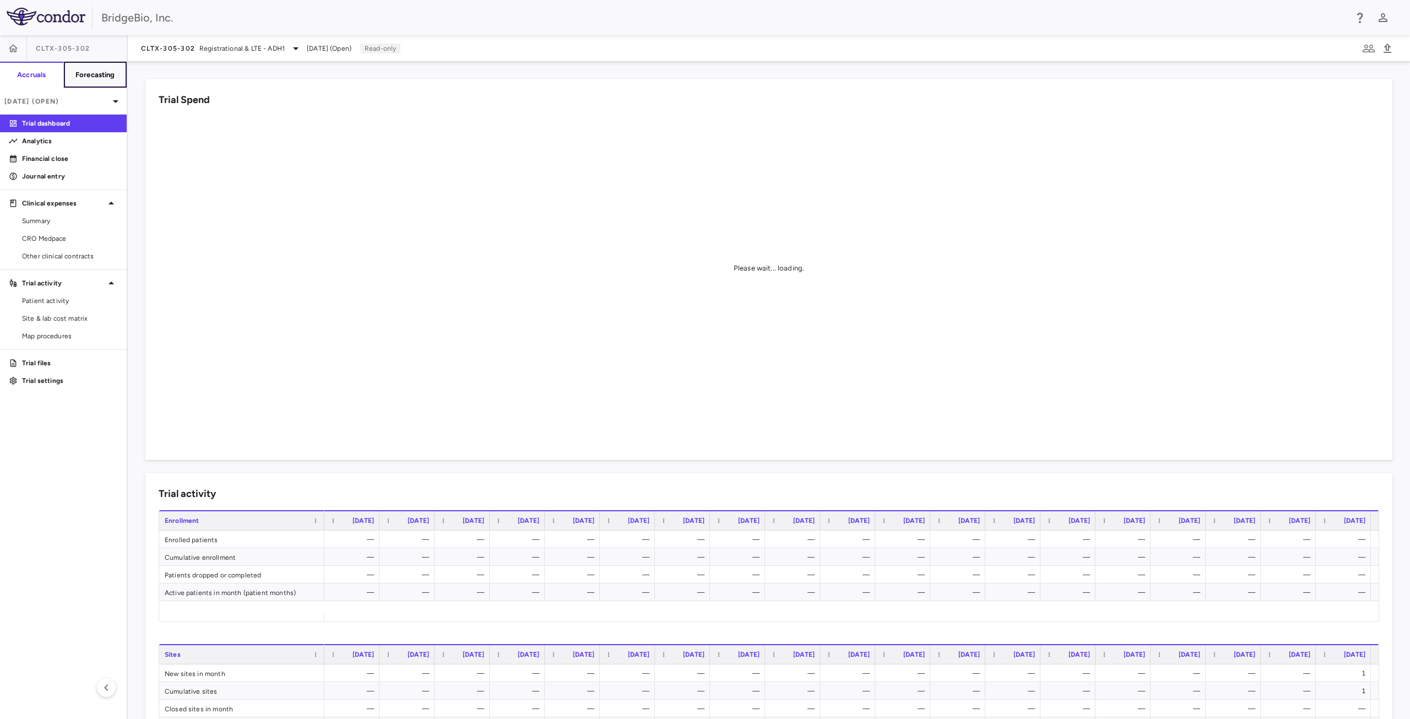
click at [96, 85] on button "Forecasting" at bounding box center [95, 75] width 64 height 26
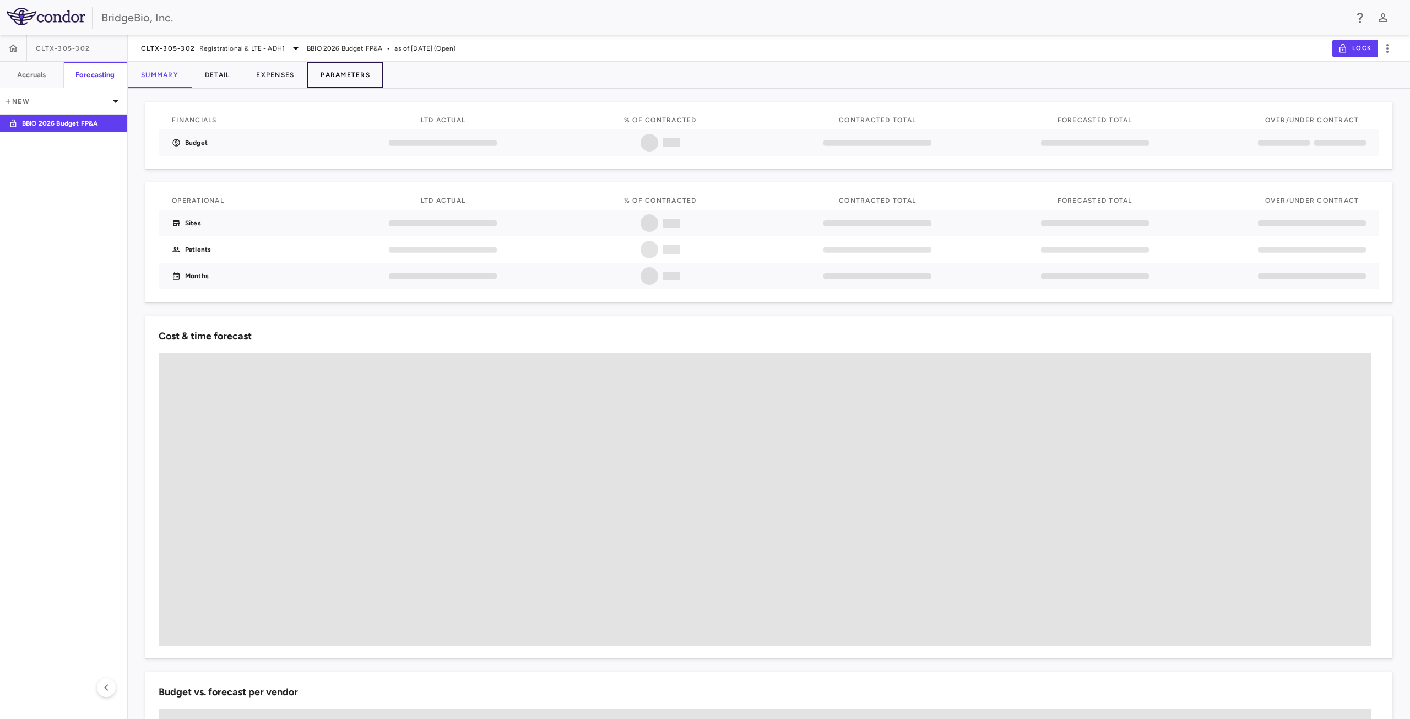
click at [350, 83] on button "Parameters" at bounding box center [345, 75] width 76 height 26
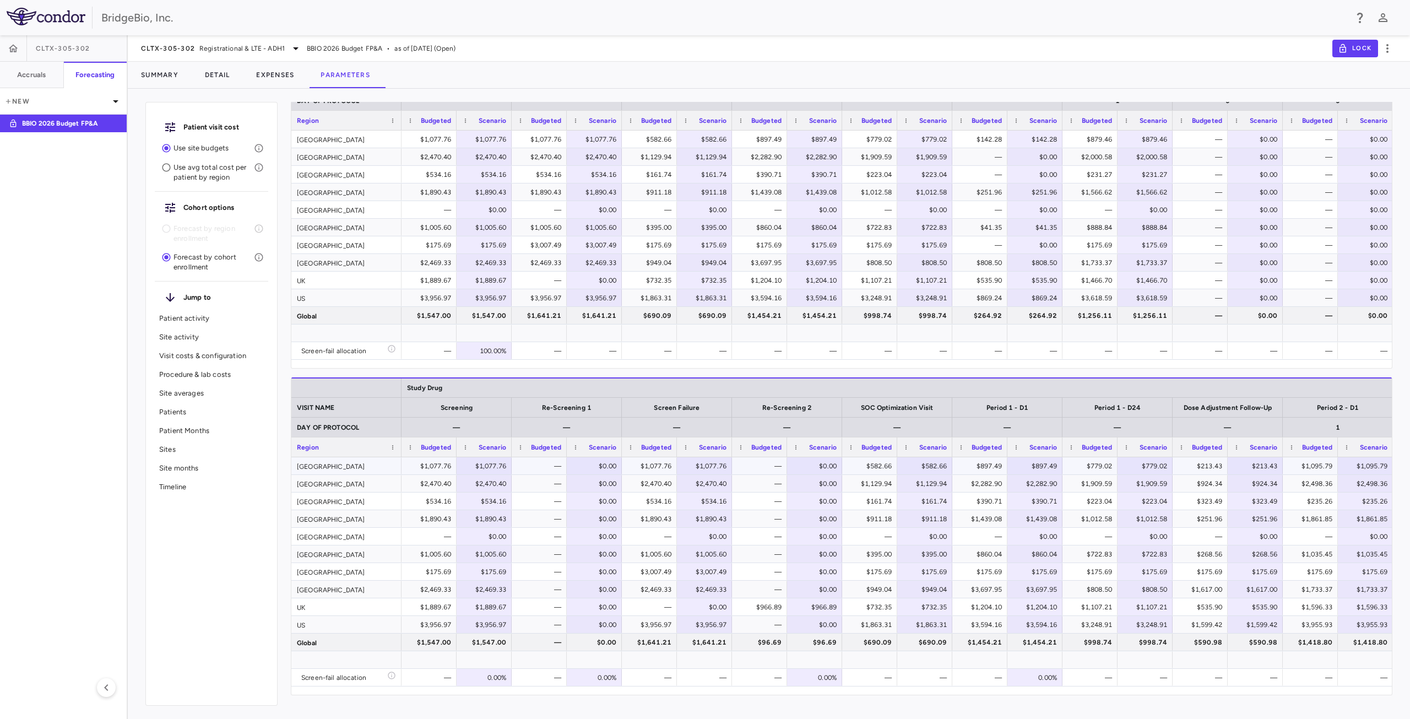
scroll to position [866, 0]
click at [594, 557] on span "Export" at bounding box center [611, 554] width 93 height 15
click at [718, 578] on span "Excel Export" at bounding box center [729, 574] width 52 height 15
click at [289, 51] on icon at bounding box center [295, 48] width 13 height 13
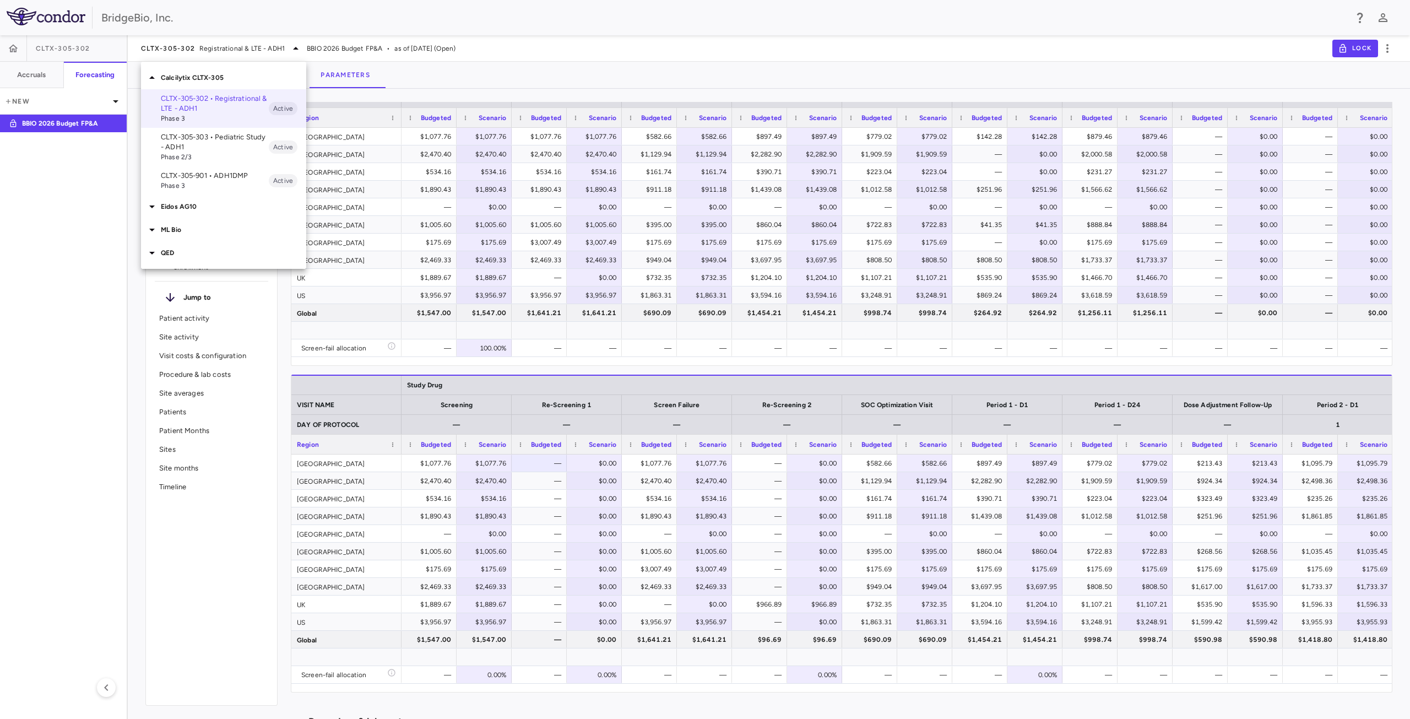
click at [234, 154] on span "Phase 2/3" at bounding box center [215, 157] width 108 height 10
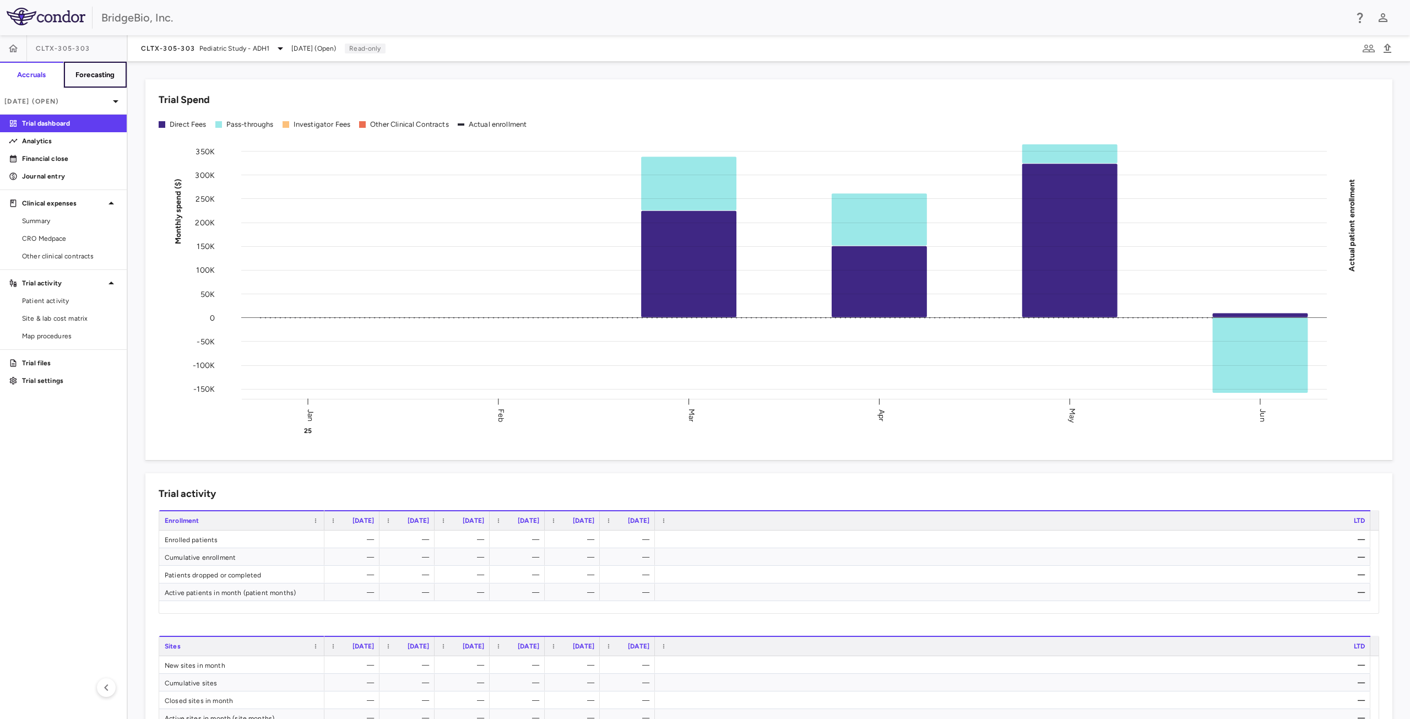
click at [103, 81] on button "Forecasting" at bounding box center [95, 75] width 64 height 26
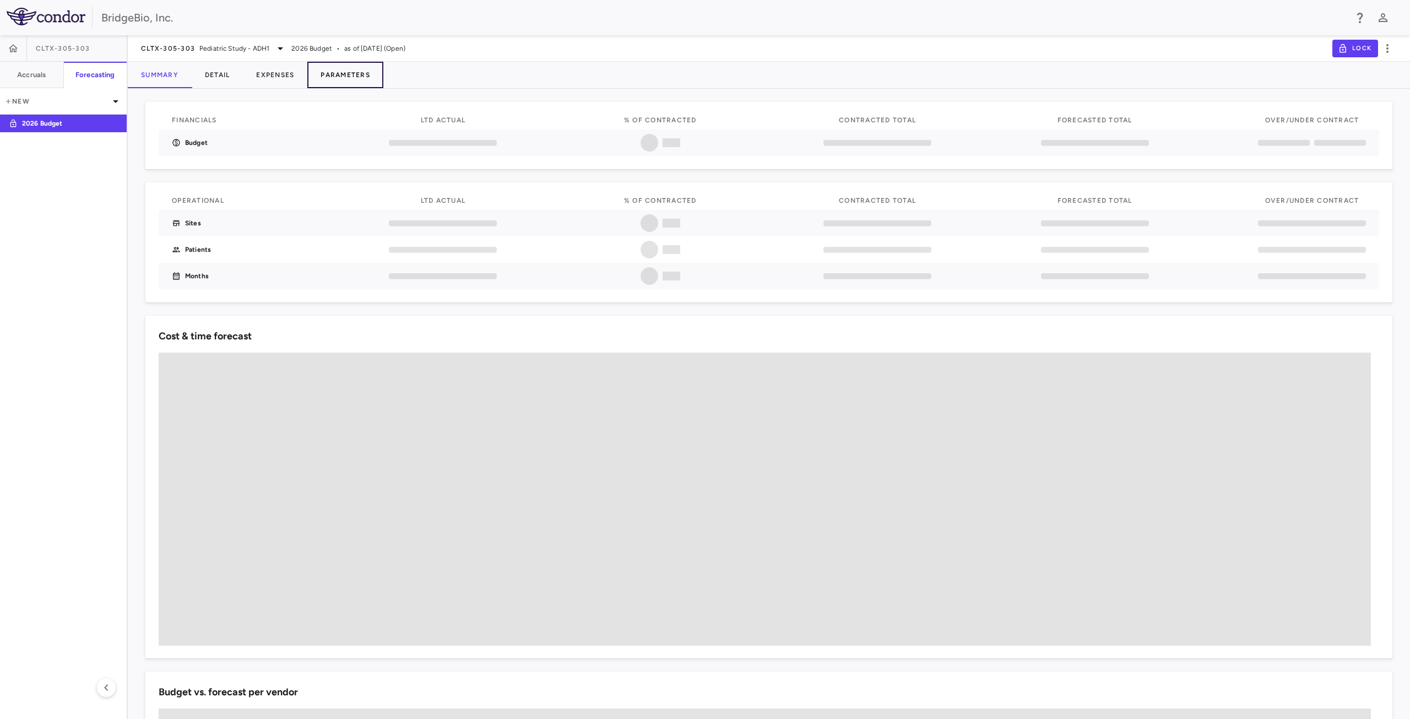
click at [352, 74] on button "Parameters" at bounding box center [345, 75] width 76 height 26
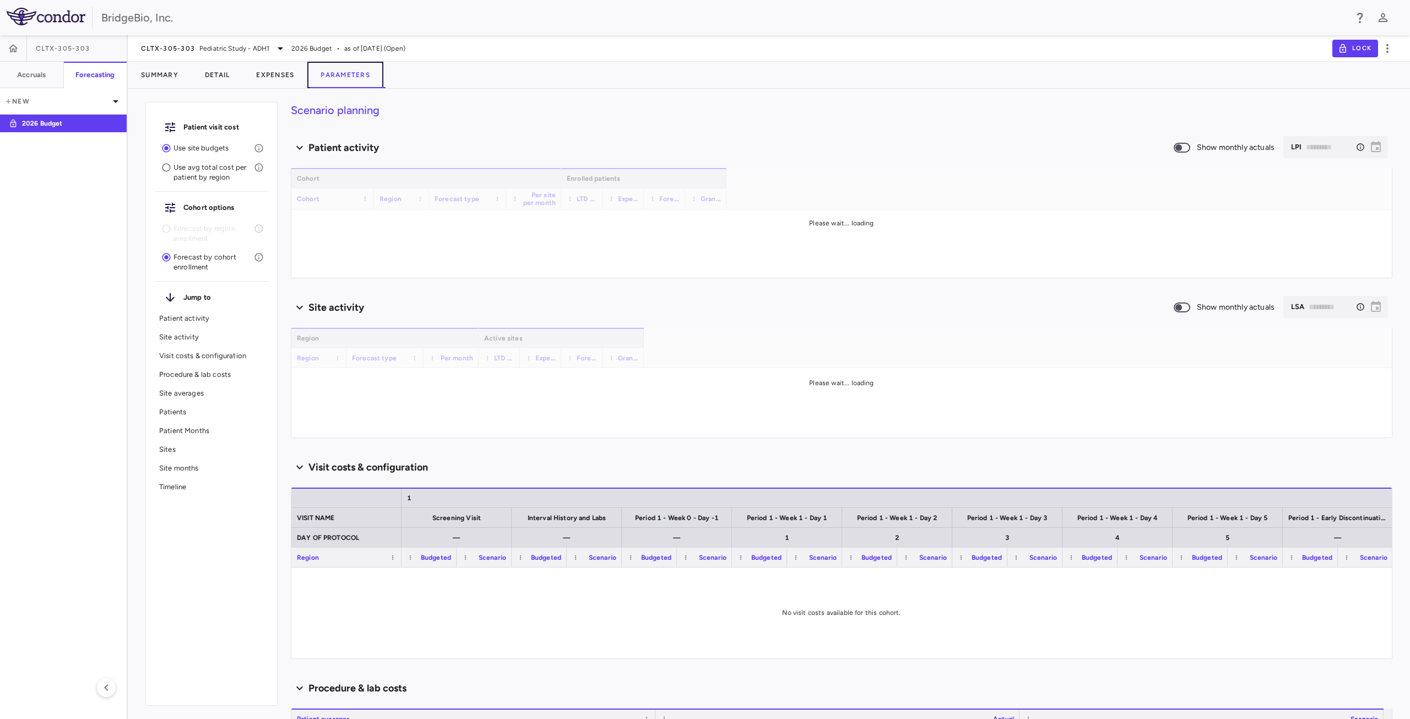
type input "********"
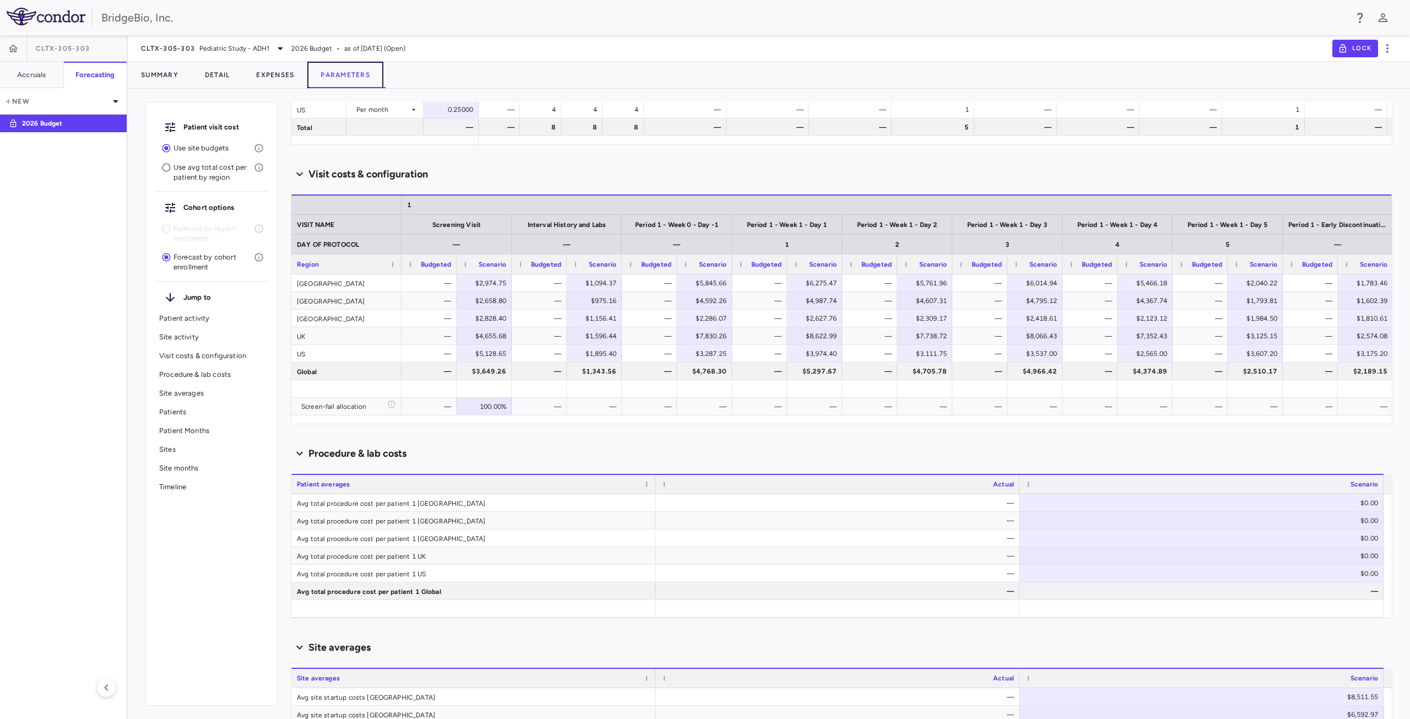
scroll to position [385, 0]
click at [685, 386] on span "Export" at bounding box center [696, 384] width 93 height 15
click at [820, 406] on span "Excel Export" at bounding box center [814, 404] width 52 height 15
click at [272, 48] on div "CLTX-305-303 Pediatric Study - ADH1" at bounding box center [214, 48] width 146 height 13
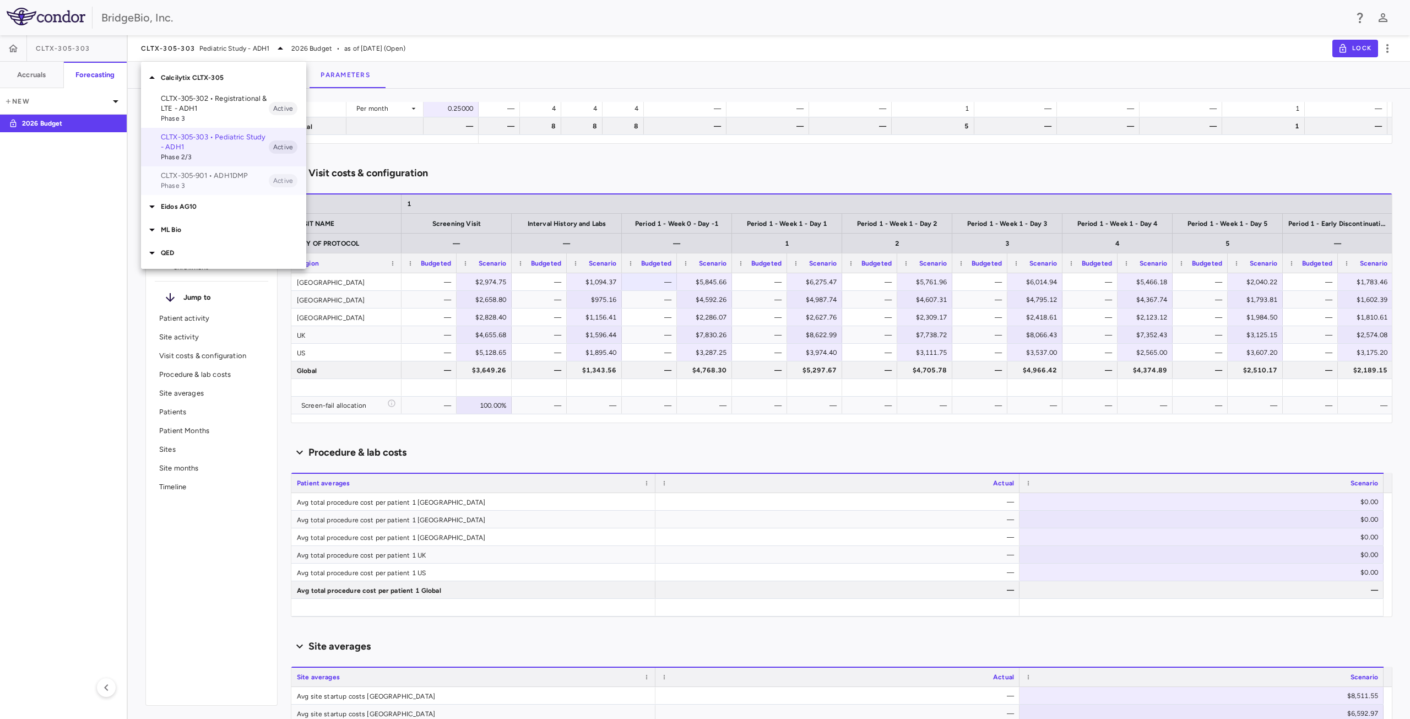
click at [221, 179] on p "CLTX-305-901 • ADH1DMP" at bounding box center [215, 176] width 108 height 10
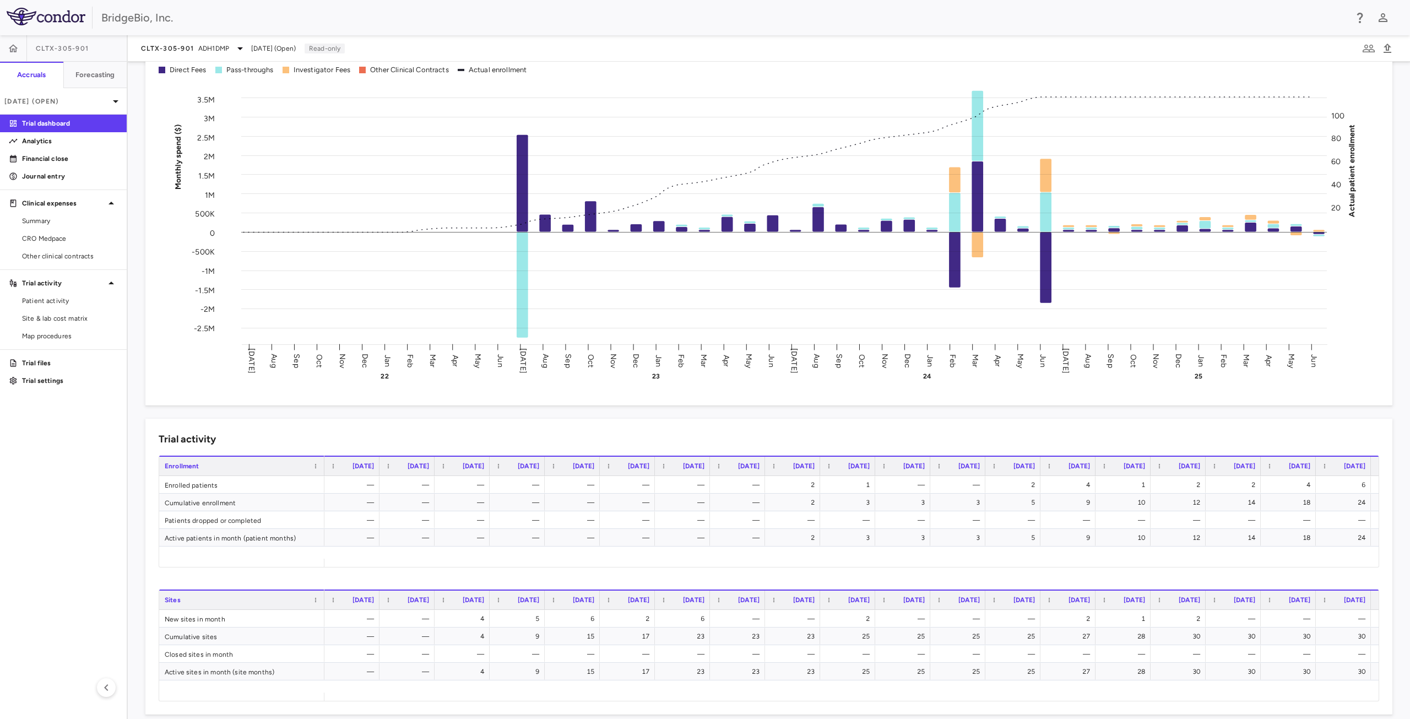
scroll to position [55, 0]
click at [98, 83] on button "Forecasting" at bounding box center [95, 75] width 64 height 26
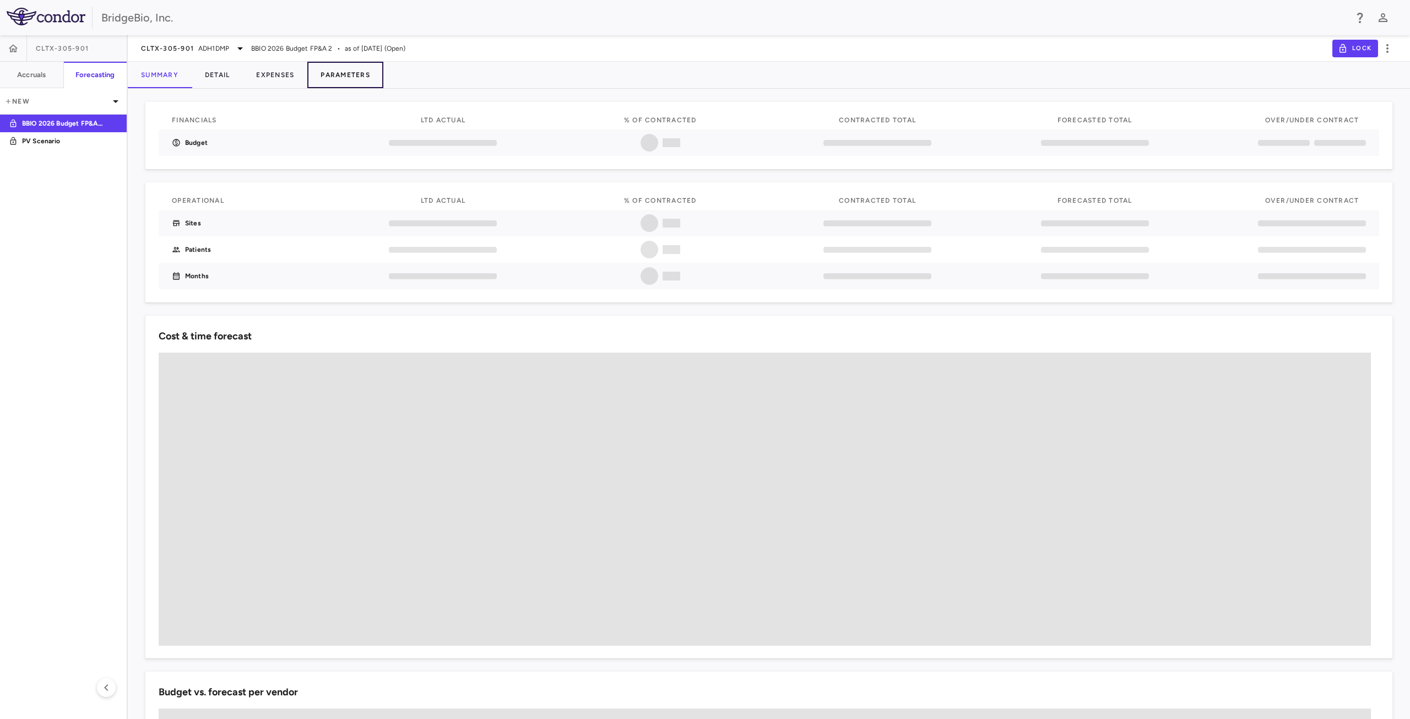
click at [346, 81] on button "Parameters" at bounding box center [345, 75] width 76 height 26
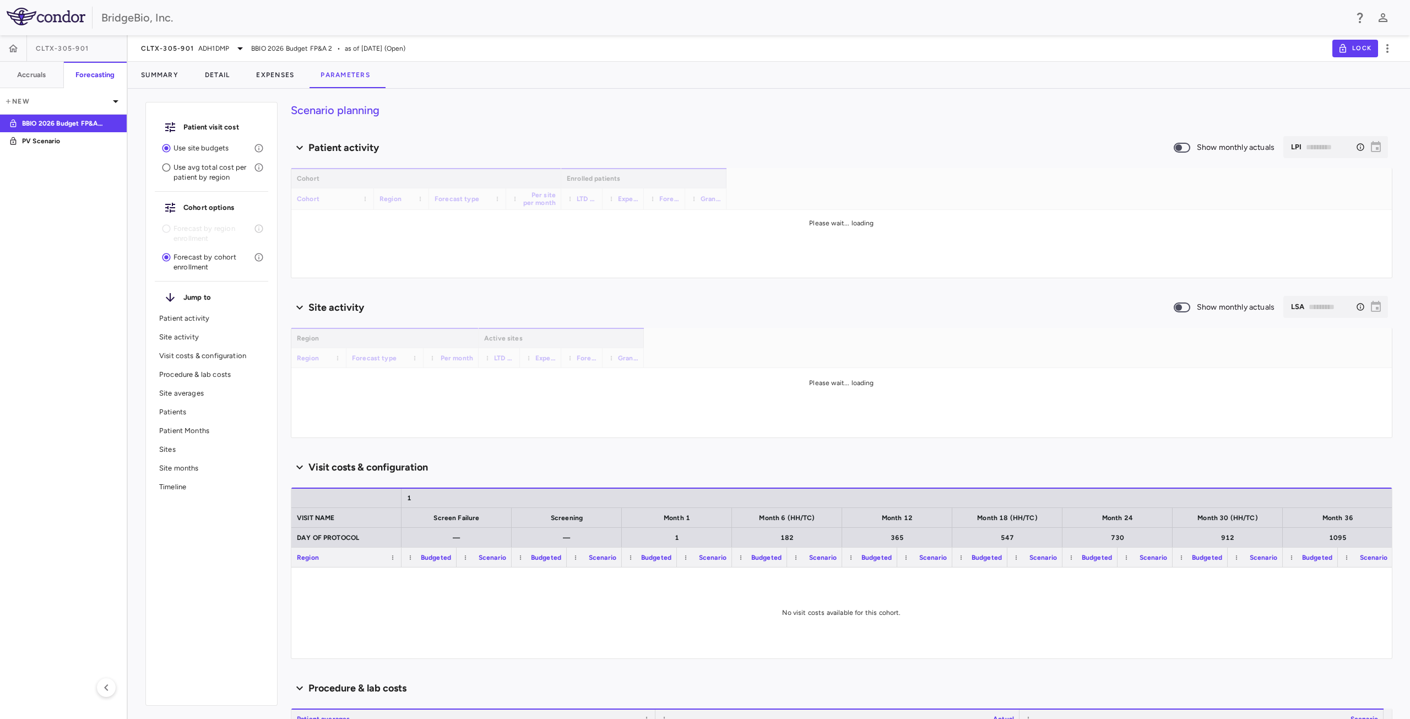
click at [762, 618] on div at bounding box center [1117, 608] width 1652 height 83
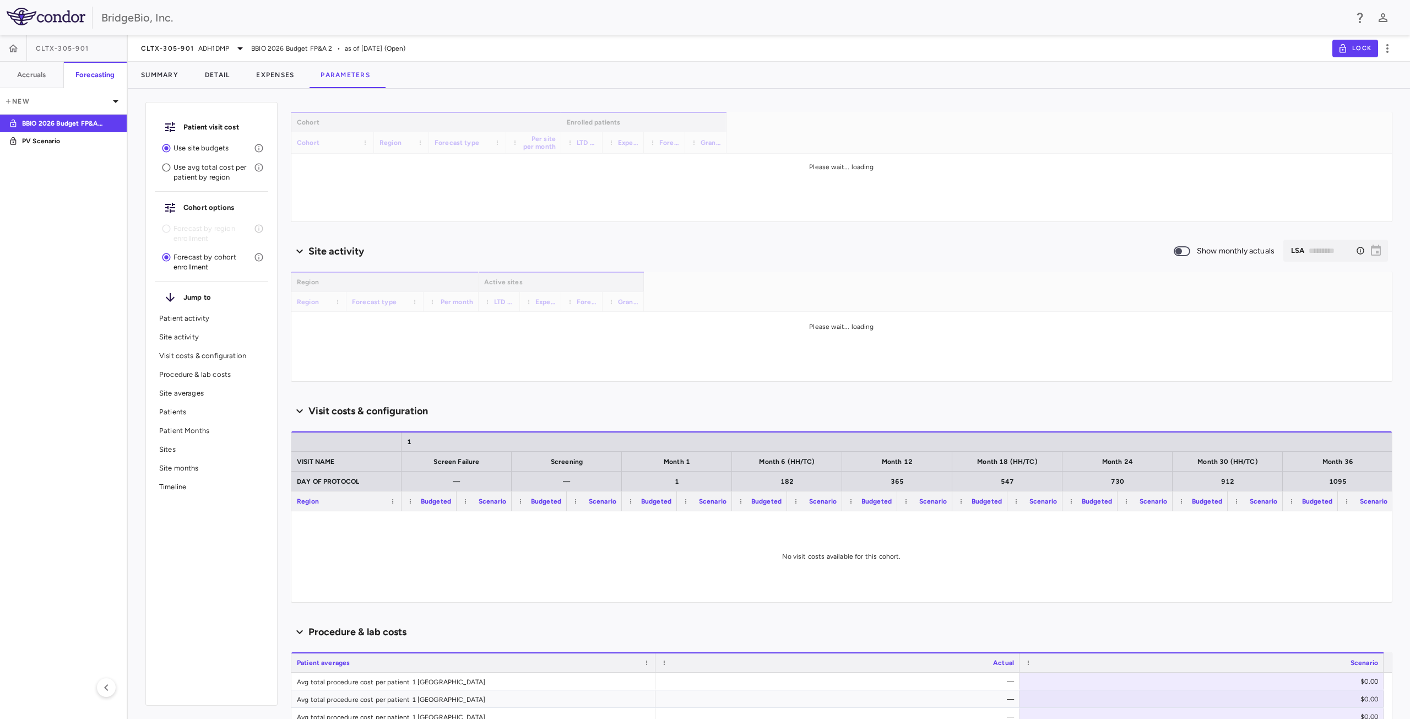
scroll to position [56, 0]
type input "********"
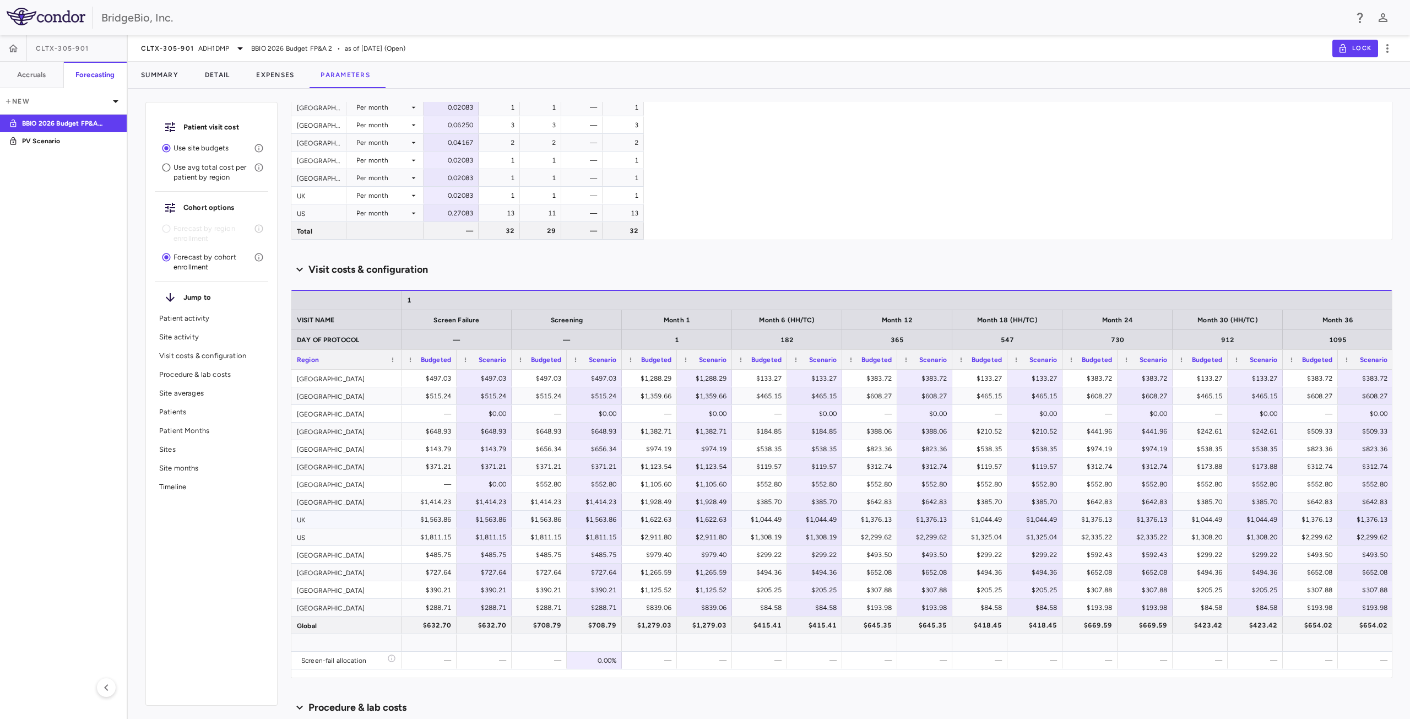
scroll to position [605, 0]
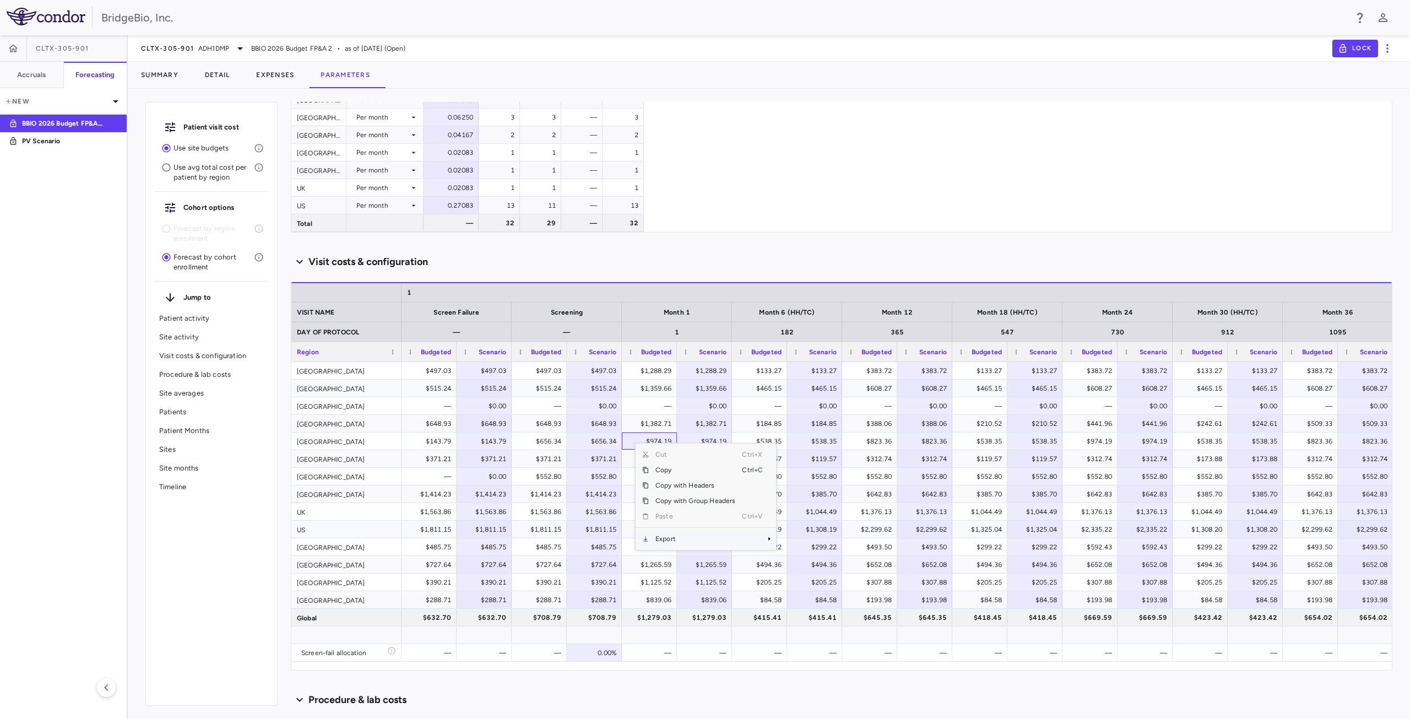
click at [687, 542] on span "Export" at bounding box center [695, 538] width 93 height 15
click at [813, 556] on span "Excel Export" at bounding box center [813, 557] width 52 height 15
